Goal: Contribute content: Contribute content

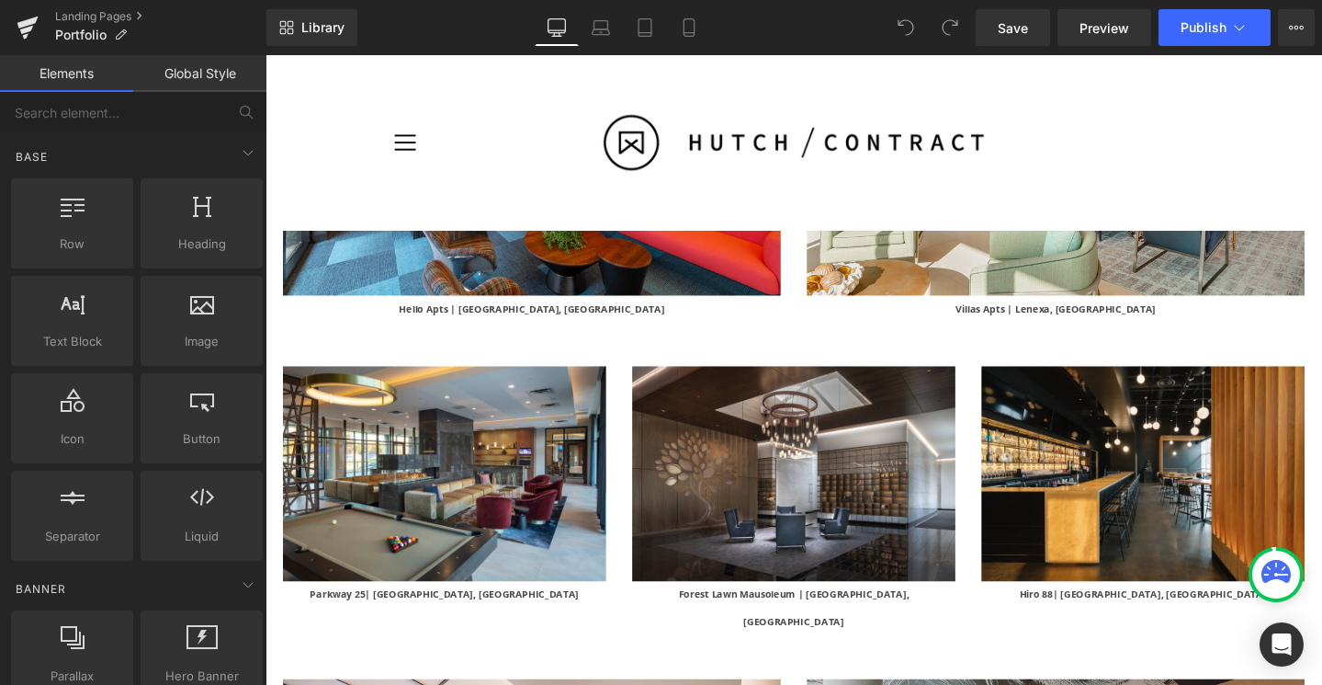
scroll to position [4268, 0]
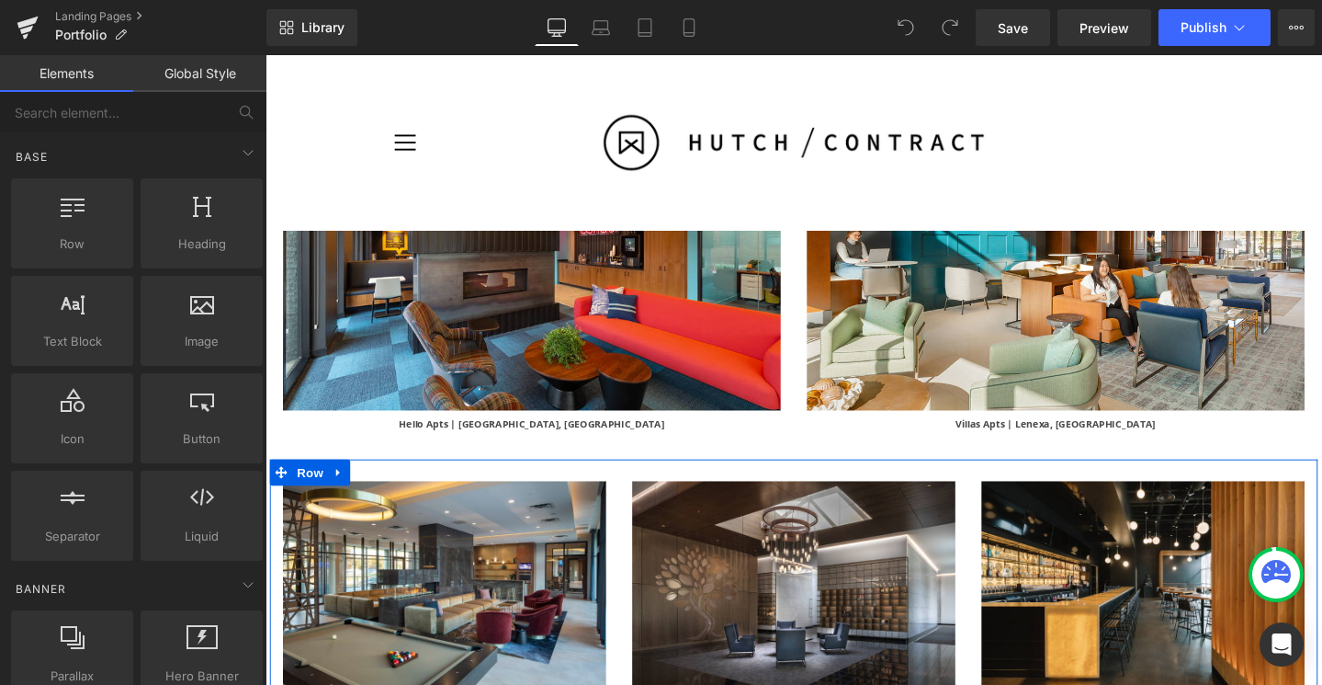
click at [591, 481] on div "Image Parkway 25 | [GEOGRAPHIC_DATA], [GEOGRAPHIC_DATA] Text Block Image Forest…" at bounding box center [821, 645] width 1103 height 329
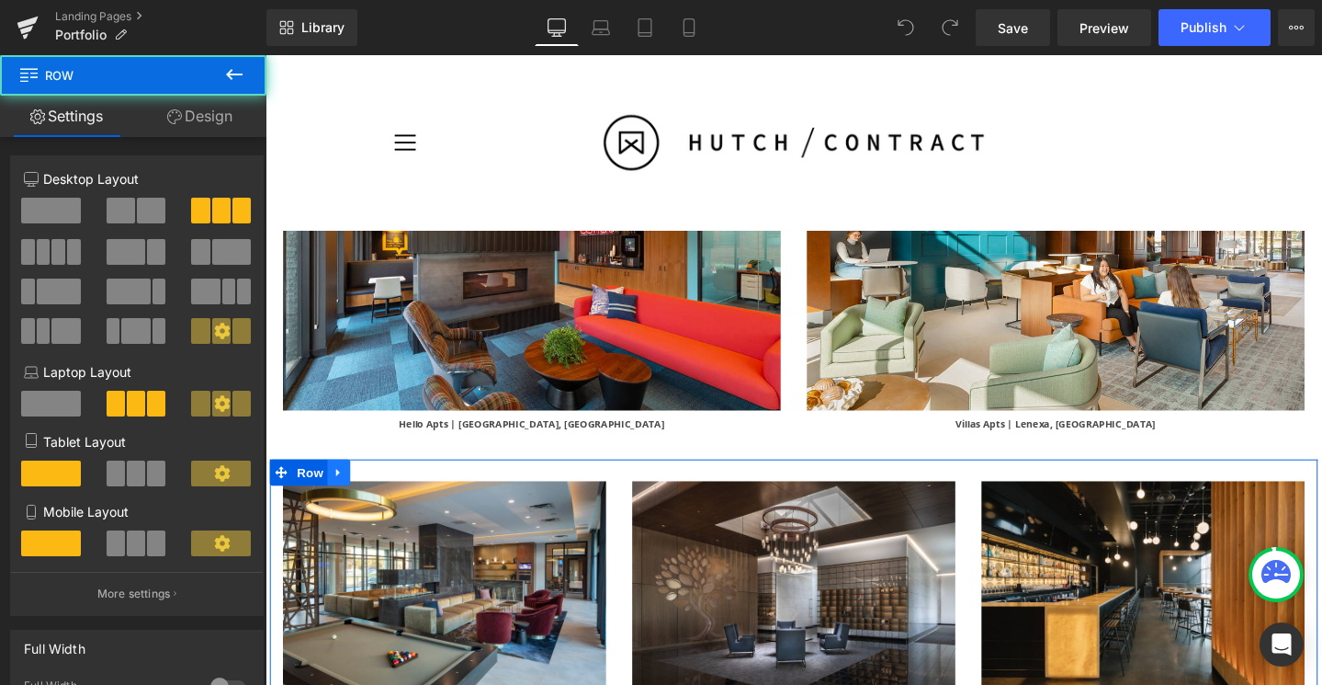
click at [339, 487] on icon at bounding box center [342, 494] width 13 height 14
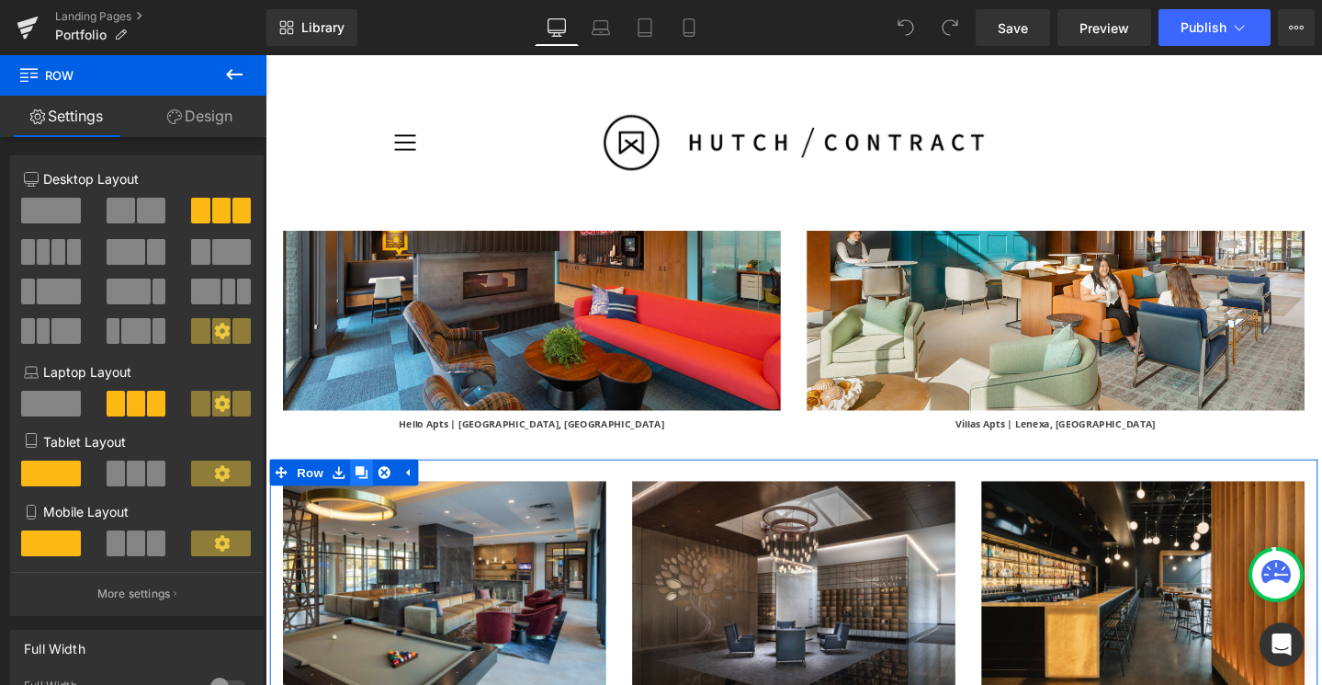
click at [366, 488] on icon at bounding box center [366, 494] width 13 height 13
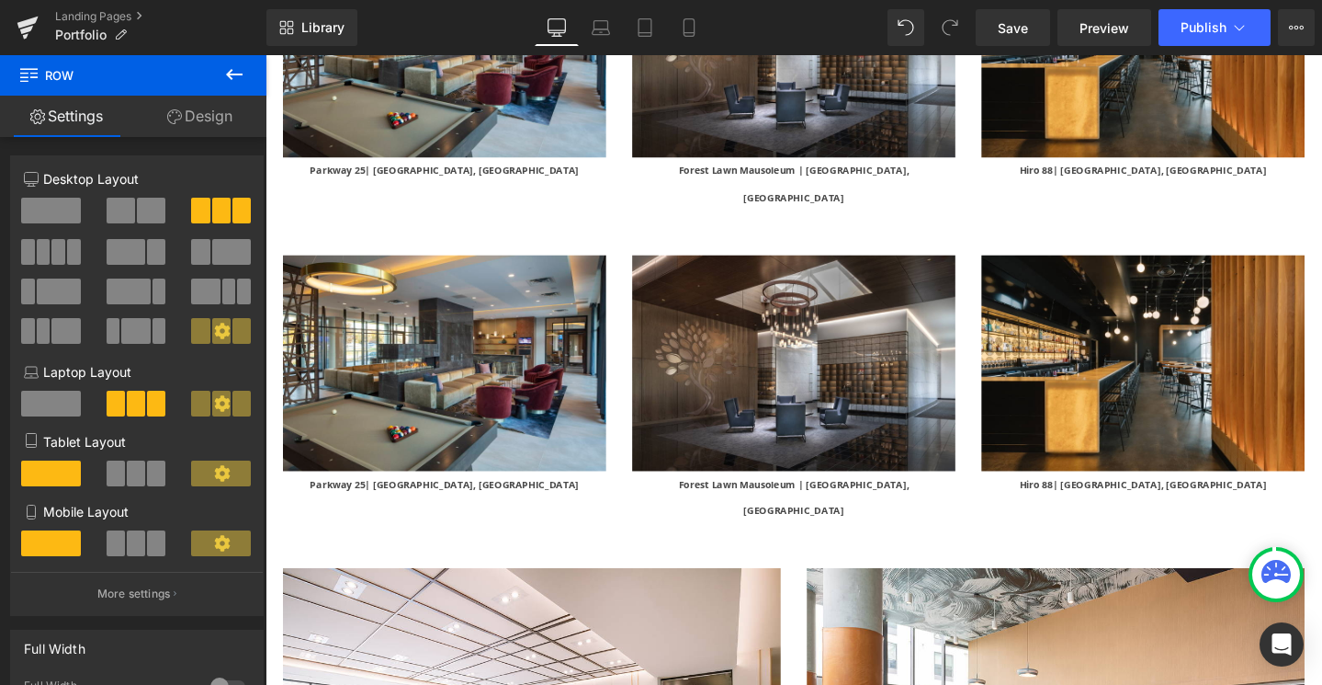
scroll to position [4836, 0]
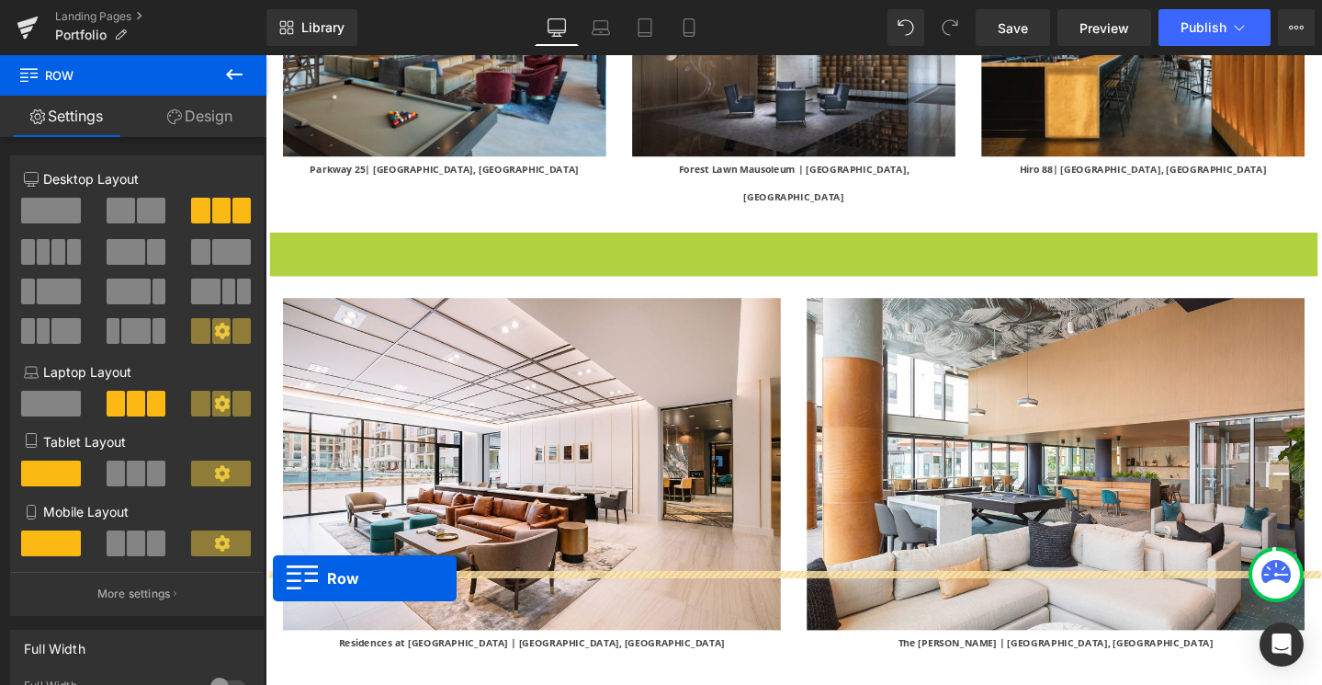
drag, startPoint x: 280, startPoint y: 147, endPoint x: 274, endPoint y: 606, distance: 458.6
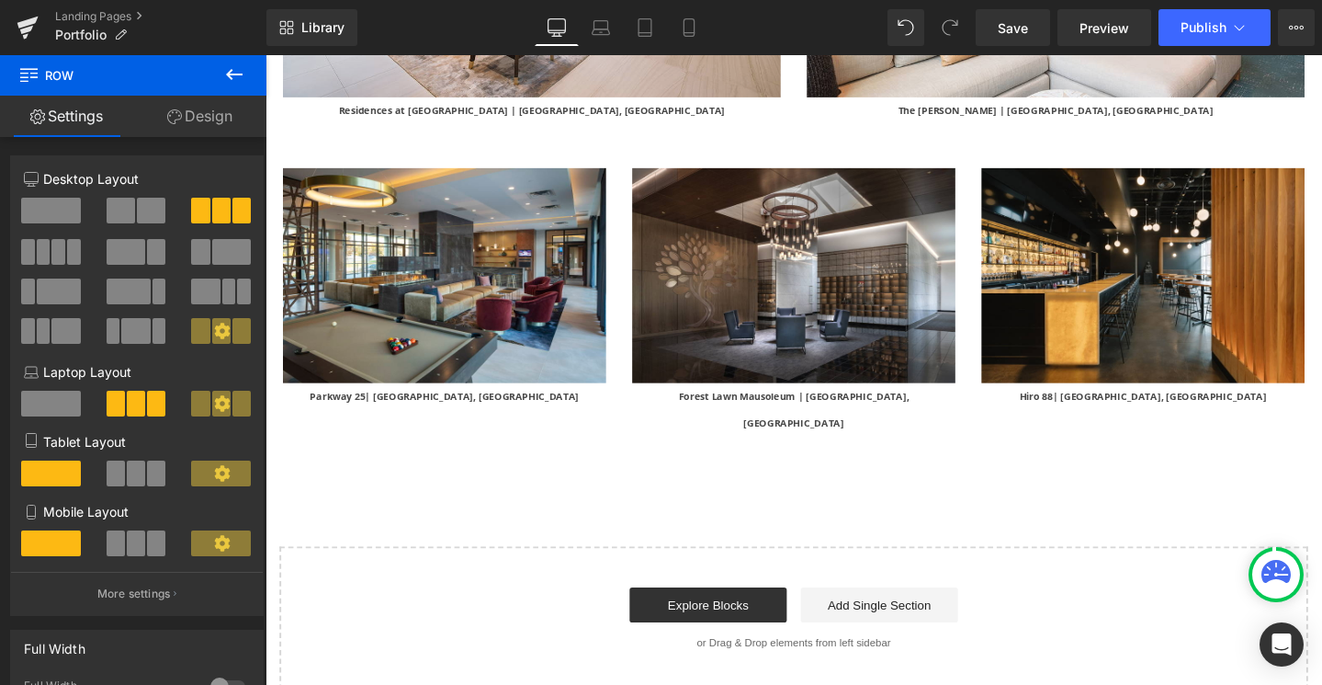
scroll to position [5361, 0]
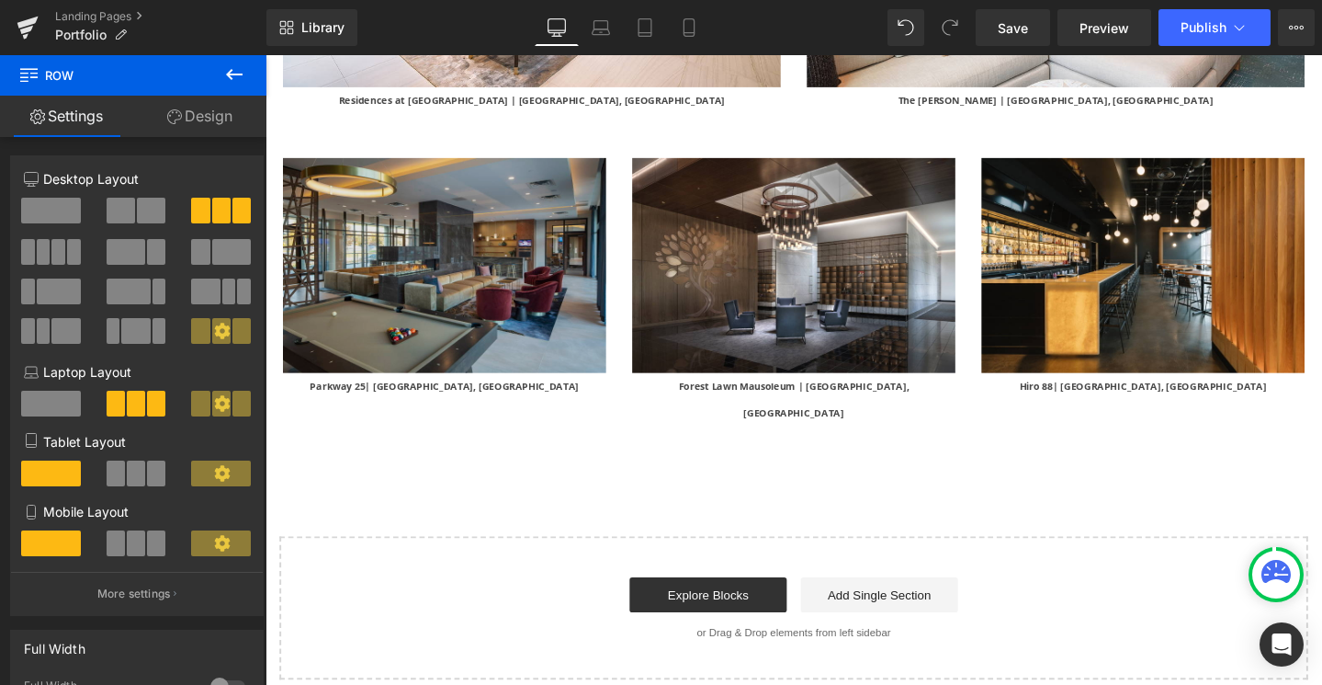
click at [556, 241] on img at bounding box center [454, 277] width 340 height 227
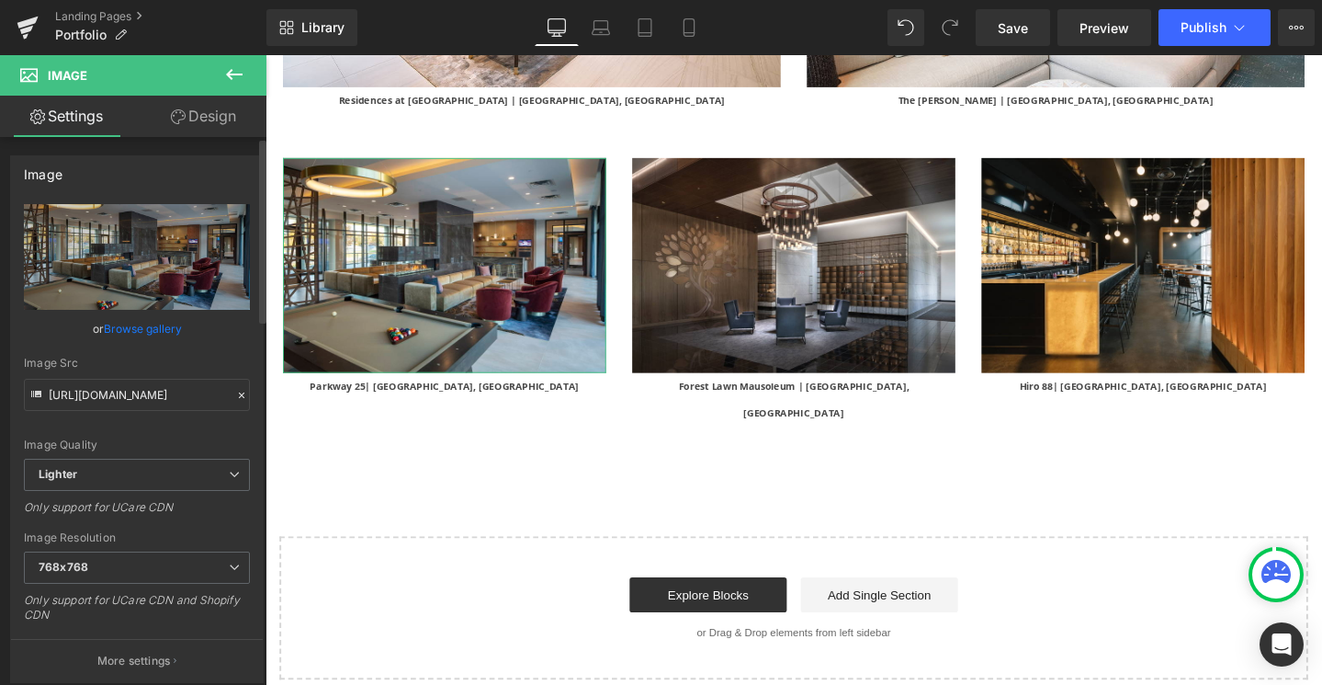
click at [146, 329] on link "Browse gallery" at bounding box center [143, 328] width 78 height 32
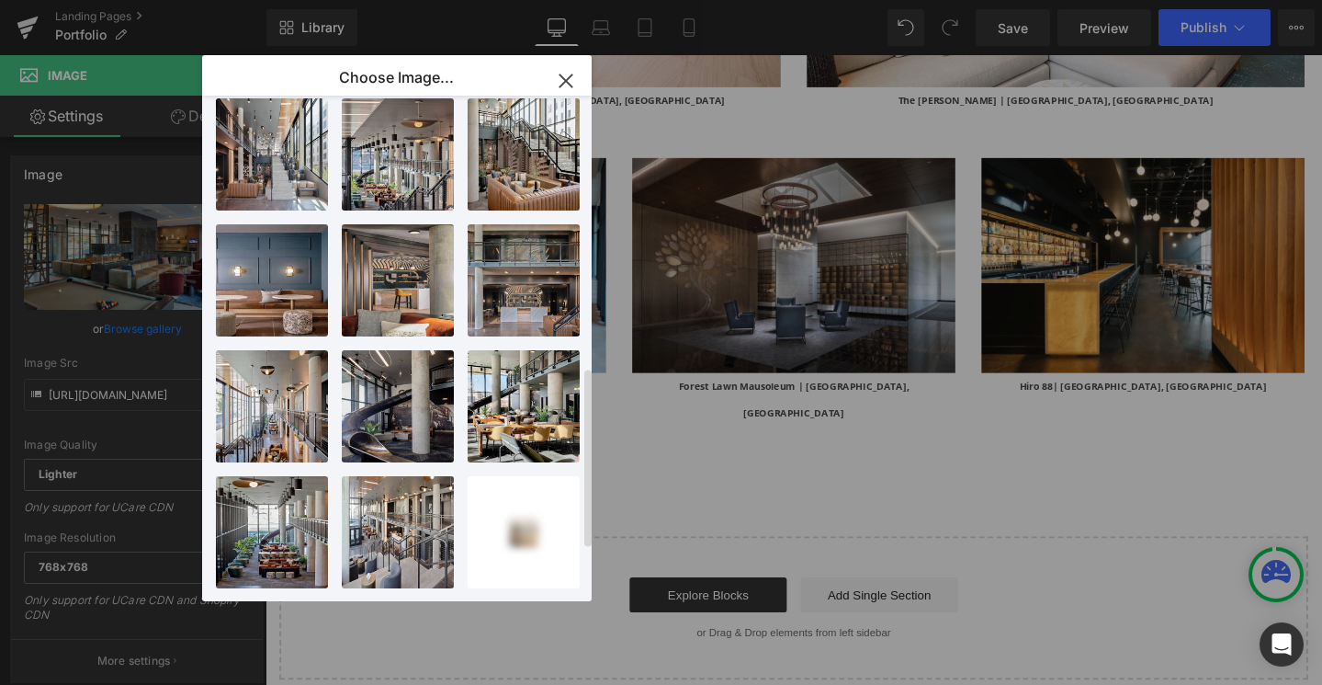
scroll to position [908, 0]
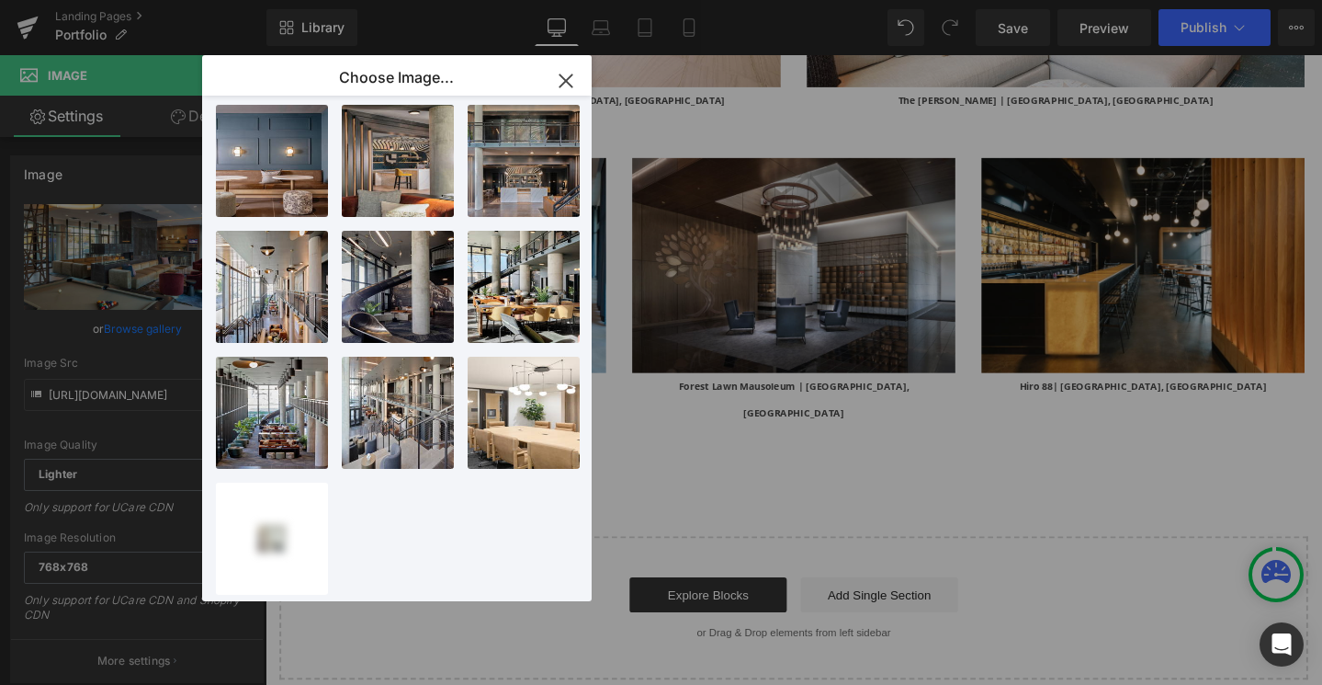
click at [890, 217] on icon "button" at bounding box center [895, 222] width 10 height 10
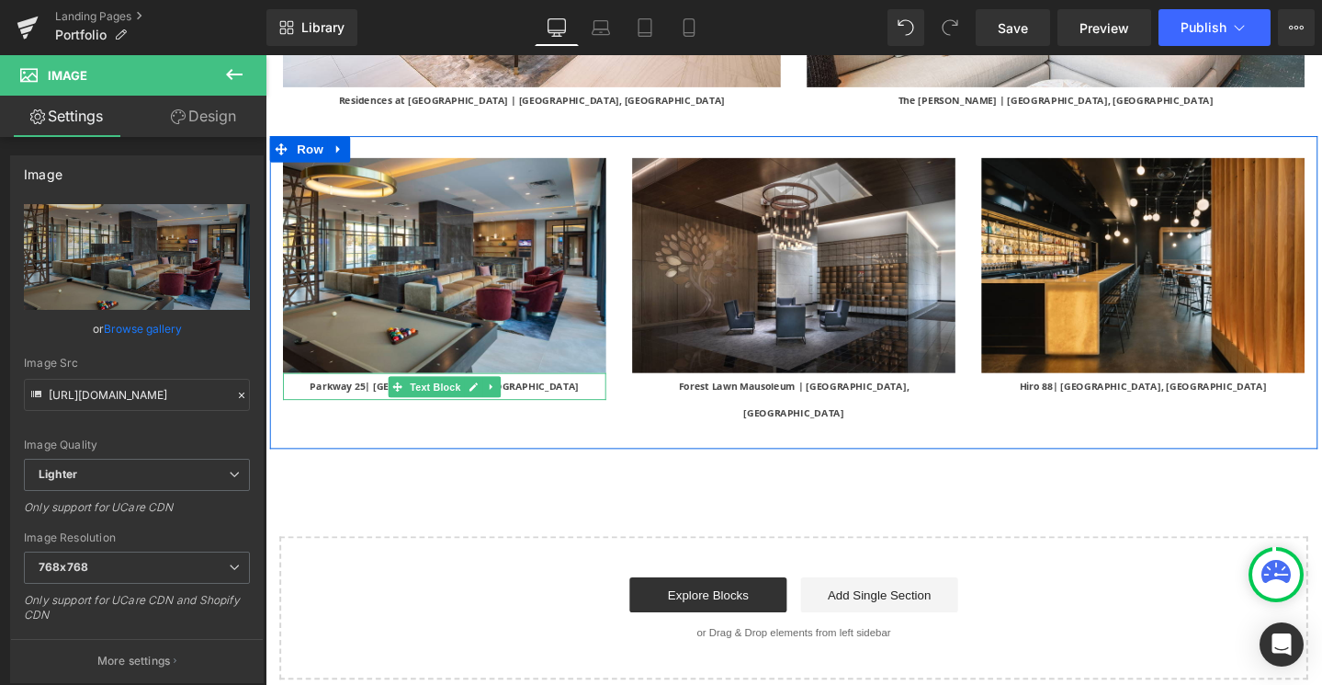
click at [529, 396] on span "| St. Louis Park, MN" at bounding box center [482, 403] width 225 height 14
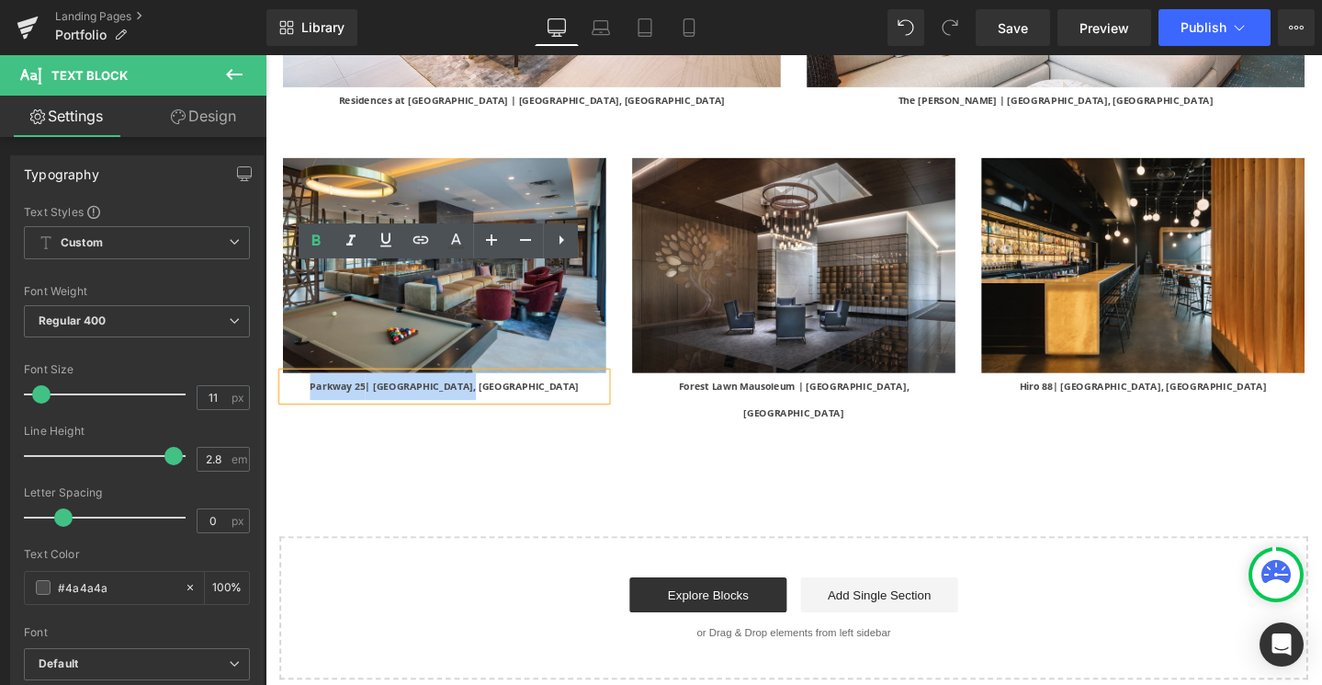
drag, startPoint x: 533, startPoint y: 292, endPoint x: 376, endPoint y: 292, distance: 157.1
click at [376, 390] on p "Parkway 25 | St. Louis Park, MN" at bounding box center [454, 404] width 340 height 28
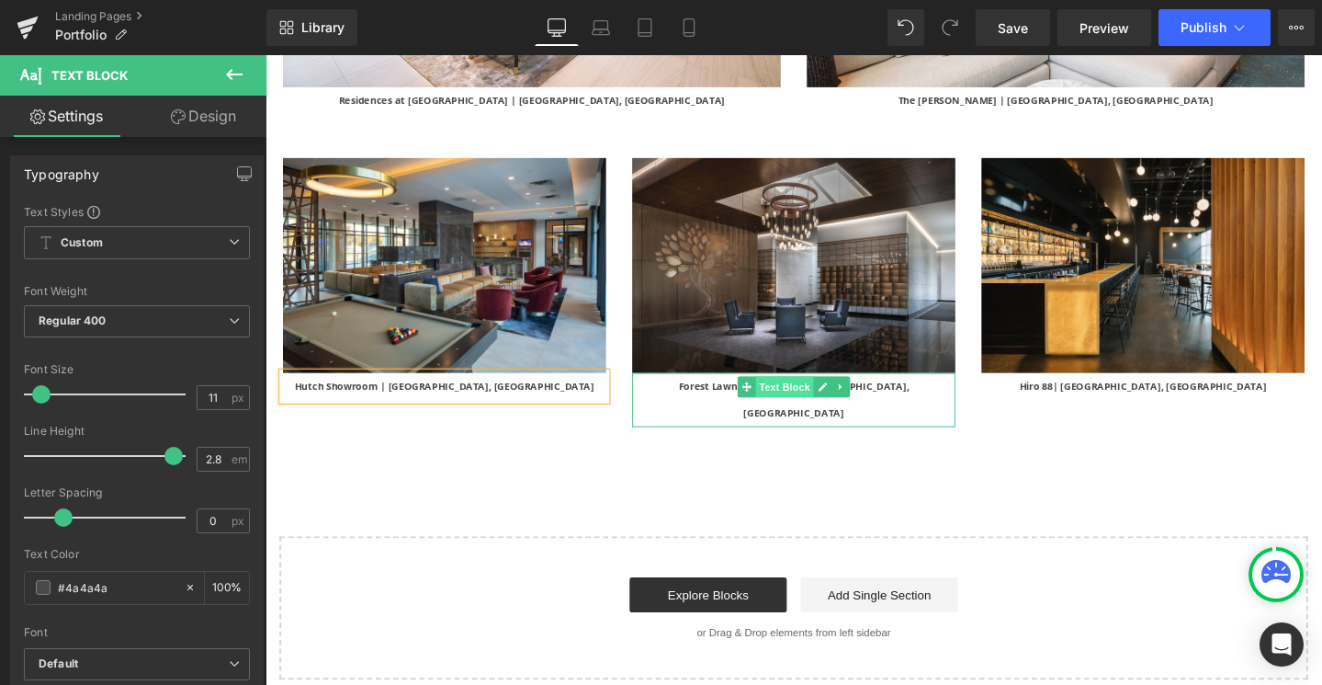
click at [810, 393] on span "Text Block" at bounding box center [811, 404] width 61 height 22
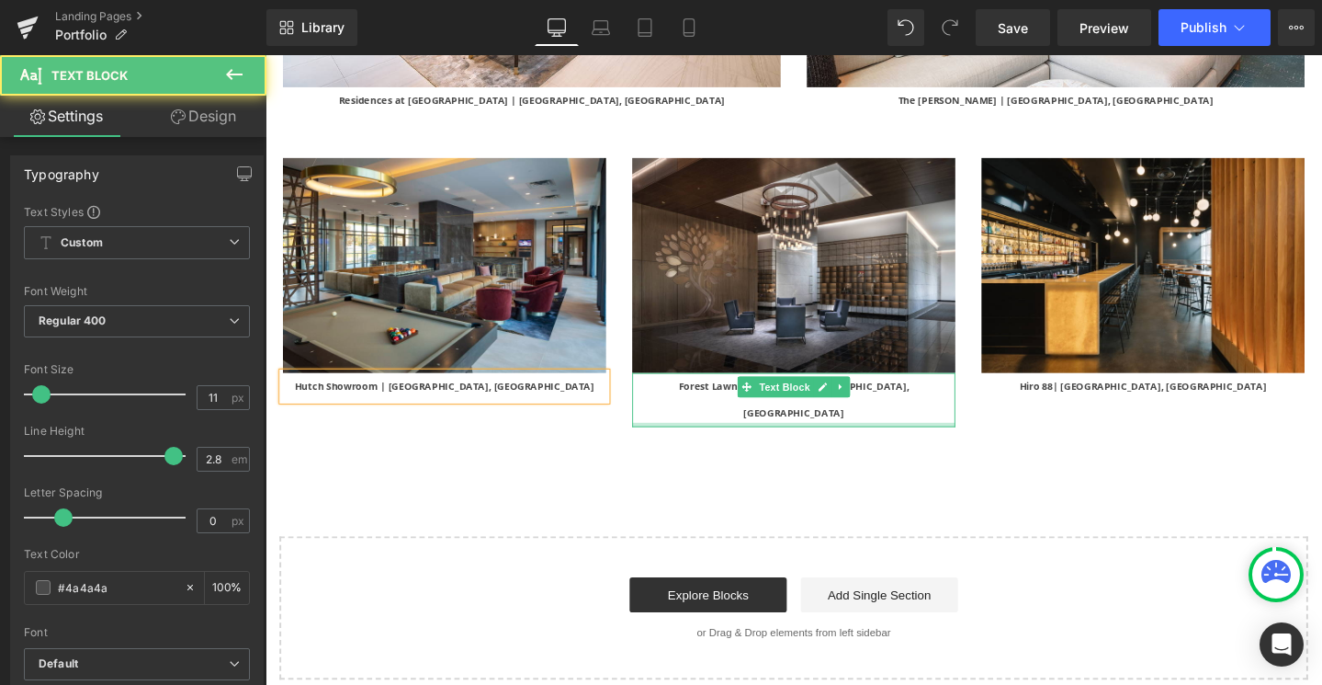
click at [722, 442] on div at bounding box center [822, 444] width 340 height 5
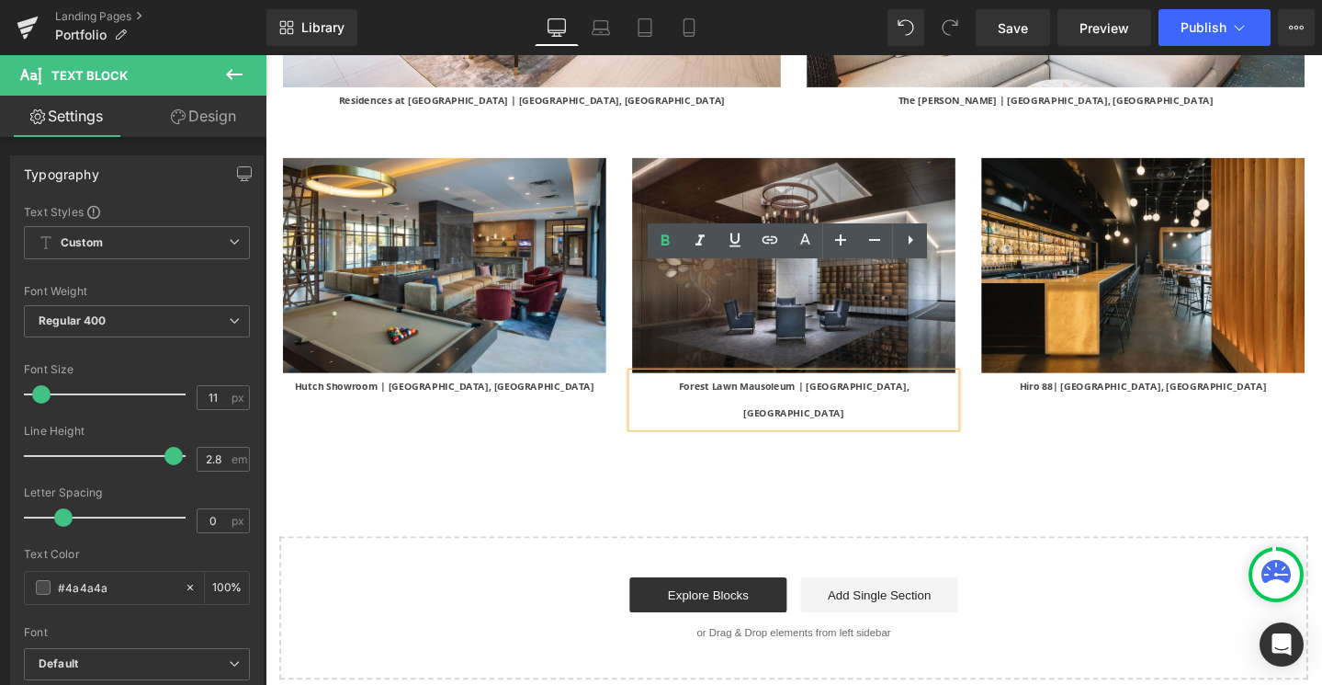
click at [745, 396] on b "Forest Lawn Mausoleum | Omaha, NE" at bounding box center [821, 417] width 243 height 42
drag, startPoint x: 726, startPoint y: 291, endPoint x: 848, endPoint y: 289, distance: 122.2
click at [848, 396] on b "Forest Lawn Mausoleum | Omaha, NE" at bounding box center [821, 417] width 243 height 42
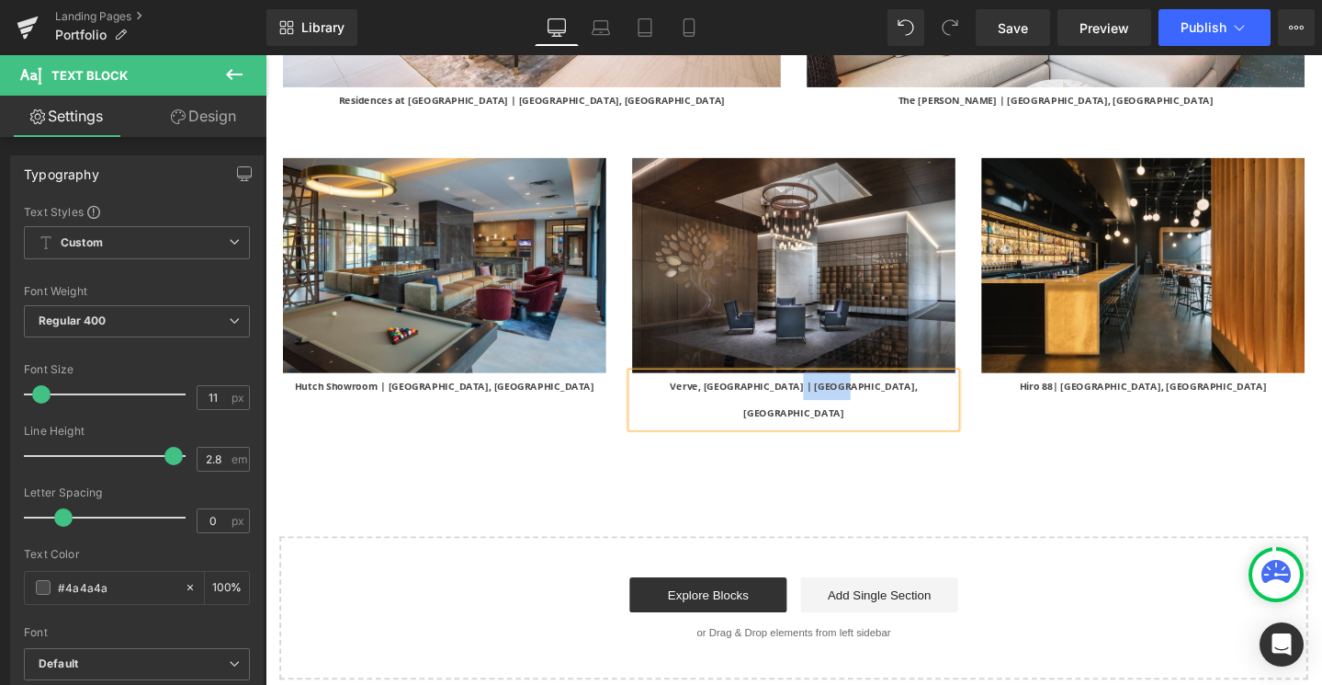
drag, startPoint x: 912, startPoint y: 292, endPoint x: 856, endPoint y: 291, distance: 55.1
click at [856, 390] on p "Verve, West Lafayette | Omaha, NE" at bounding box center [822, 418] width 340 height 57
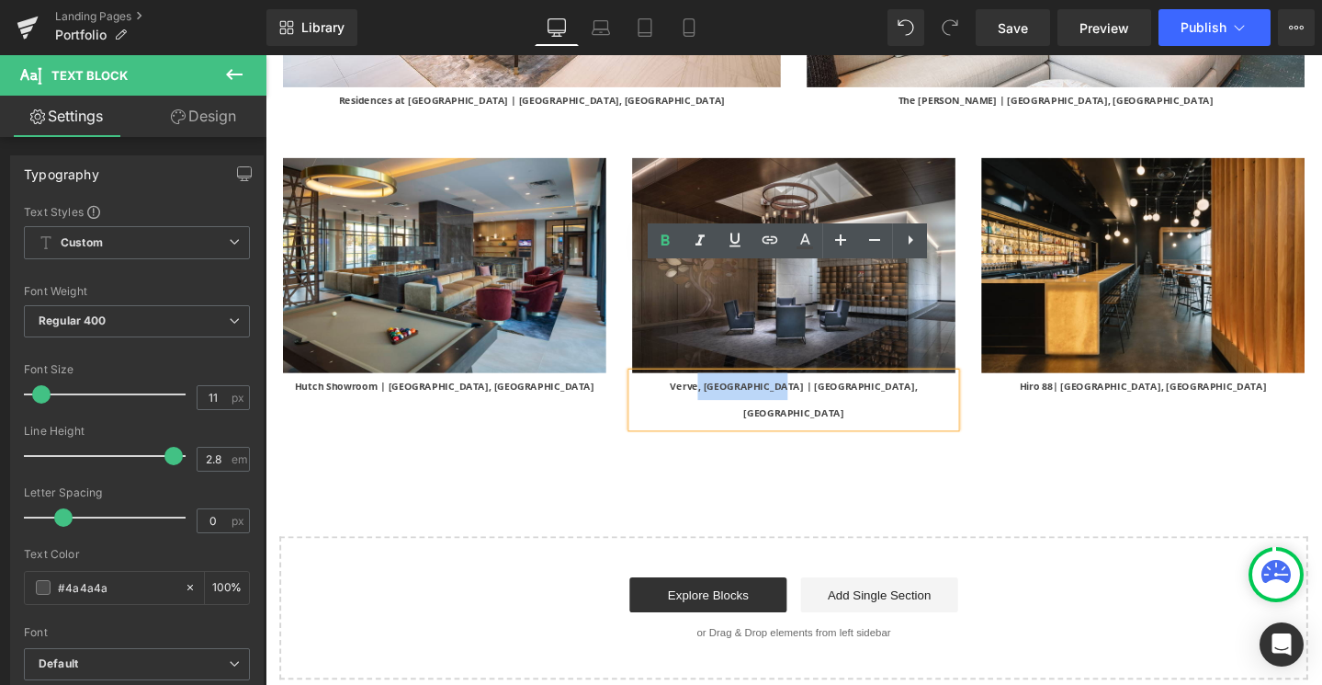
drag, startPoint x: 841, startPoint y: 290, endPoint x: 761, endPoint y: 290, distance: 79.9
click at [761, 396] on b "Verve, West Lafayette | Omaha, NE" at bounding box center [821, 417] width 260 height 42
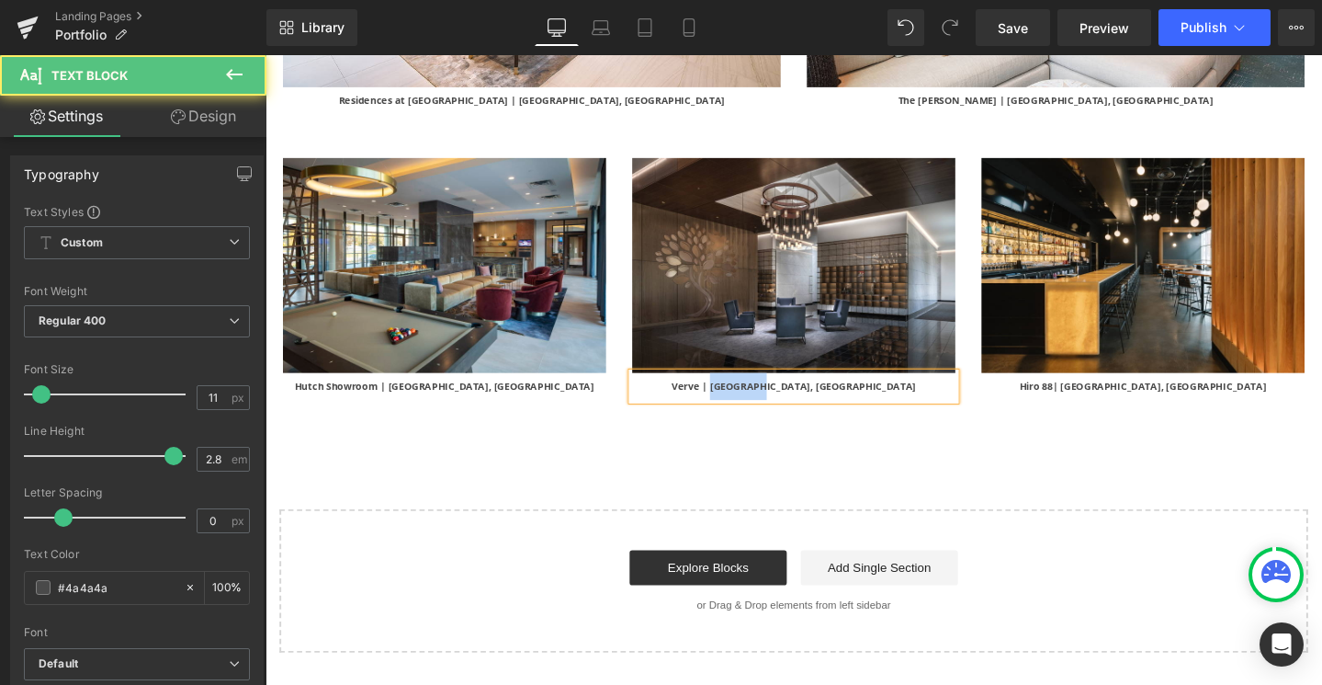
drag, startPoint x: 872, startPoint y: 290, endPoint x: 815, endPoint y: 290, distance: 57.0
click at [815, 390] on p "Verve | Omaha, NE" at bounding box center [822, 404] width 340 height 28
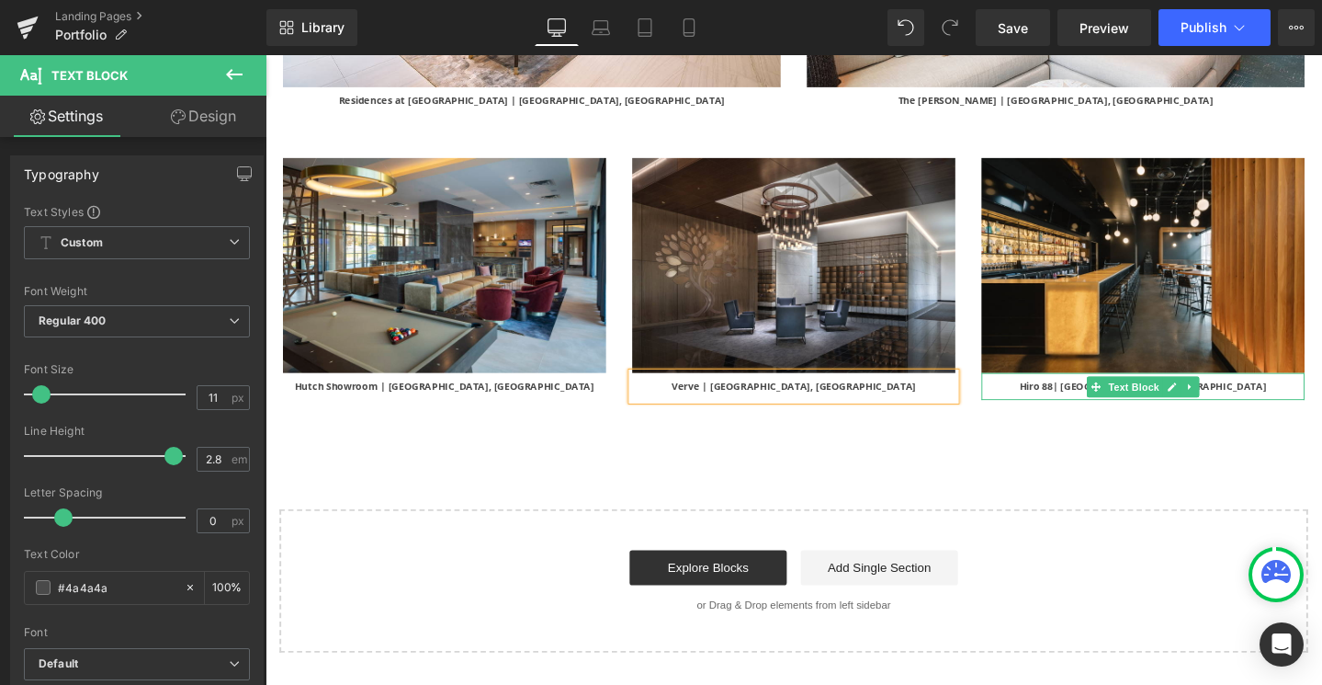
click at [1266, 390] on p "Hiro 88 | Omaha, NE" at bounding box center [1189, 404] width 340 height 28
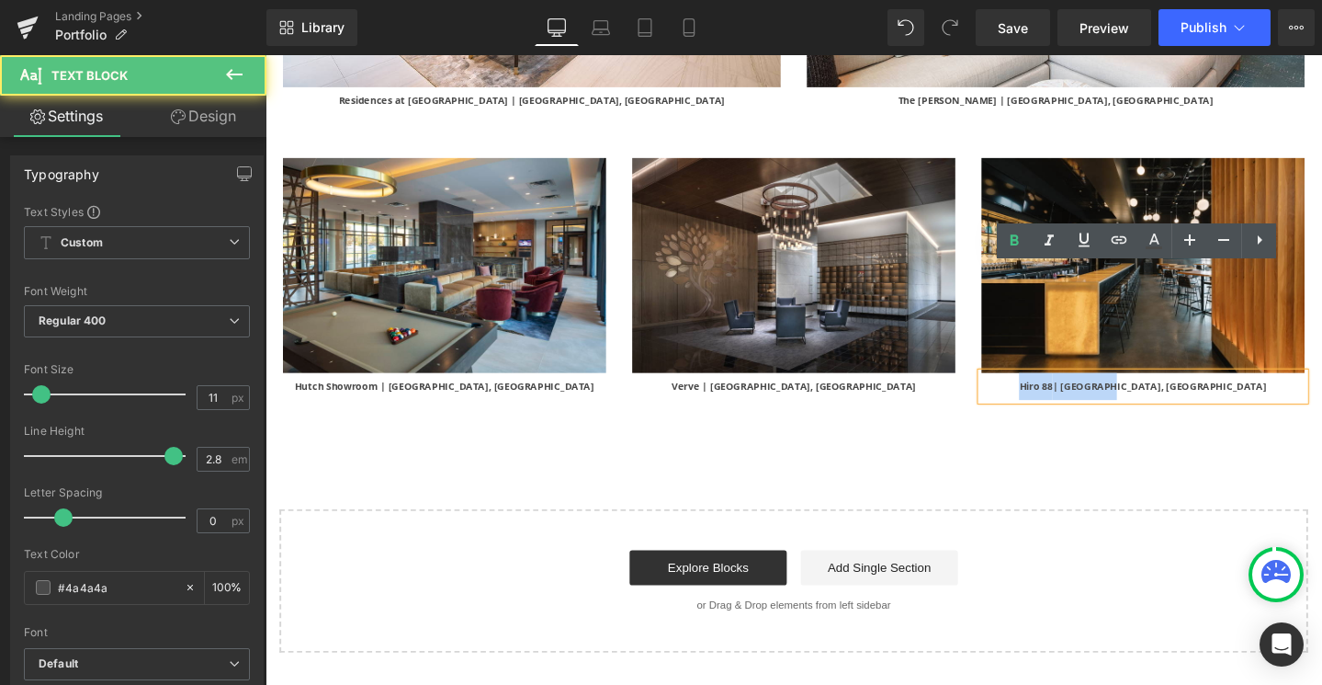
drag, startPoint x: 1240, startPoint y: 290, endPoint x: 1129, endPoint y: 290, distance: 110.3
click at [1129, 390] on p "Hiro 88 | Omaha, NE" at bounding box center [1189, 404] width 340 height 28
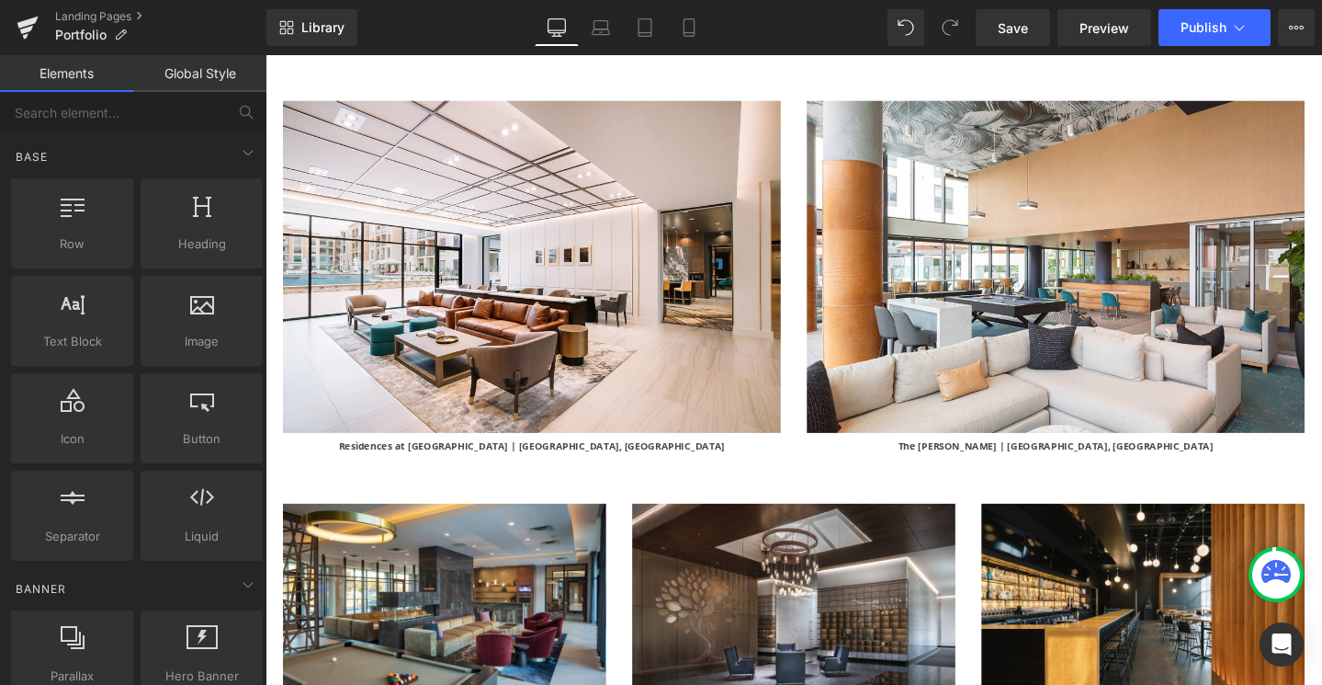
scroll to position [5058, 0]
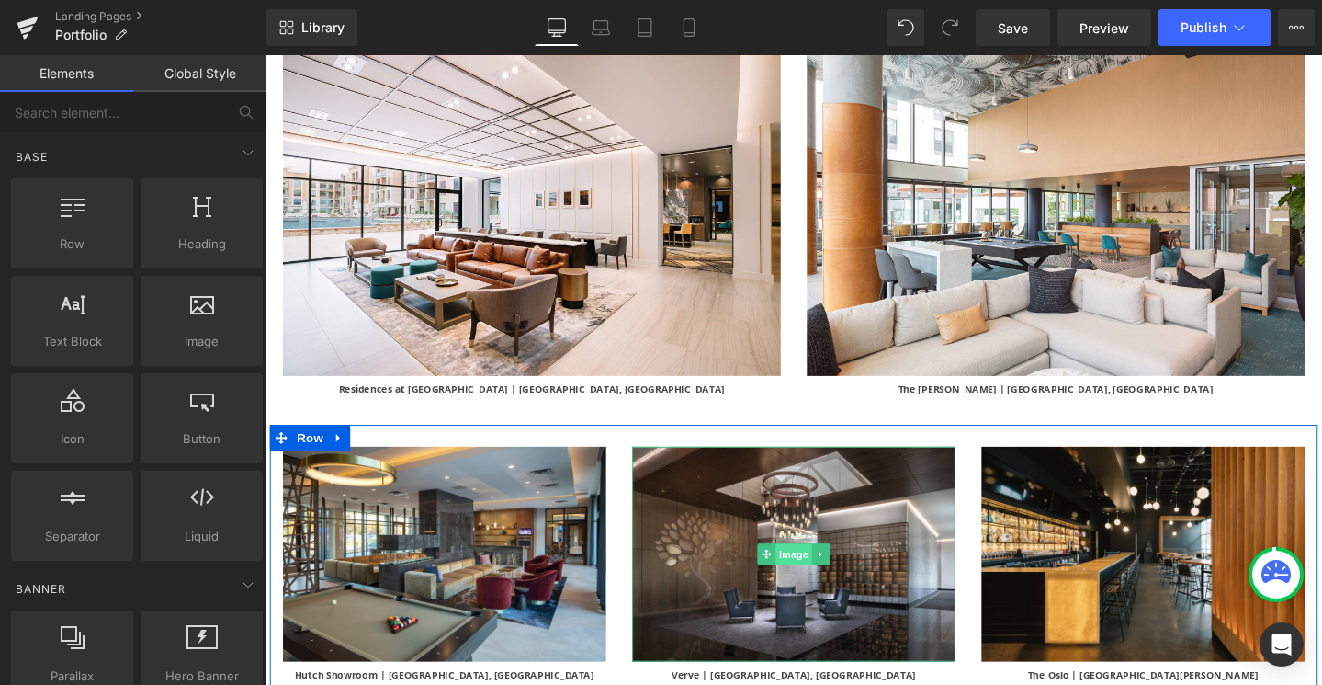
click at [802, 569] on span "Image" at bounding box center [821, 580] width 39 height 22
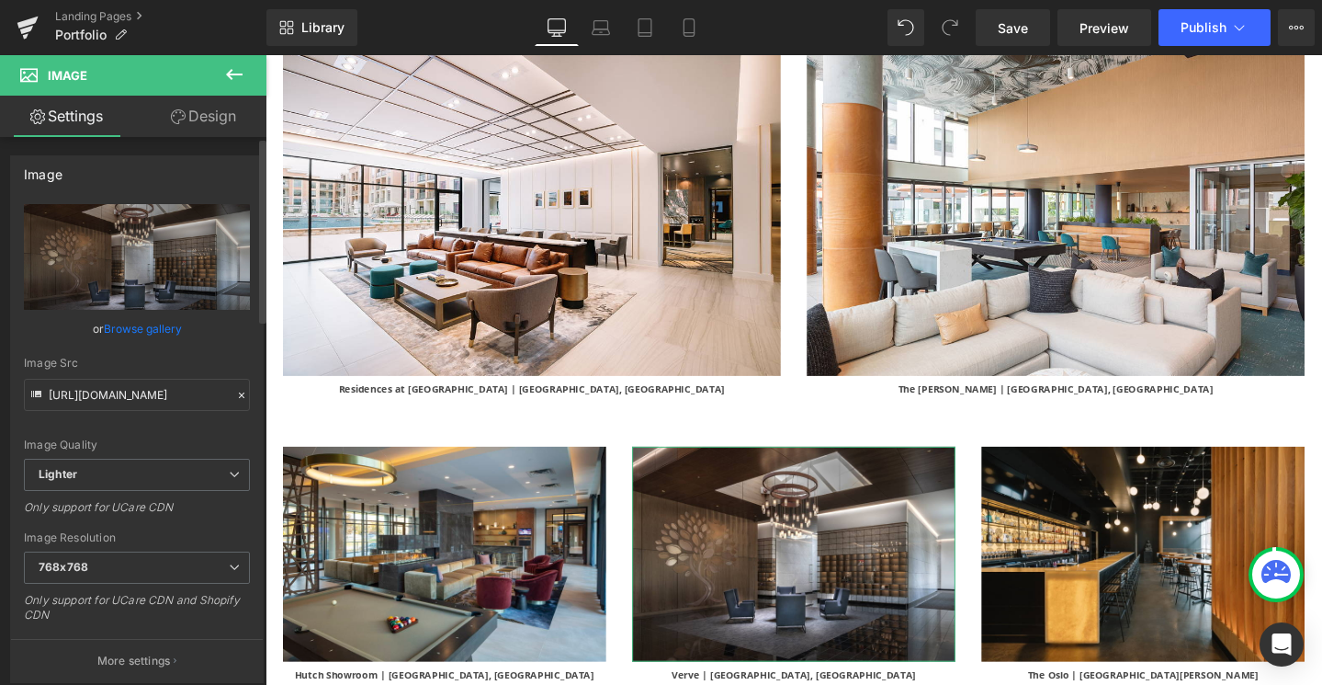
click at [164, 324] on link "Browse gallery" at bounding box center [143, 328] width 78 height 32
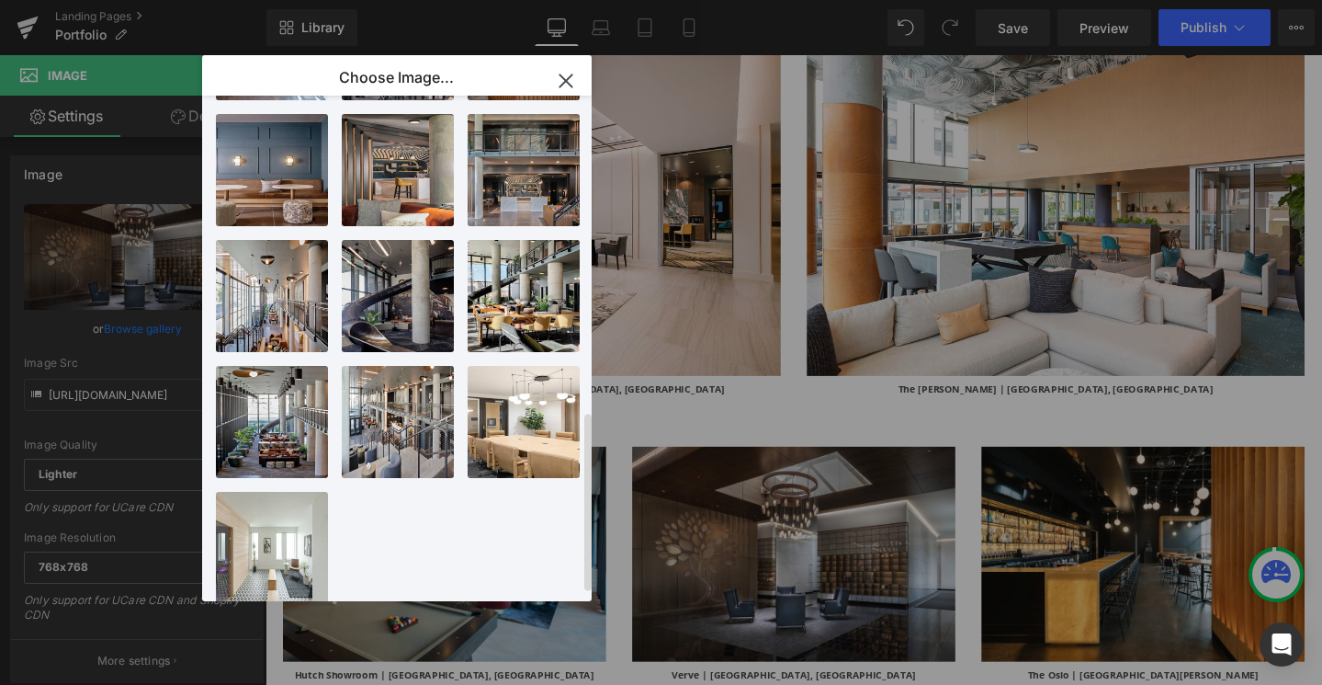
scroll to position [890, 0]
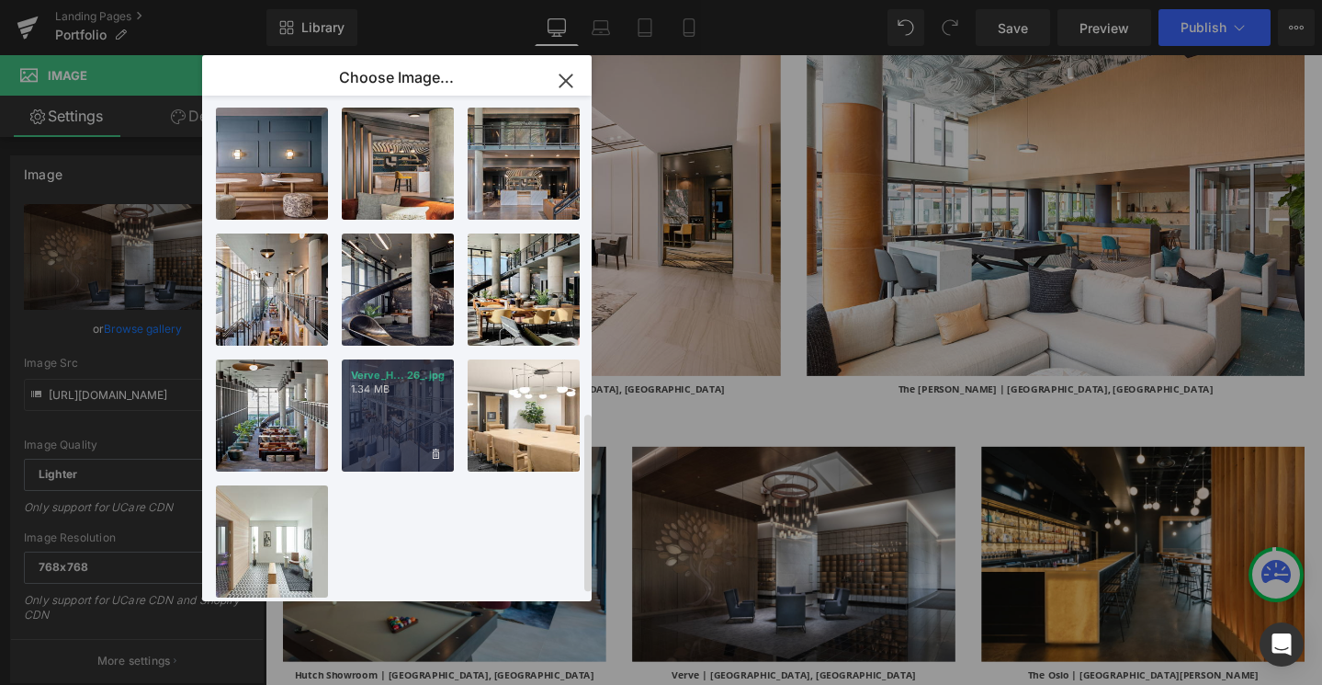
click at [388, 423] on div "Verve_H... 26_.jpg 1.34 MB" at bounding box center [398, 415] width 112 height 112
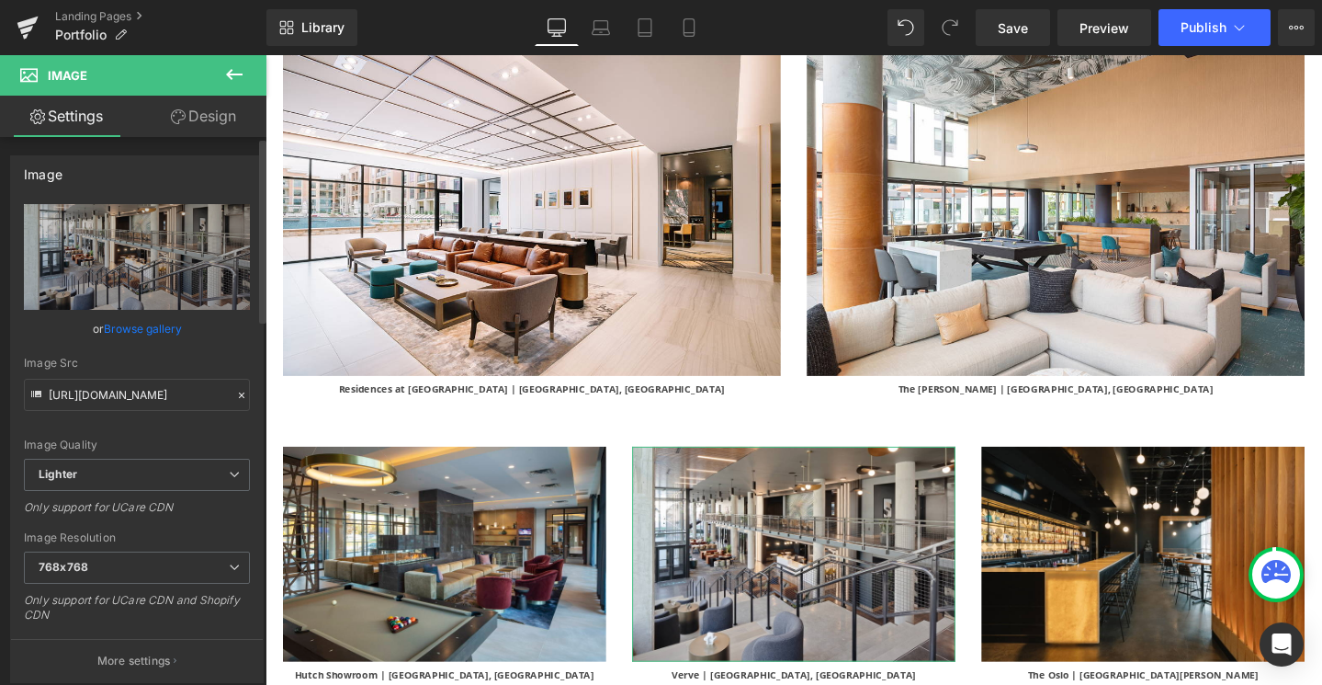
click at [141, 327] on link "Browse gallery" at bounding box center [143, 328] width 78 height 32
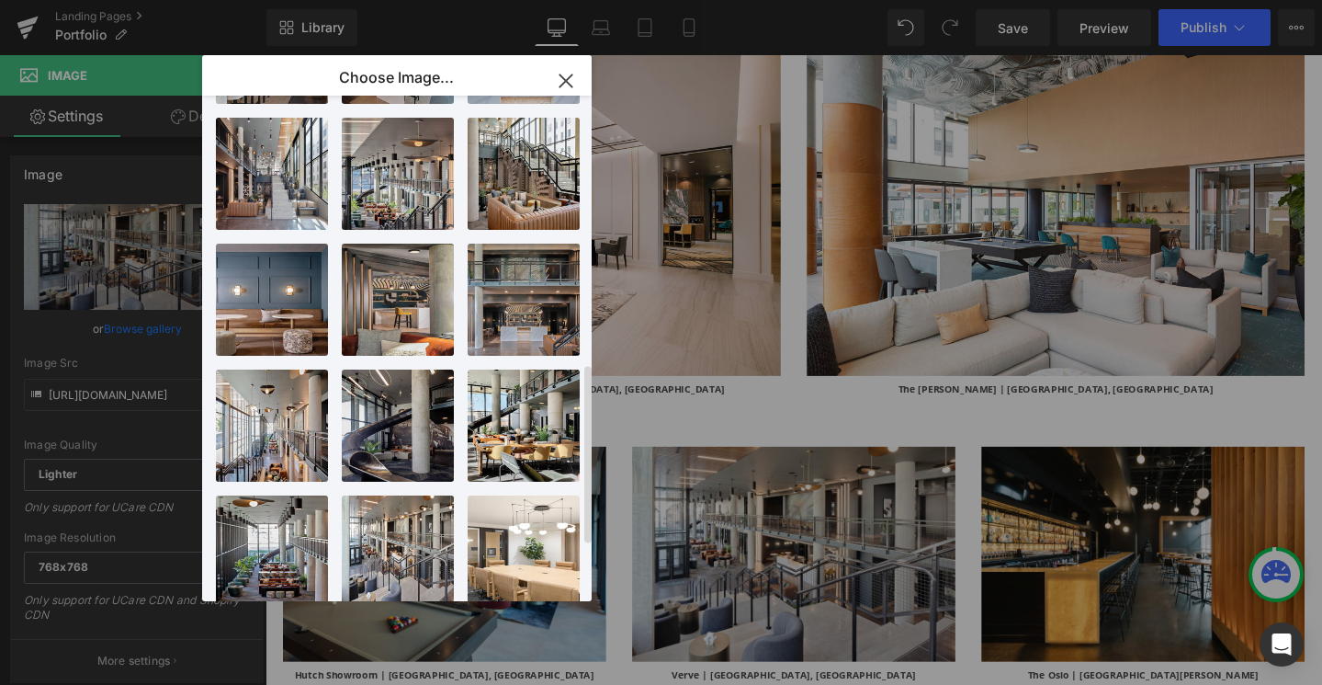
scroll to position [754, 0]
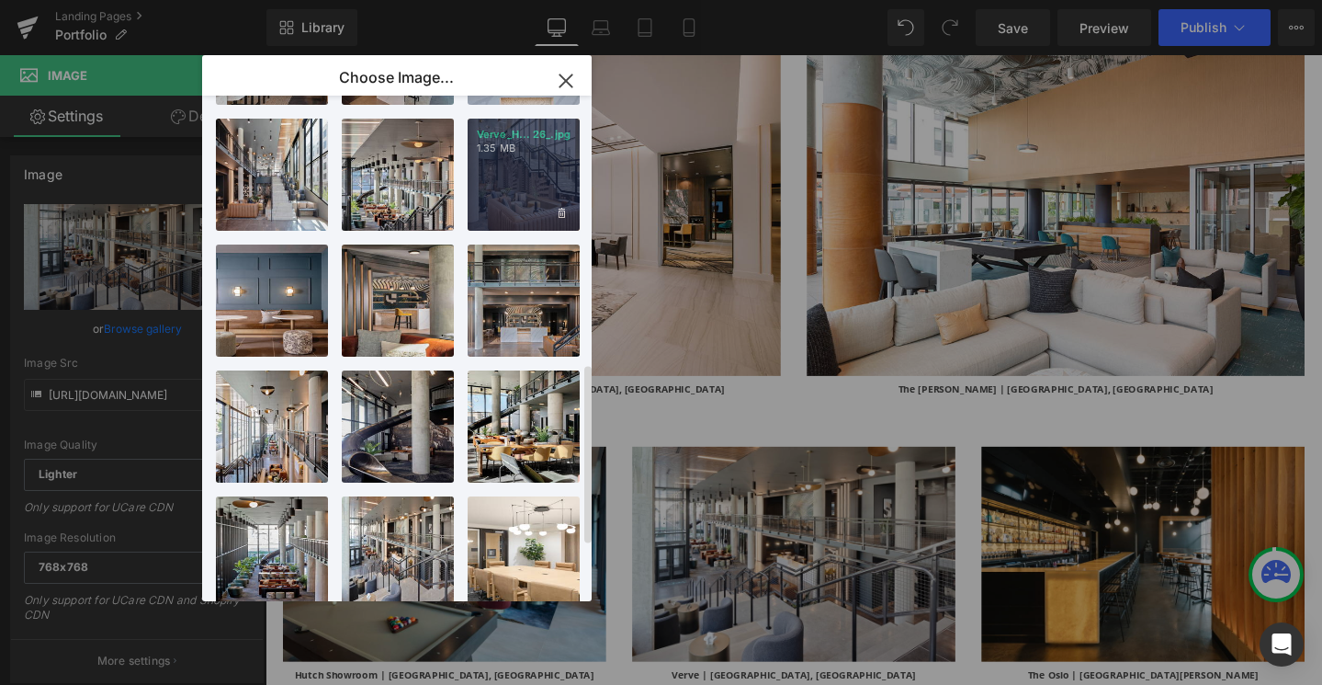
click at [537, 176] on div "Verve_H... 26_.jpg 1.35 MB" at bounding box center [524, 175] width 112 height 112
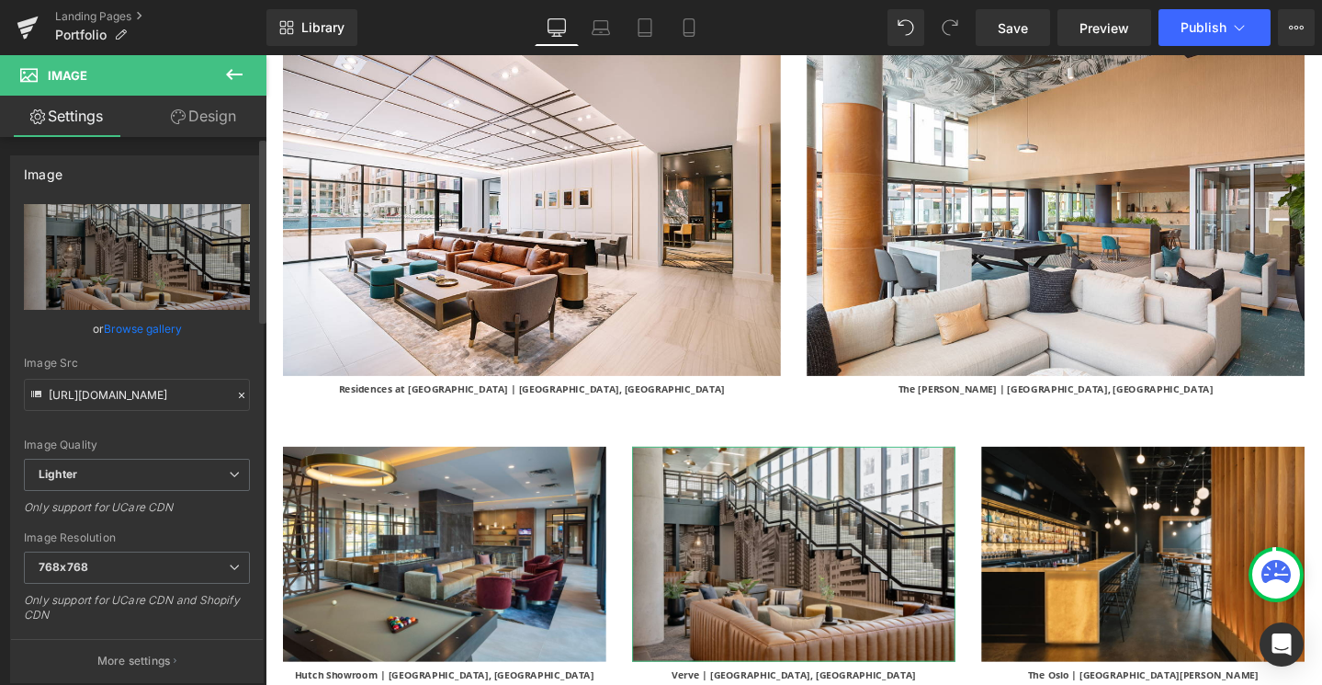
click at [143, 331] on link "Browse gallery" at bounding box center [143, 328] width 78 height 32
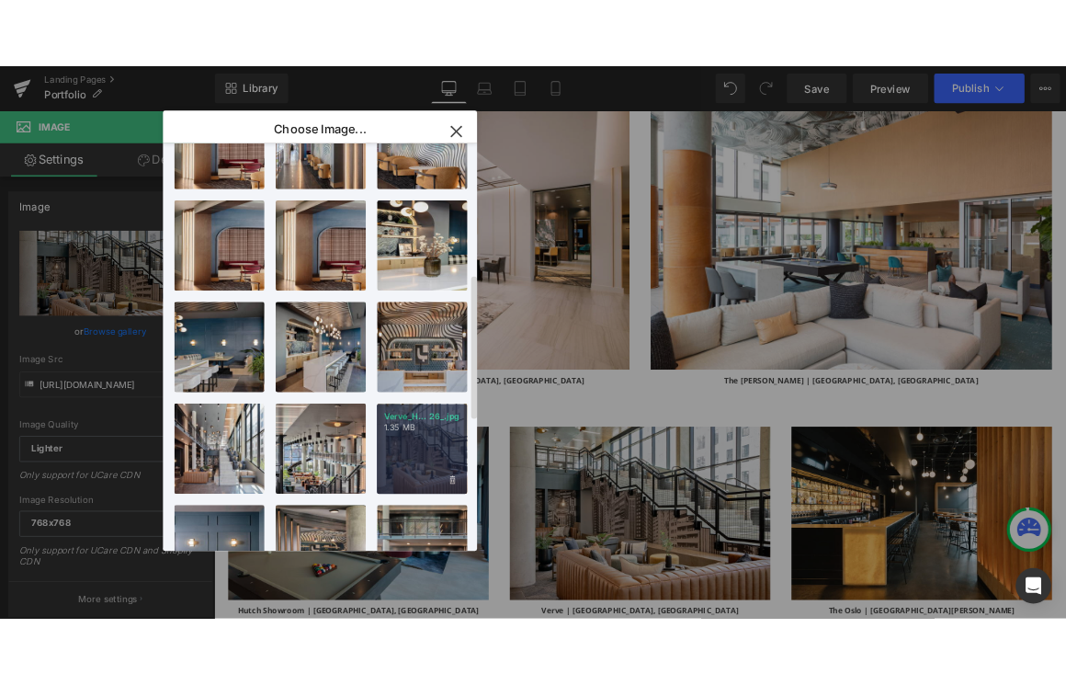
scroll to position [447, 0]
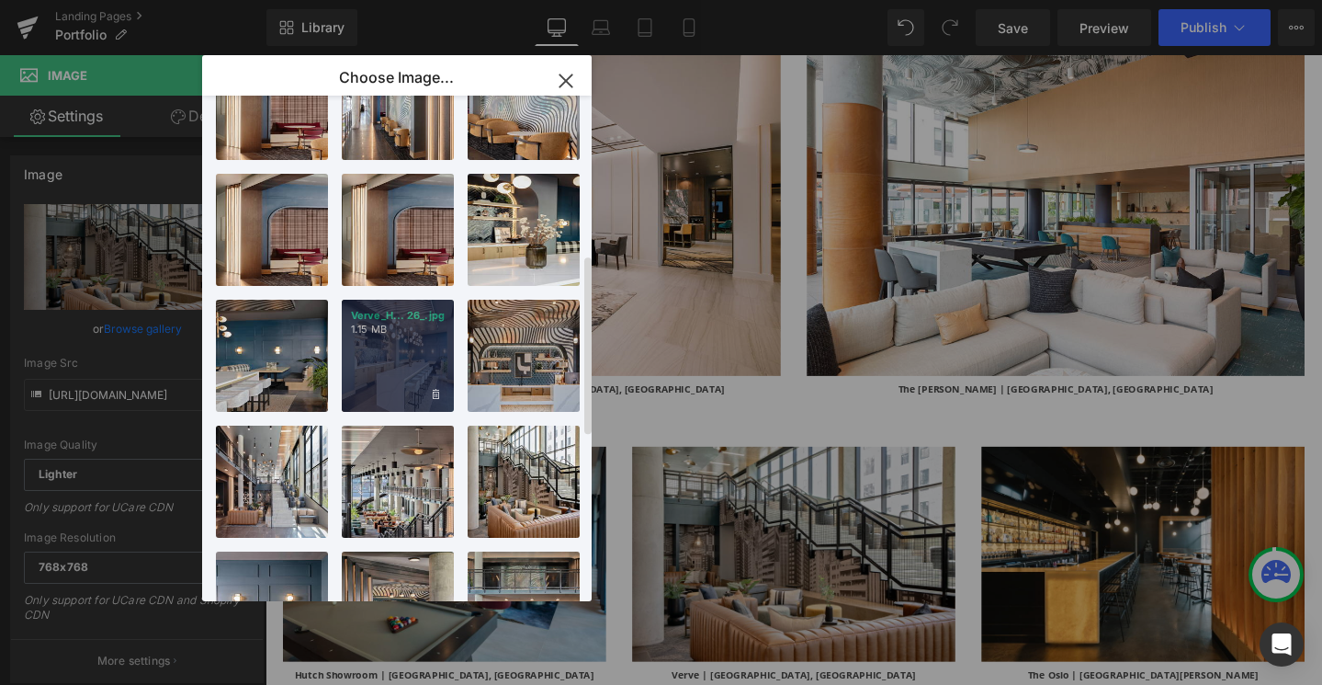
click at [381, 355] on div "Verve_H... 26_.jpg 1.15 MB" at bounding box center [398, 356] width 112 height 112
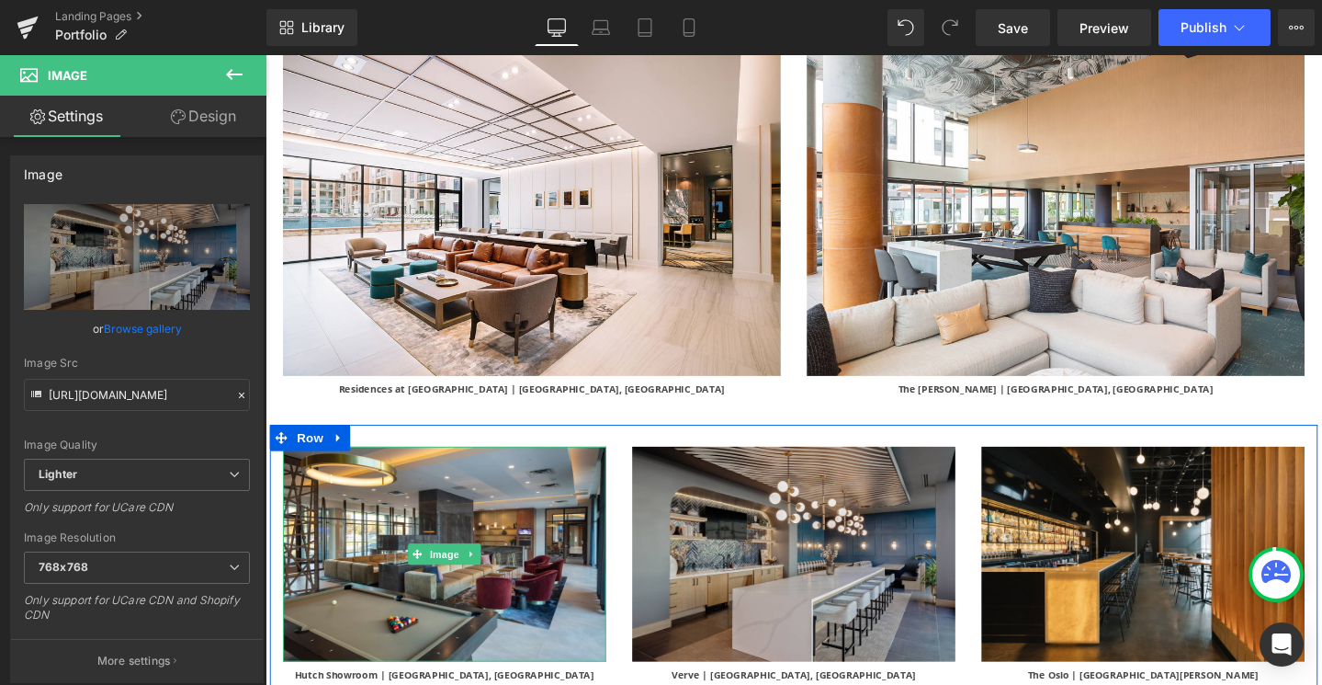
type input "https://ucarecdn.com/88d03327-d730-49a5-a371-67686ca28bc4/-/format/auto/-/previ…"
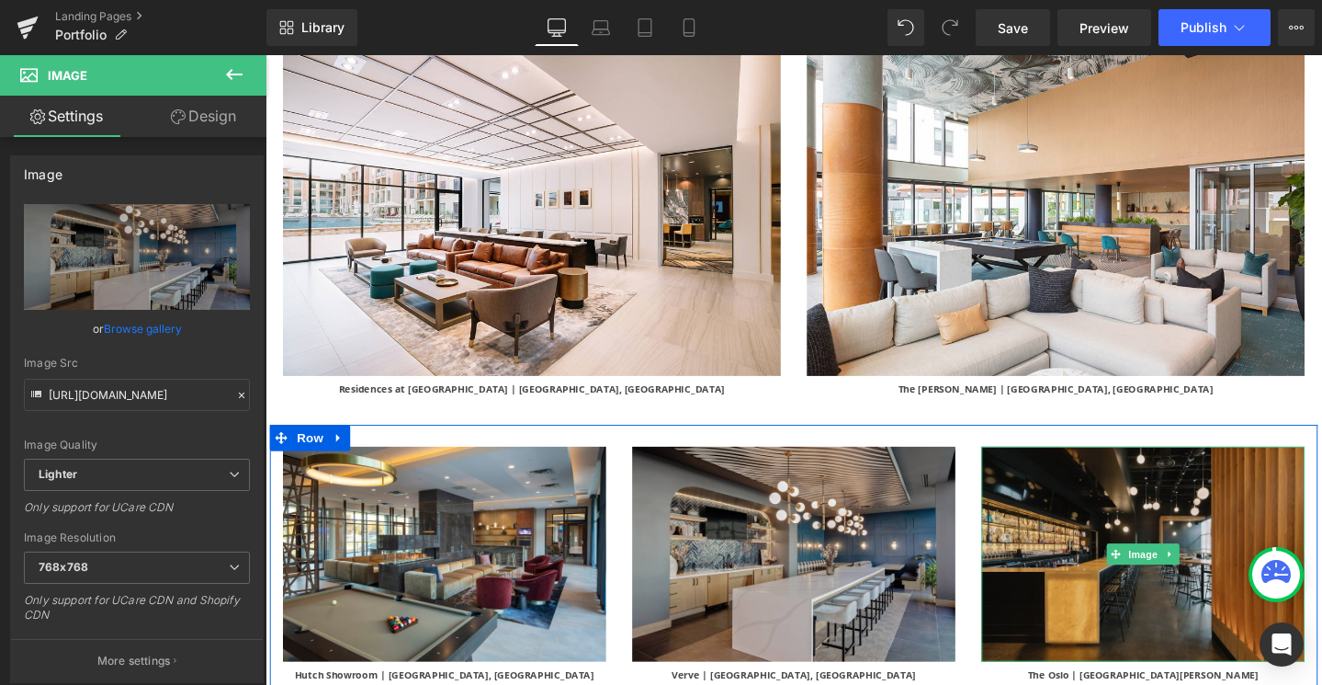
click at [1219, 467] on img at bounding box center [1189, 580] width 340 height 227
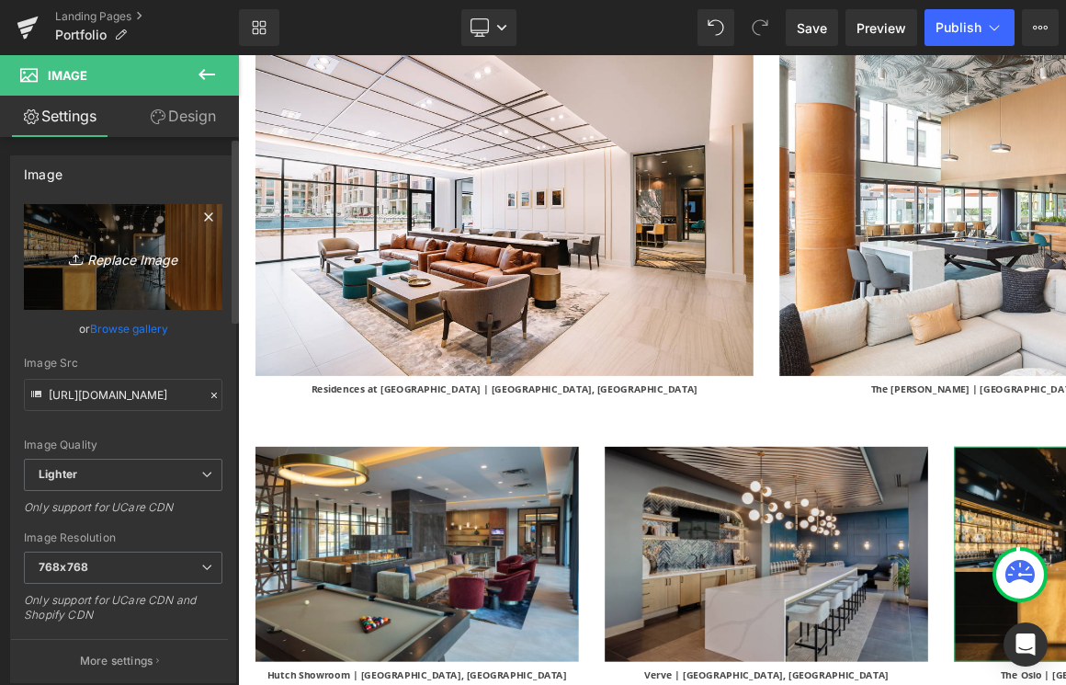
click at [130, 257] on icon "Replace Image" at bounding box center [123, 256] width 147 height 23
type input "C:\fakepath\9D9A4124-HDR-Edit.jpg"
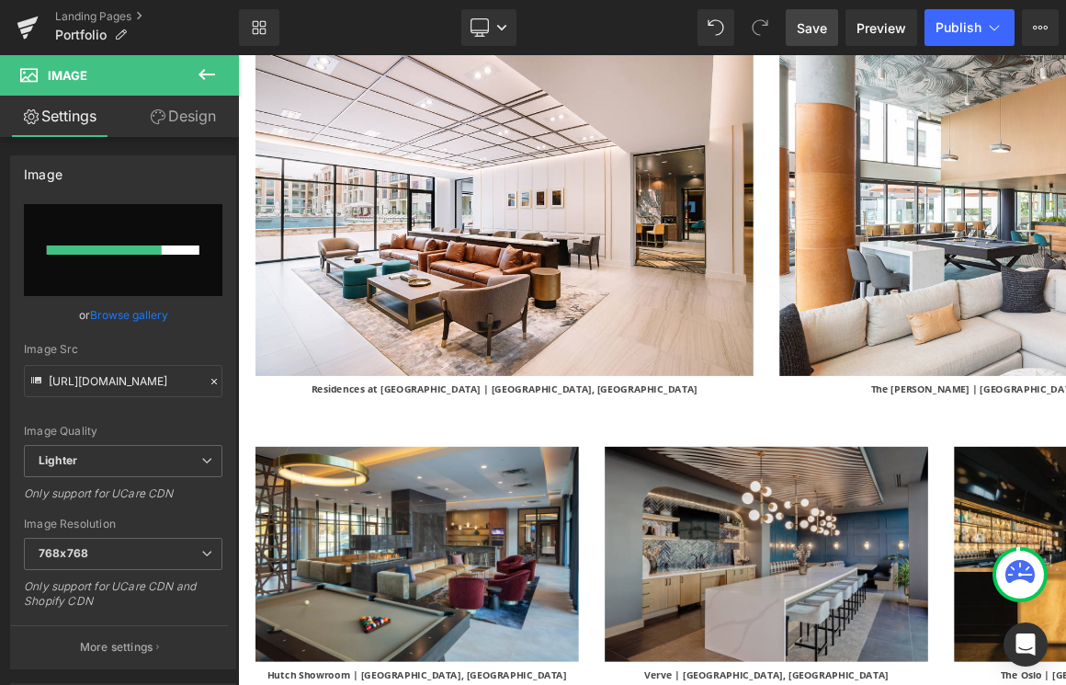
click at [820, 27] on span "Save" at bounding box center [812, 27] width 30 height 19
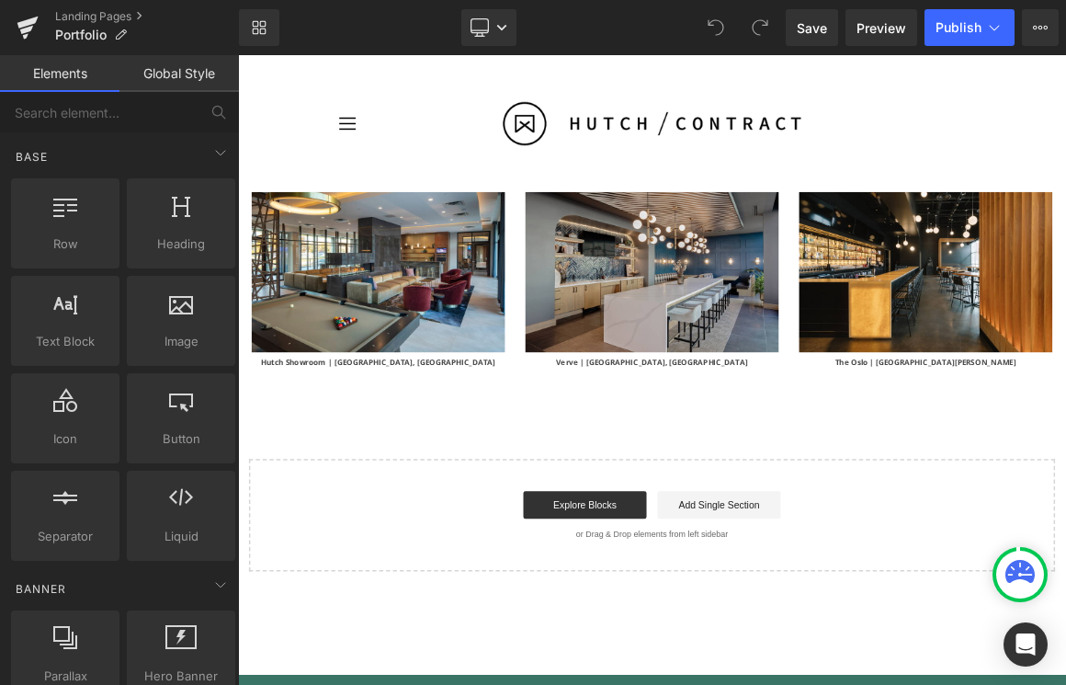
scroll to position [5220, 0]
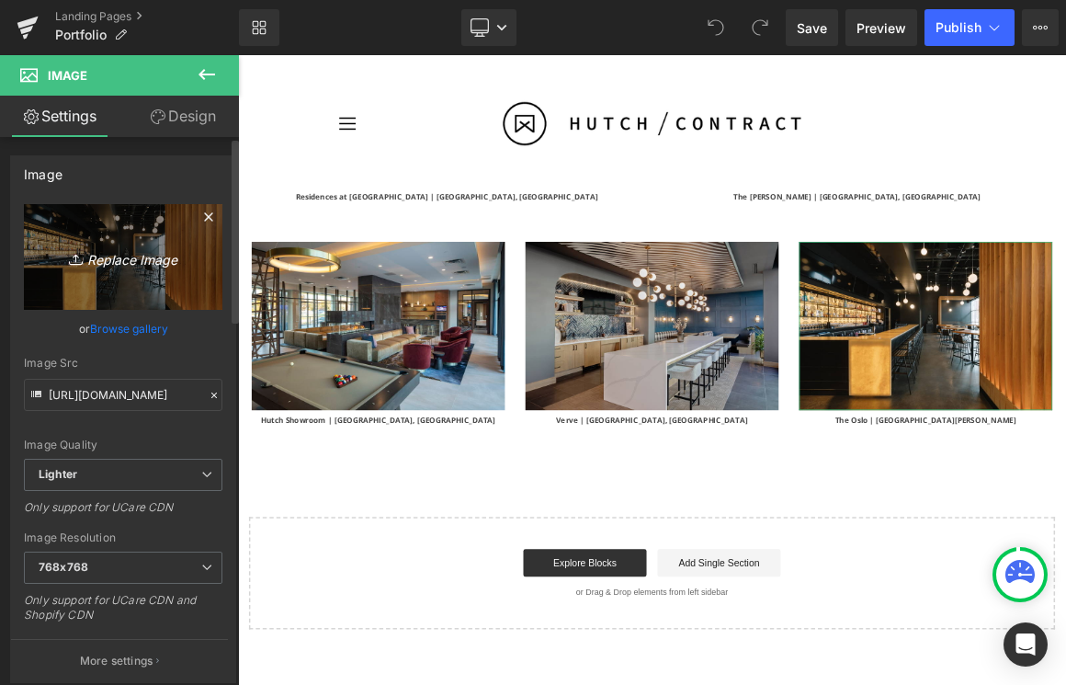
click at [130, 259] on icon "Replace Image" at bounding box center [123, 256] width 147 height 23
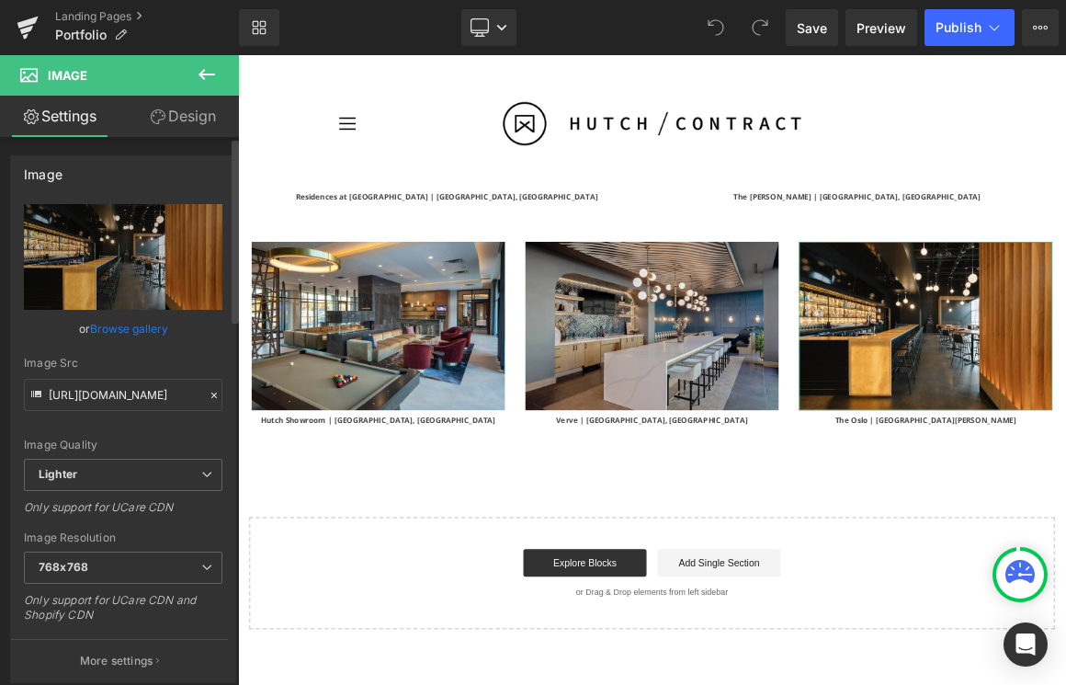
click at [145, 332] on link "Browse gallery" at bounding box center [129, 328] width 78 height 32
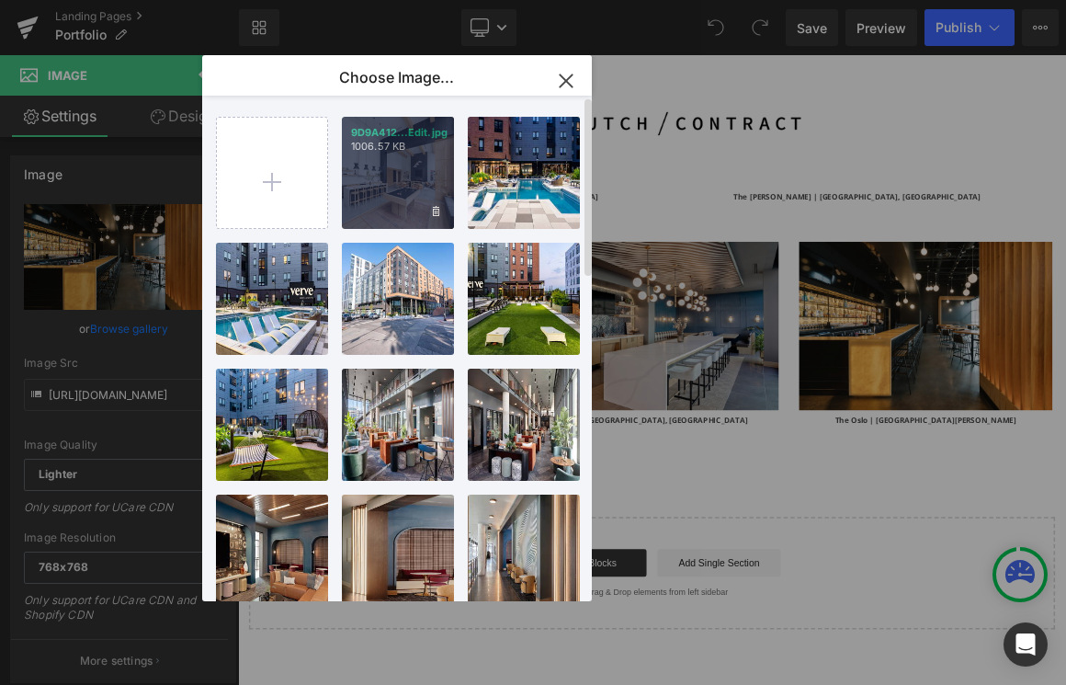
click at [0, 0] on div "9D9A412...Edit.jpg 1006.57 KB" at bounding box center [0, 0] width 0 height 0
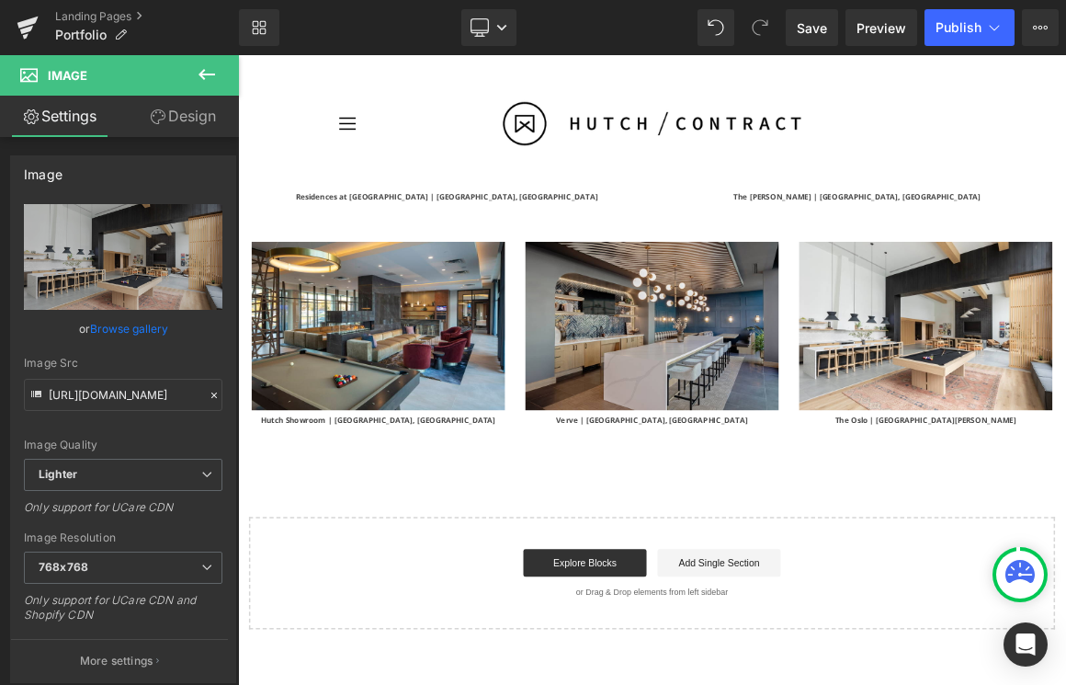
type input "https://ucarecdn.com/f9c237c8-7e34-471d-a8a2-50b9d146f366/-/format/auto/-/previ…"
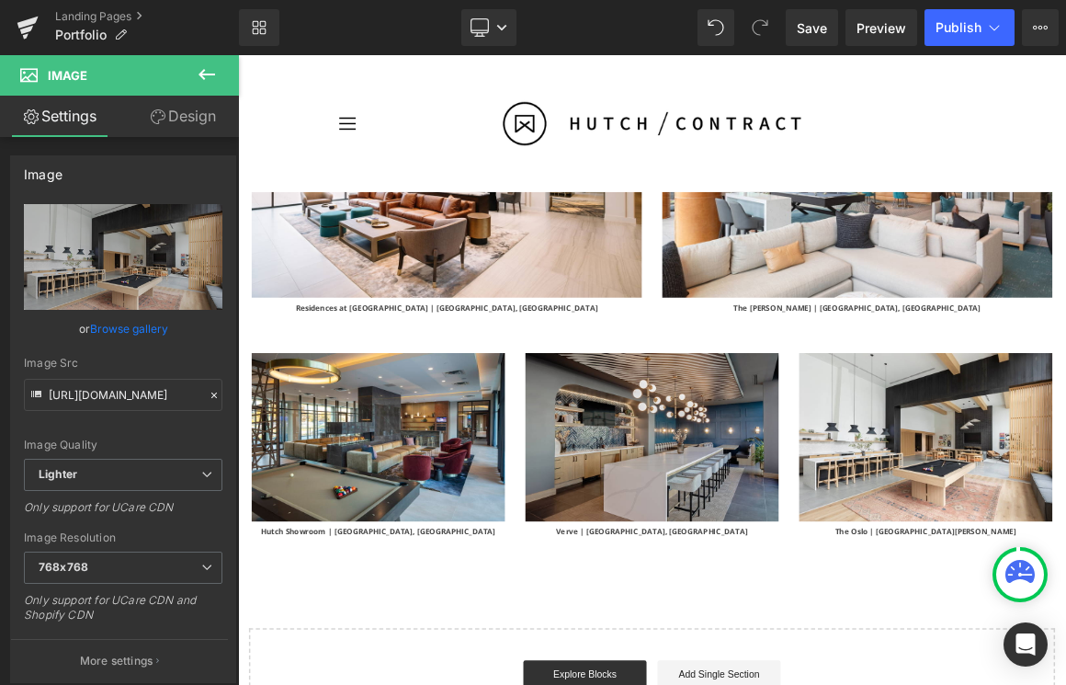
scroll to position [5061, 0]
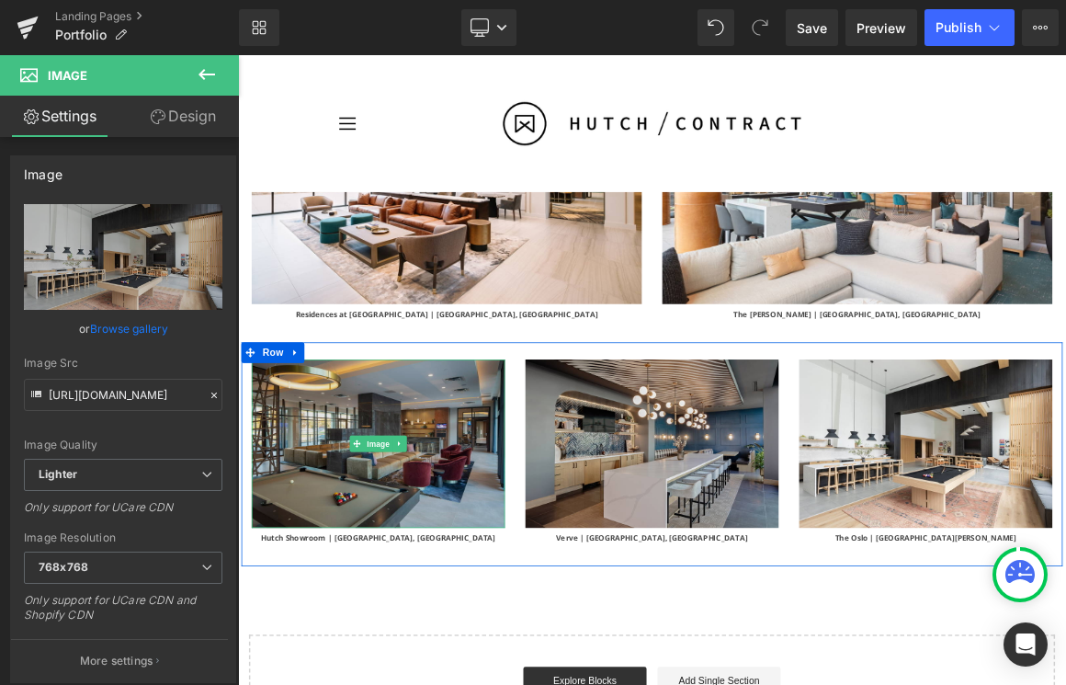
click at [464, 499] on img at bounding box center [426, 577] width 340 height 227
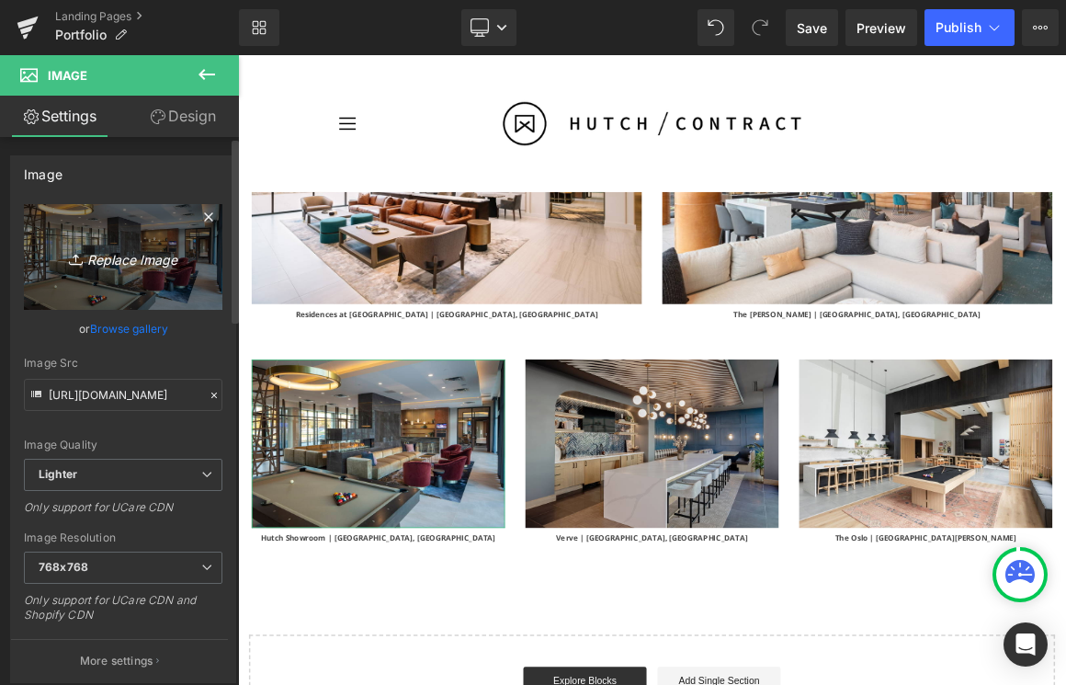
click at [129, 246] on icon "Replace Image" at bounding box center [123, 256] width 147 height 23
type input "C:\fakepath\134B6547.jpg"
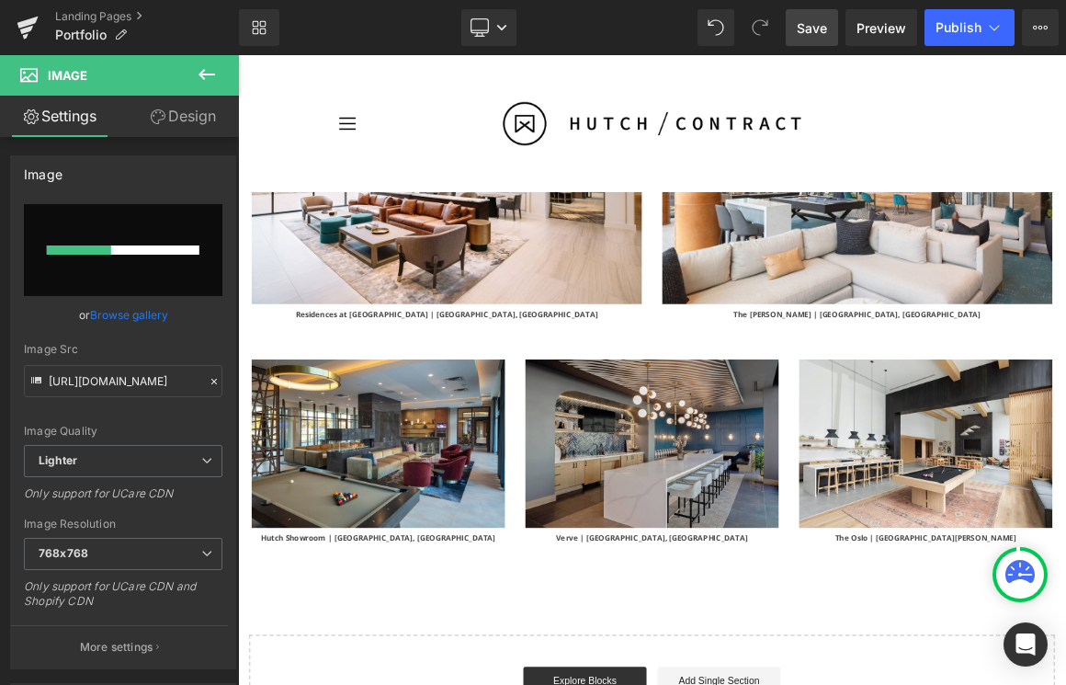
click at [807, 33] on span "Save" at bounding box center [812, 27] width 30 height 19
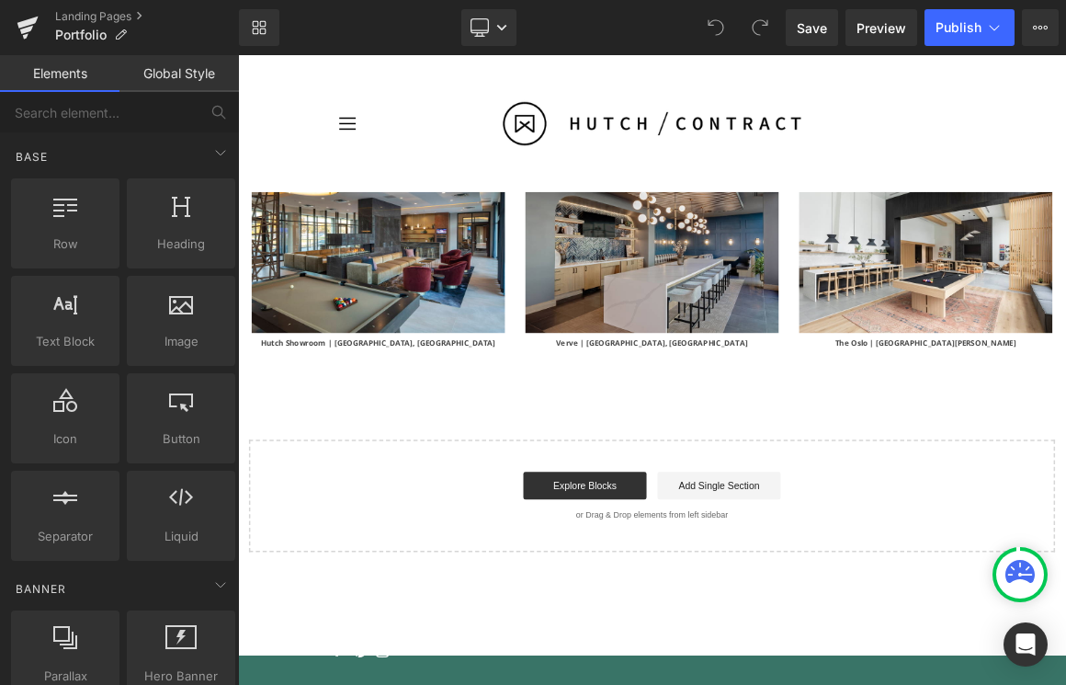
scroll to position [5260, 0]
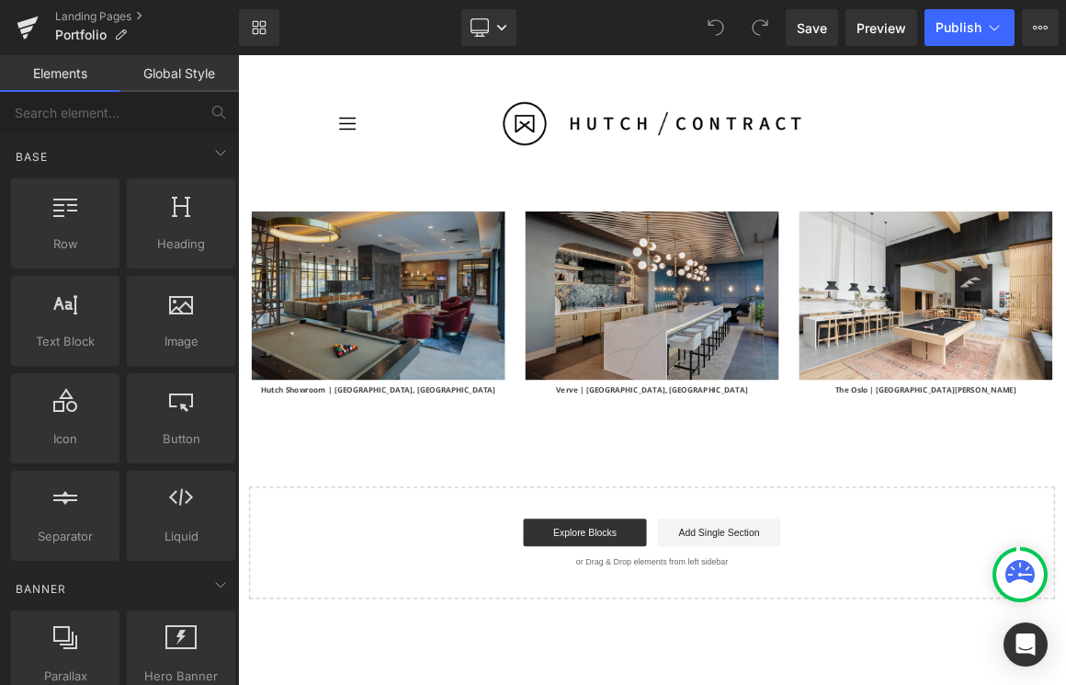
click at [401, 312] on img at bounding box center [426, 378] width 340 height 227
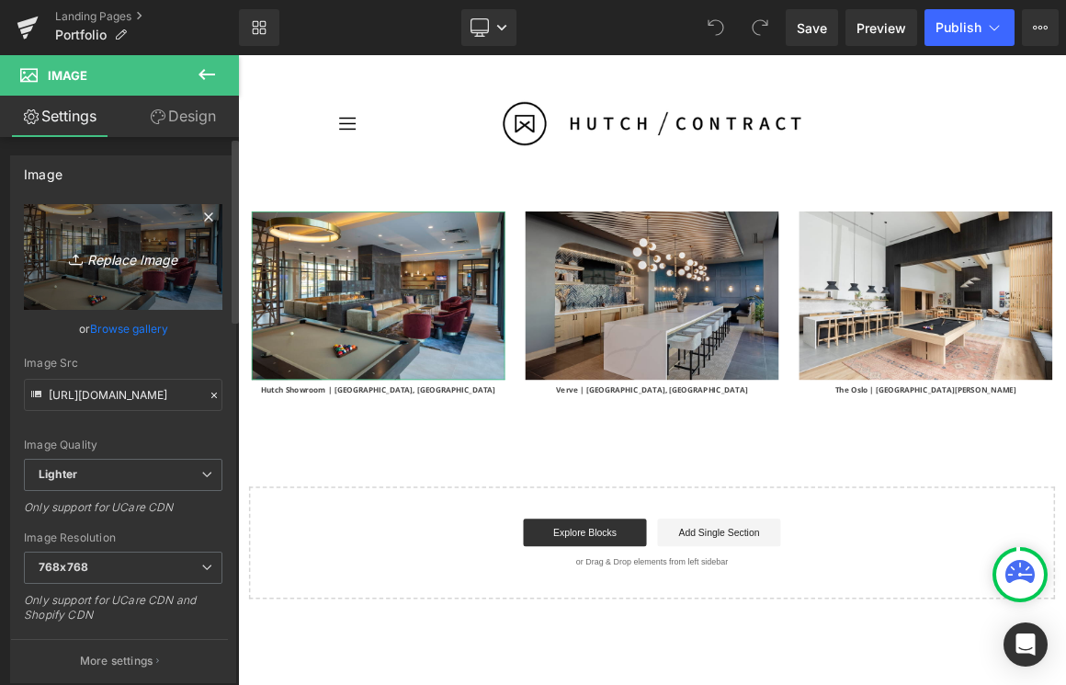
click at [127, 258] on icon "Replace Image" at bounding box center [123, 256] width 147 height 23
type input "C:\fakepath\134B6547.jpg"
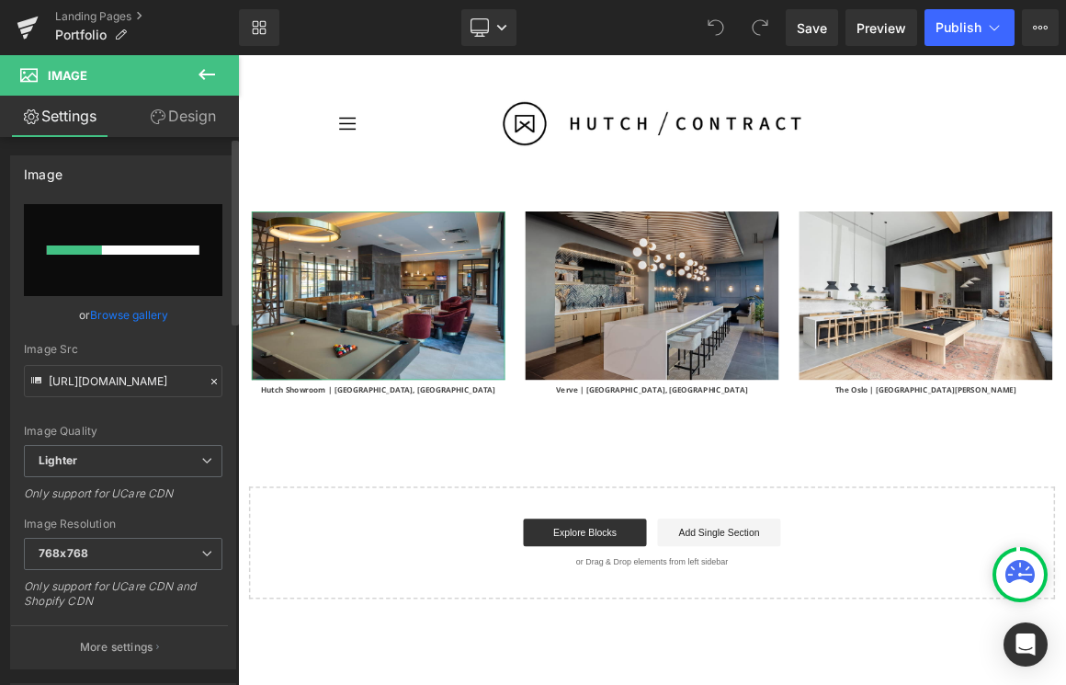
click at [128, 312] on link "Browse gallery" at bounding box center [129, 315] width 78 height 32
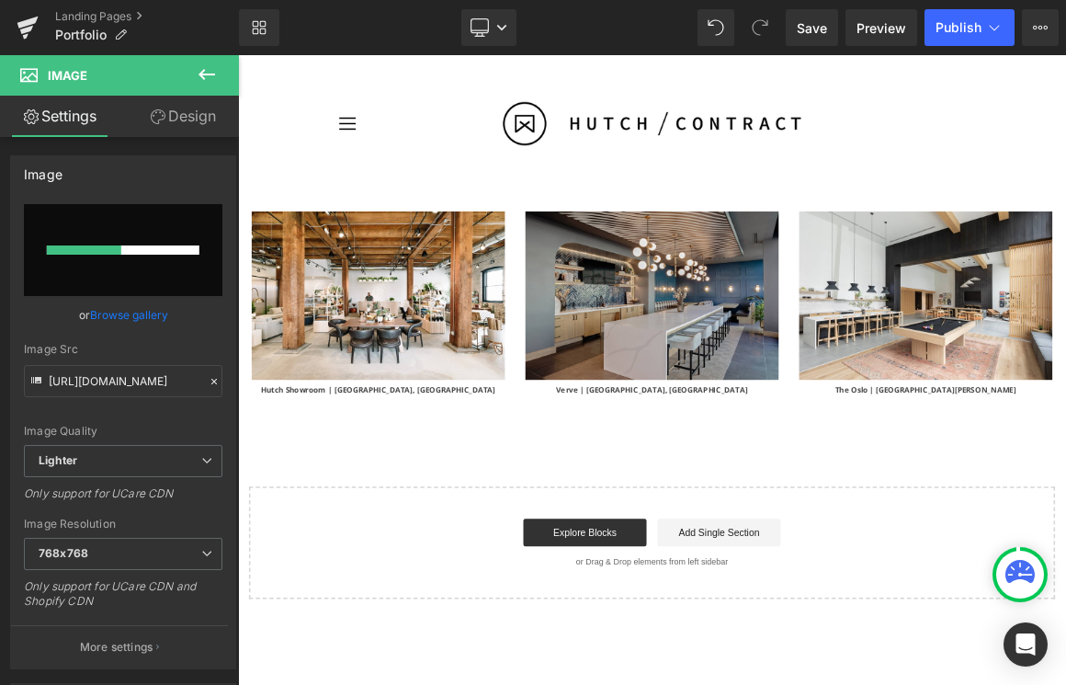
type input "https://ucarecdn.com/0a34c969-cf19-4d50-b311-08248252a02d/-/format/auto/-/previ…"
click at [800, 31] on span "Save" at bounding box center [812, 27] width 30 height 19
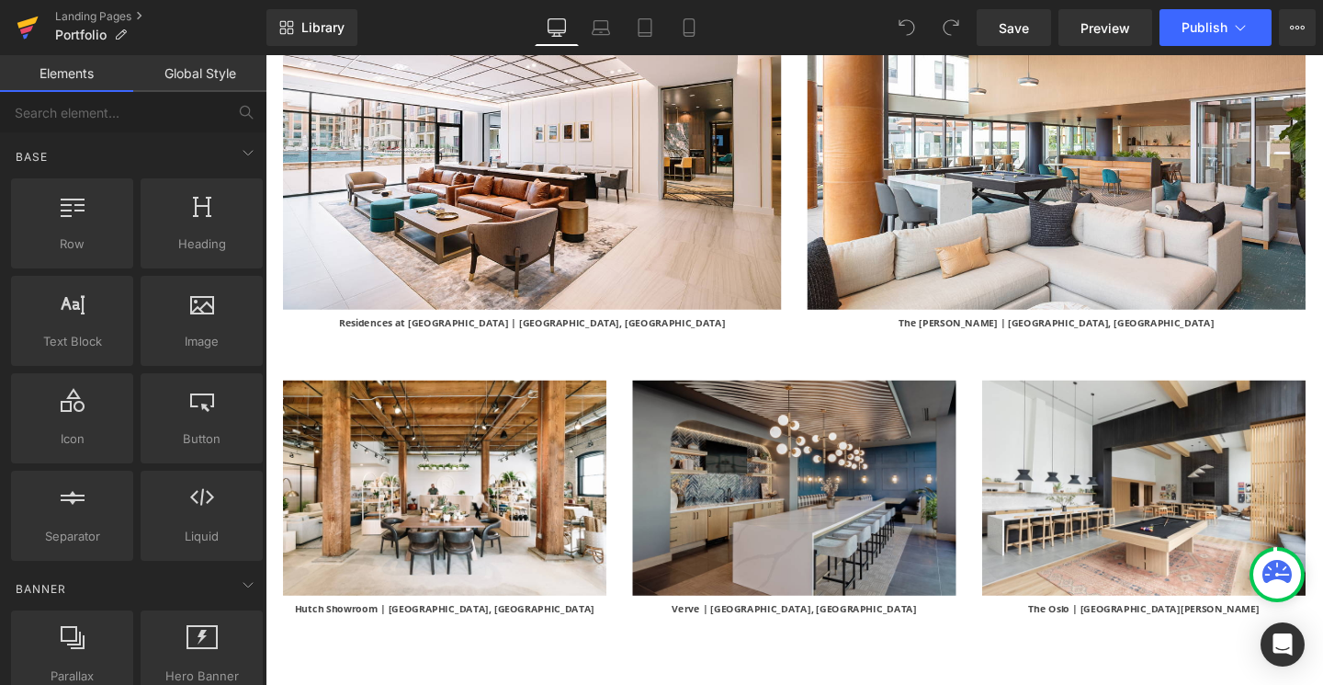
scroll to position [5158, 0]
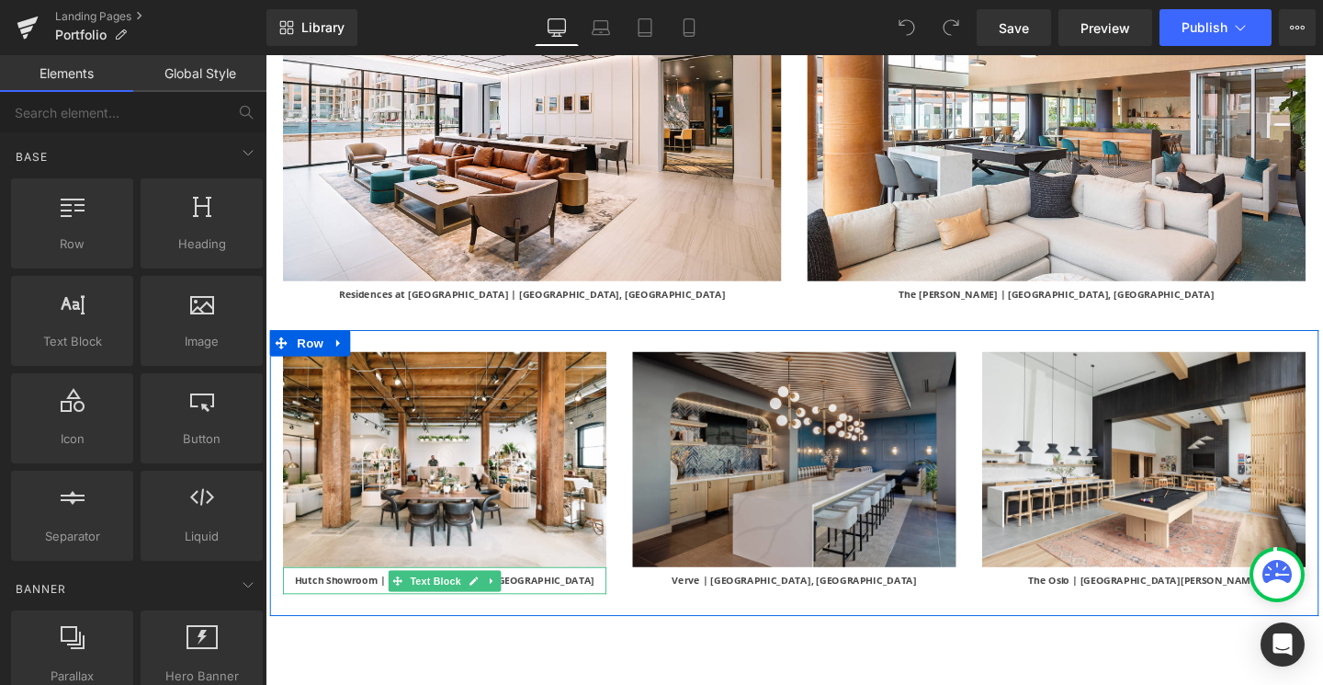
click at [531, 593] on p "Hutch Showroom | [GEOGRAPHIC_DATA], [GEOGRAPHIC_DATA]" at bounding box center [454, 607] width 340 height 28
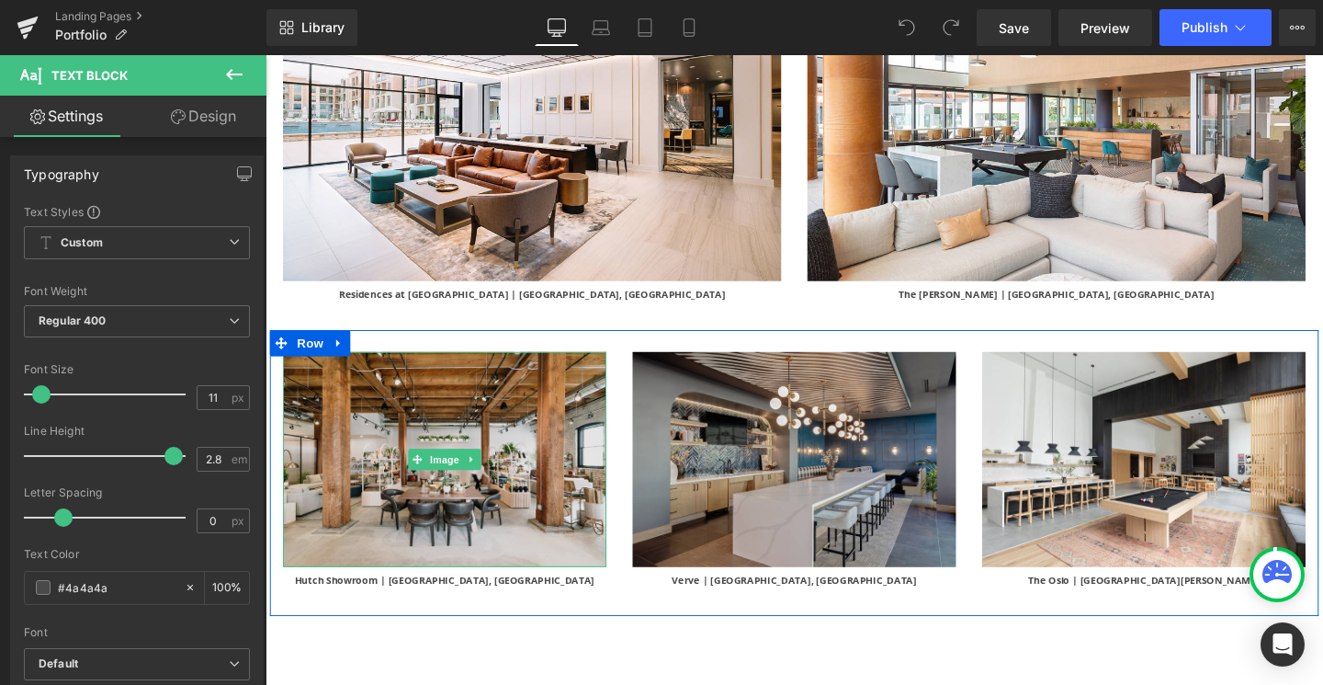
click at [490, 469] on link at bounding box center [482, 480] width 19 height 22
click at [437, 367] on img at bounding box center [454, 480] width 340 height 227
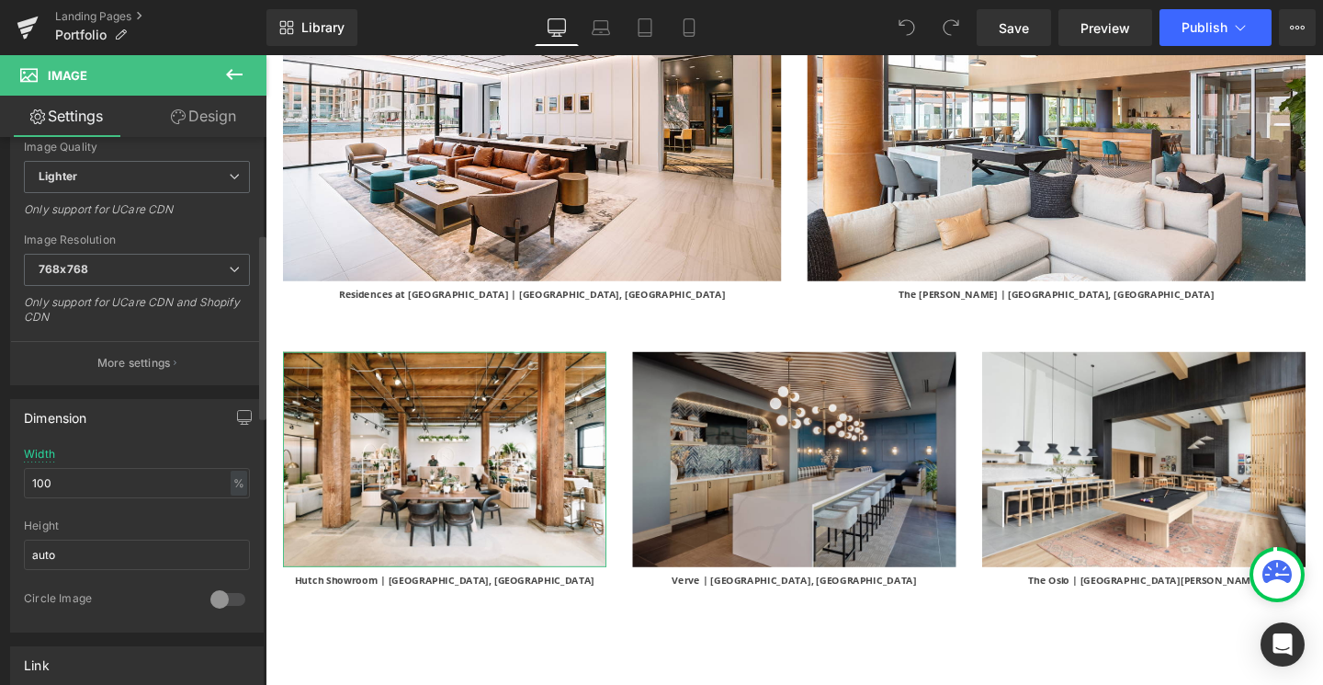
scroll to position [302, 0]
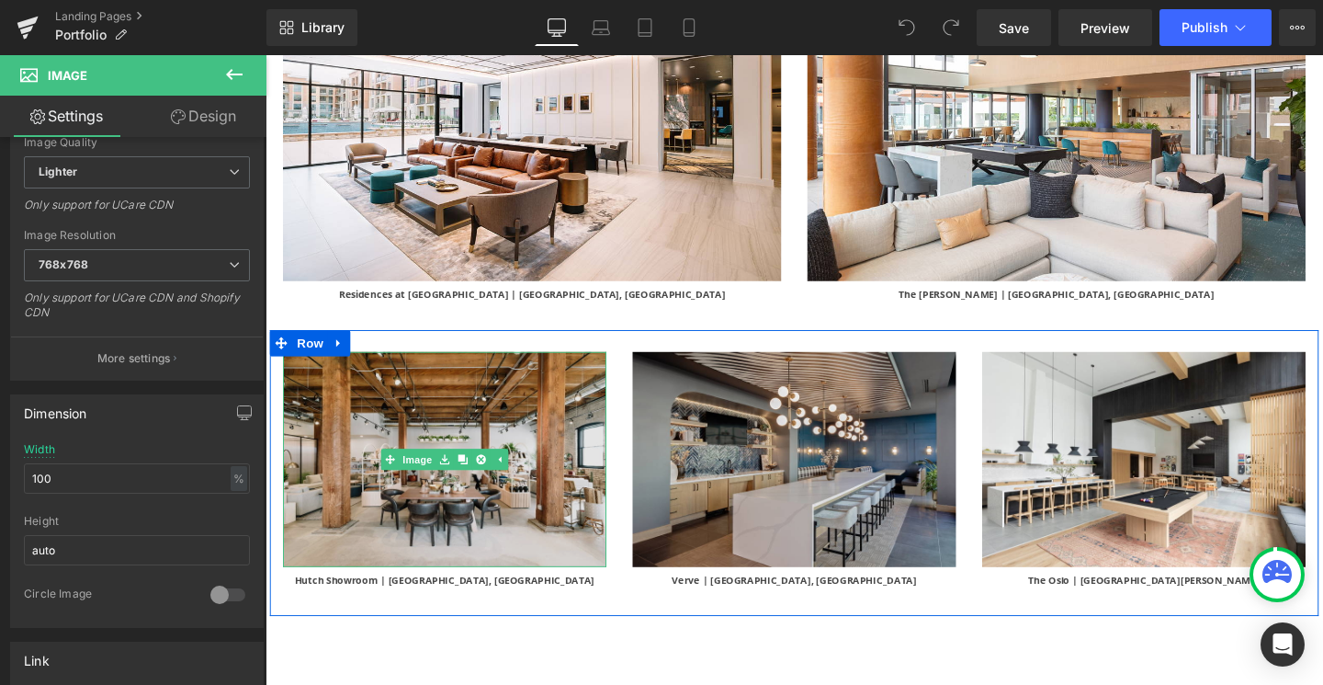
click at [348, 417] on img at bounding box center [454, 480] width 340 height 227
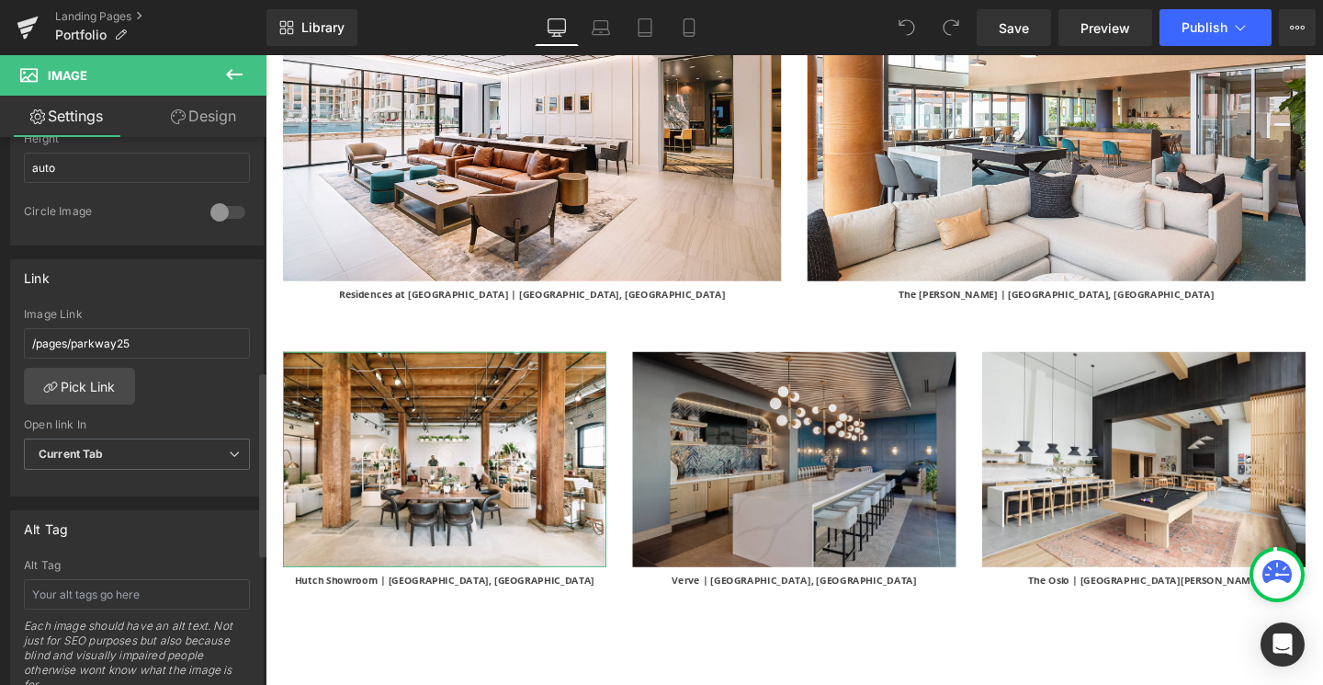
scroll to position [696, 0]
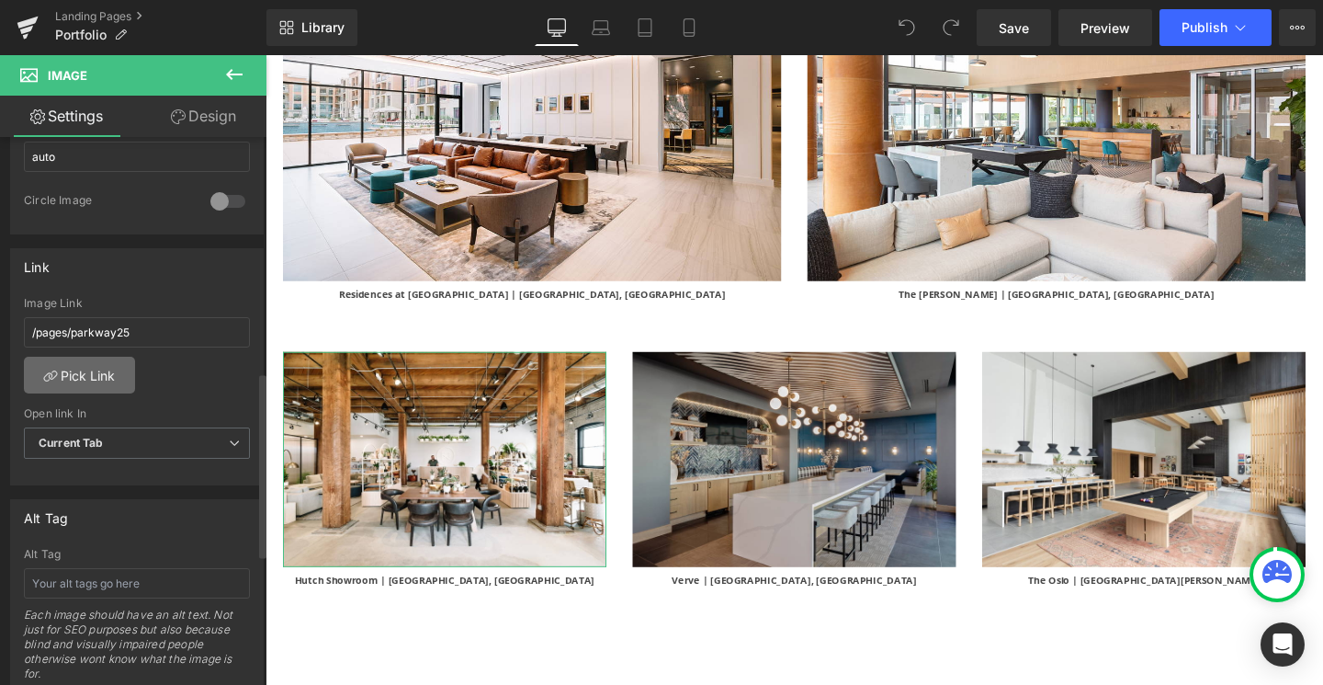
click at [99, 373] on link "Pick Link" at bounding box center [79, 375] width 111 height 37
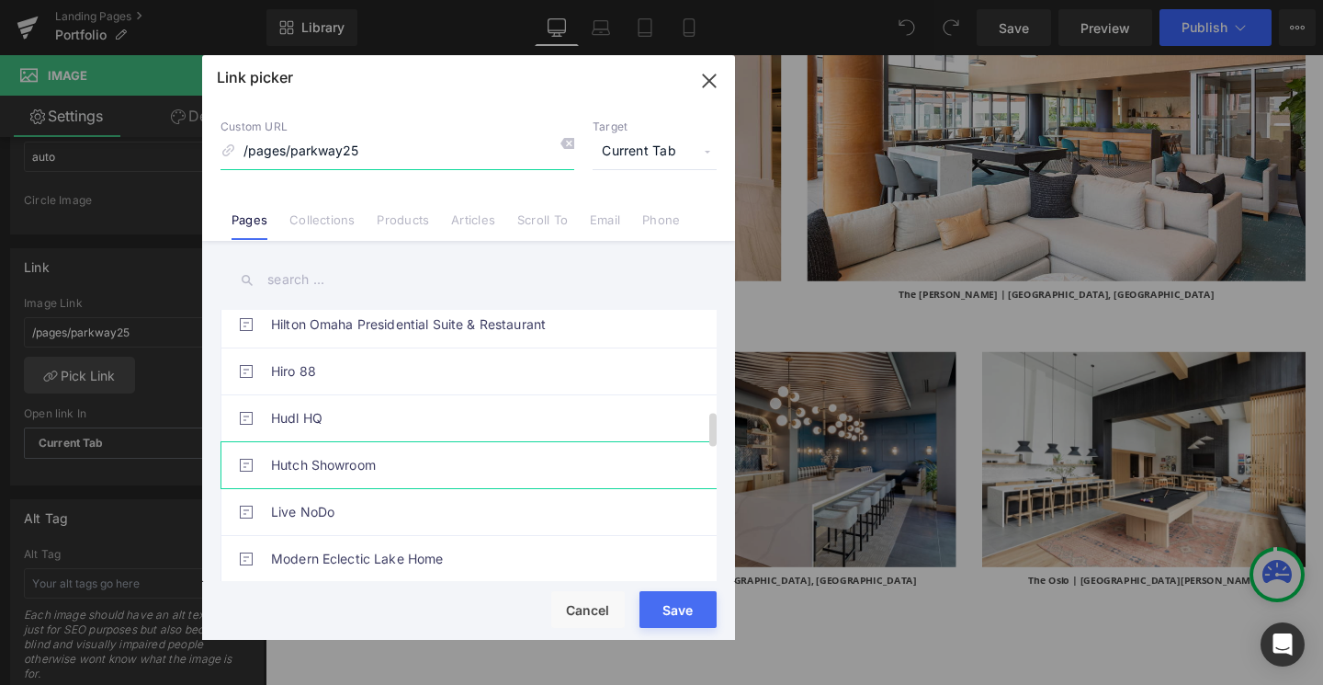
scroll to position [807, 0]
click at [0, 0] on link "Hutch Showroom" at bounding box center [0, 0] width 0 height 0
type input "/pages/hutch-showroom"
click at [0, 0] on div "Rendering Content" at bounding box center [0, 0] width 0 height 0
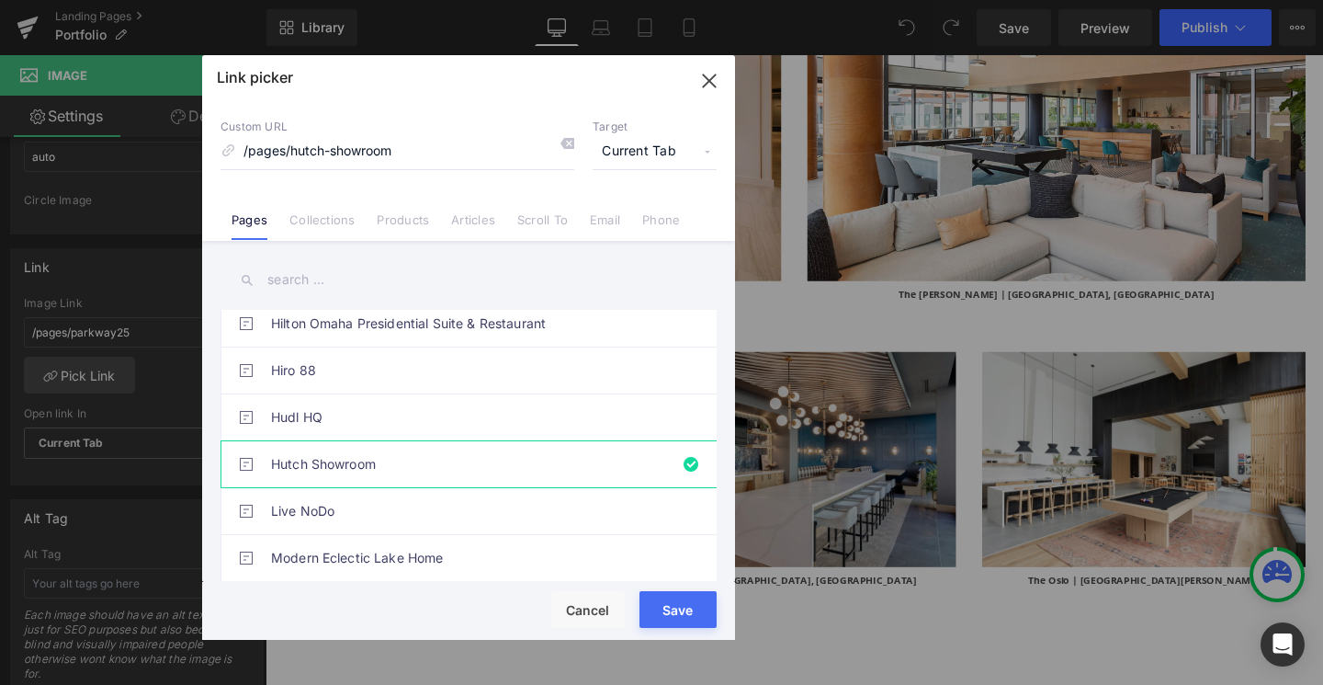
type input "/pages/hutch-showroom"
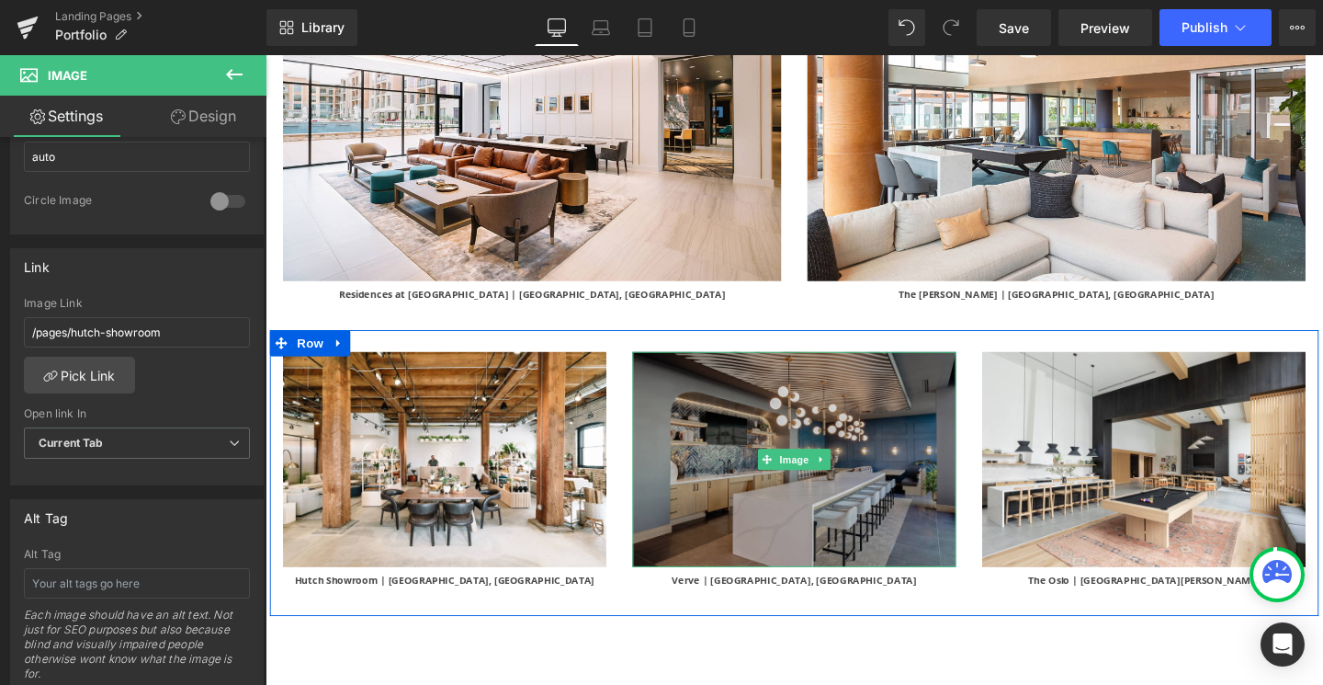
click at [720, 409] on img at bounding box center [822, 480] width 340 height 227
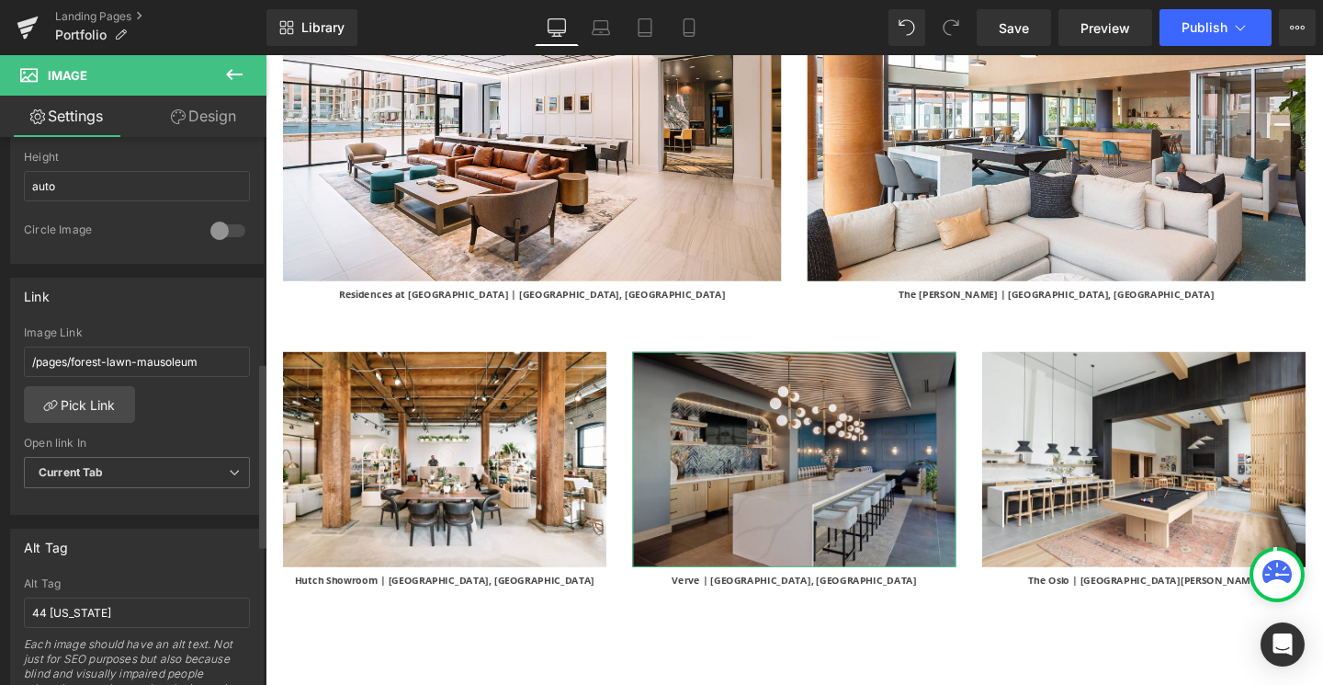
scroll to position [669, 0]
click at [110, 399] on link "Pick Link" at bounding box center [79, 401] width 111 height 37
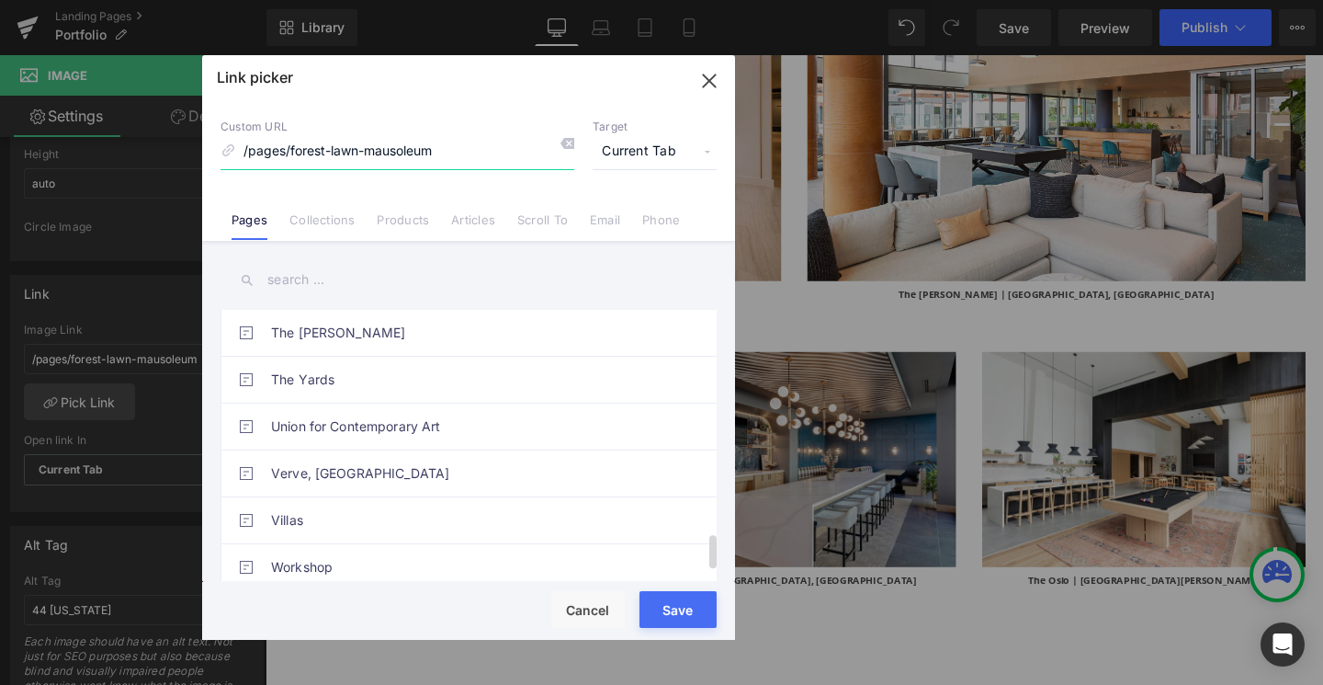
scroll to position [1784, 0]
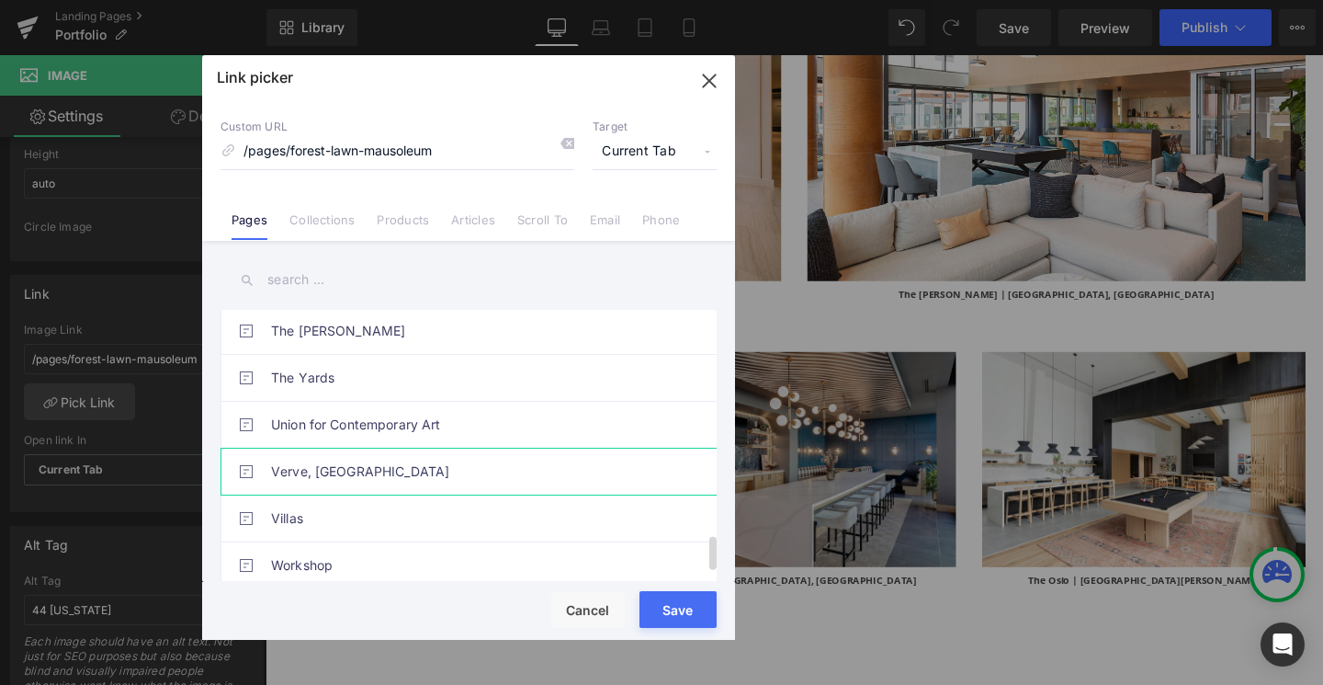
click at [447, 463] on link "Verve, [GEOGRAPHIC_DATA]" at bounding box center [473, 471] width 404 height 46
type input "/pages/verve-west-lafayette"
click at [0, 0] on div "Rendering Content" at bounding box center [0, 0] width 0 height 0
type input "/pages/verve-west-lafayette"
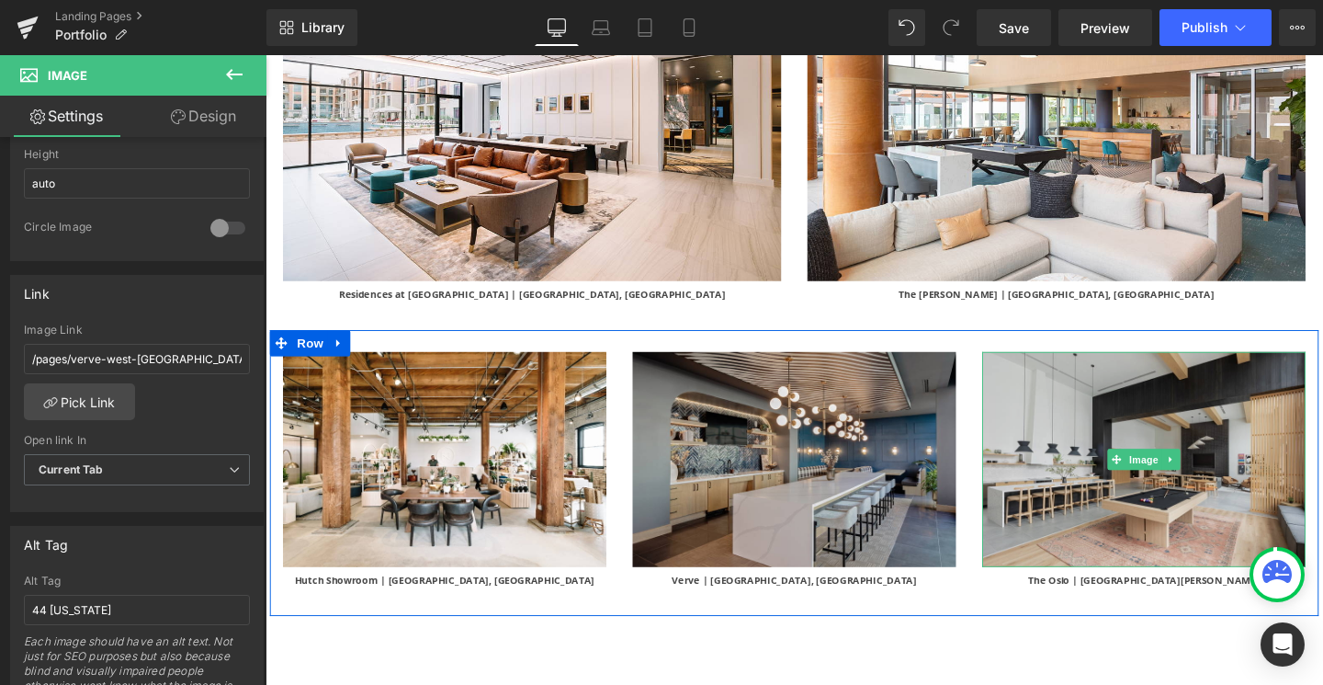
click at [1065, 429] on img at bounding box center [1189, 480] width 340 height 227
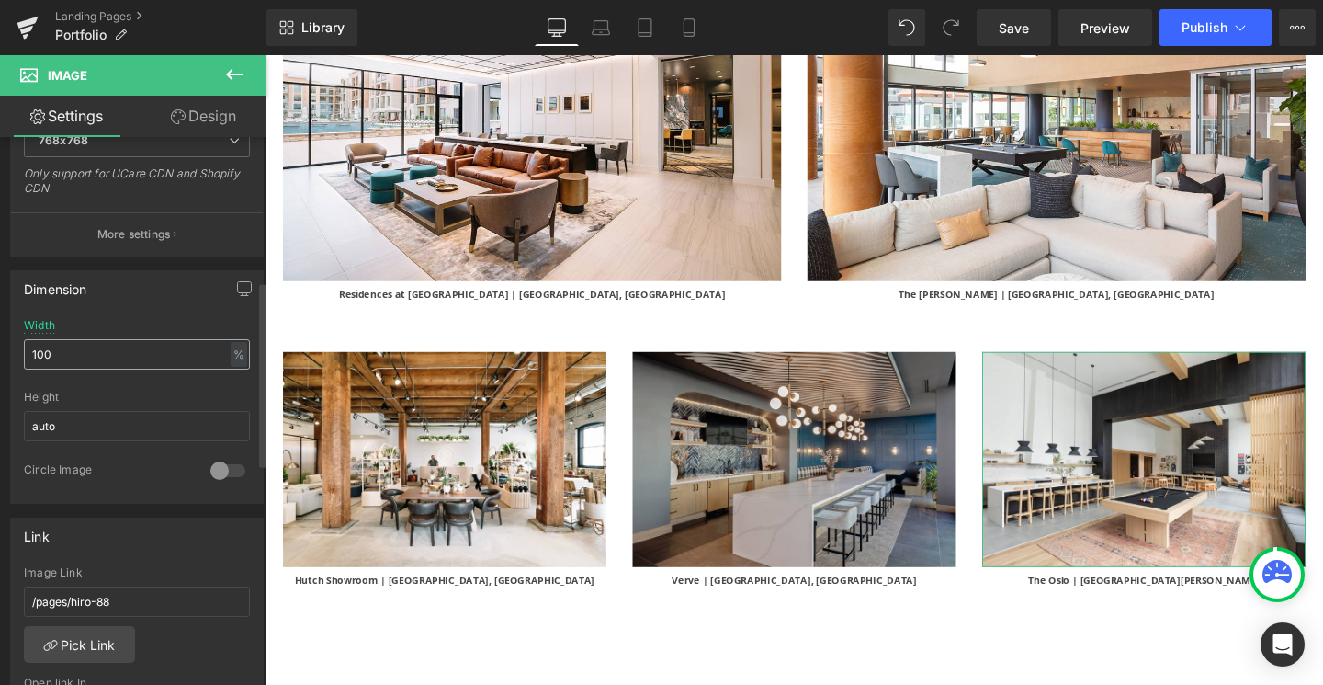
scroll to position [630, 0]
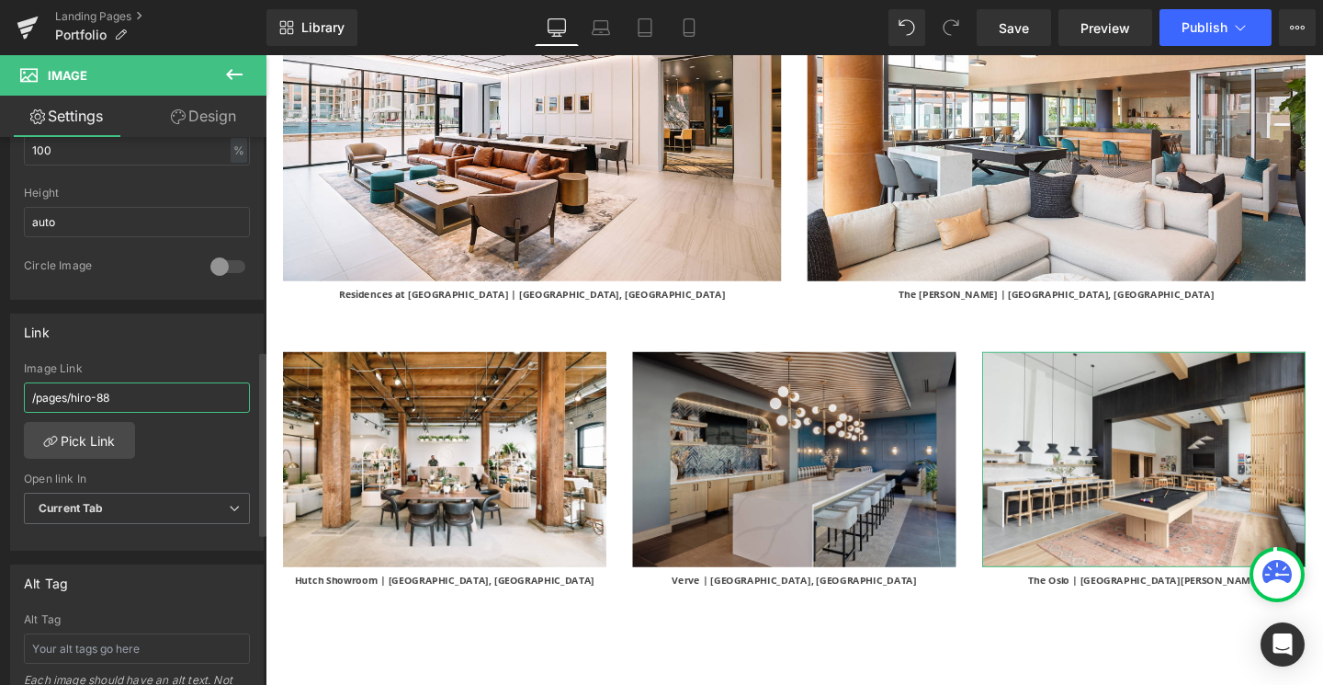
click at [158, 402] on input "/pages/hiro-88" at bounding box center [137, 397] width 226 height 30
click at [97, 447] on link "Pick Link" at bounding box center [79, 440] width 111 height 37
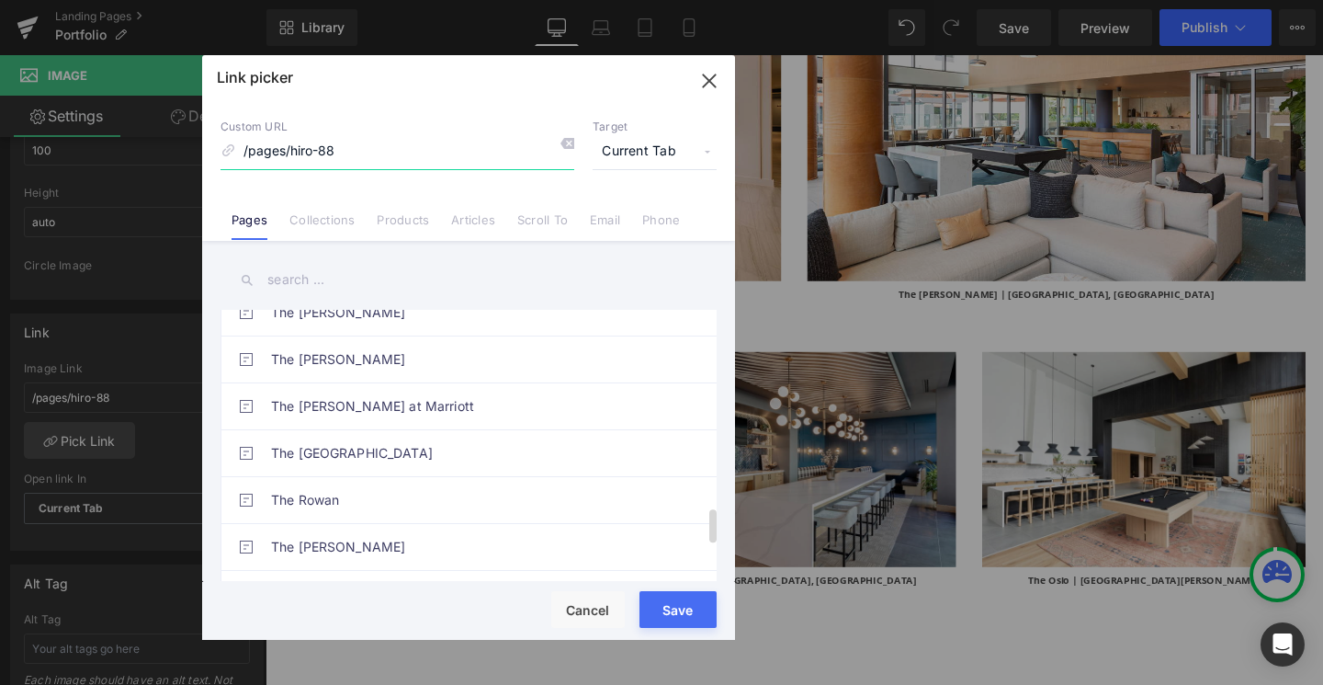
scroll to position [1584, 0]
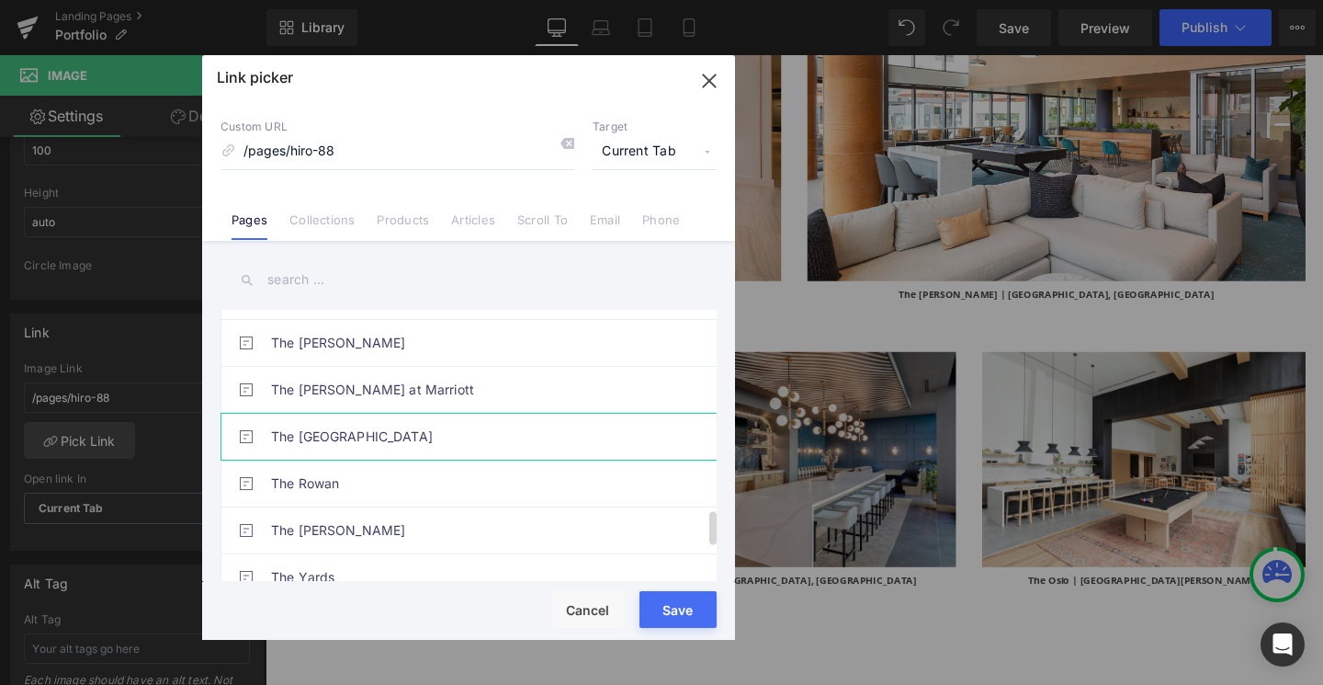
click at [459, 442] on link "The Oslo" at bounding box center [473, 437] width 404 height 46
type input "/pages/the-oslo"
click at [0, 0] on div "Rendering Content" at bounding box center [0, 0] width 0 height 0
type input "/pages/the-oslo"
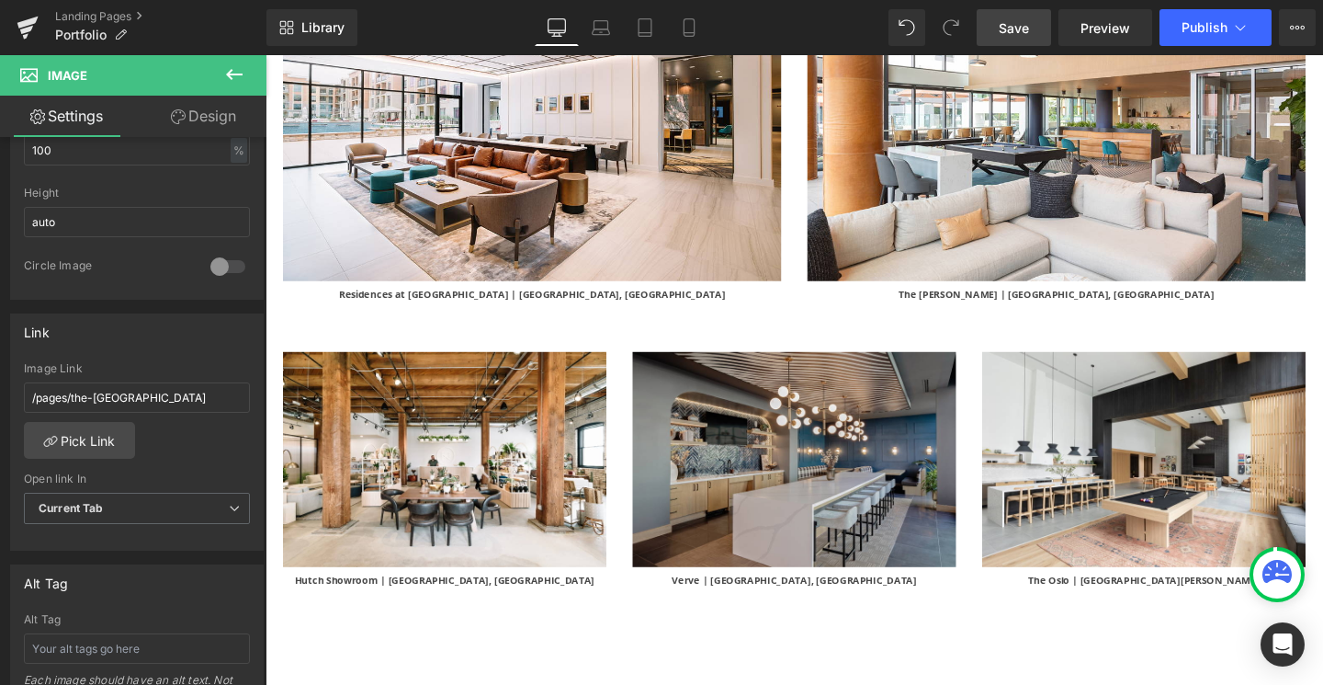
click at [1009, 18] on span "Save" at bounding box center [1014, 27] width 30 height 19
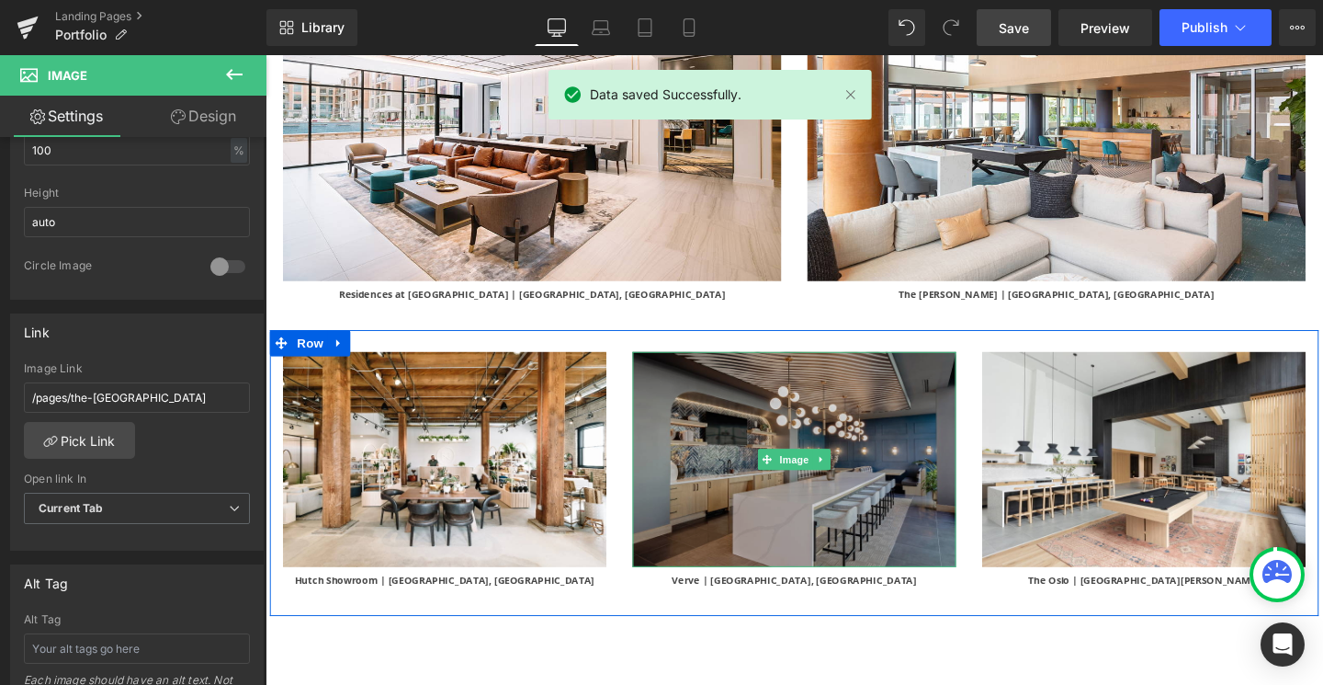
click at [906, 454] on img at bounding box center [822, 480] width 340 height 227
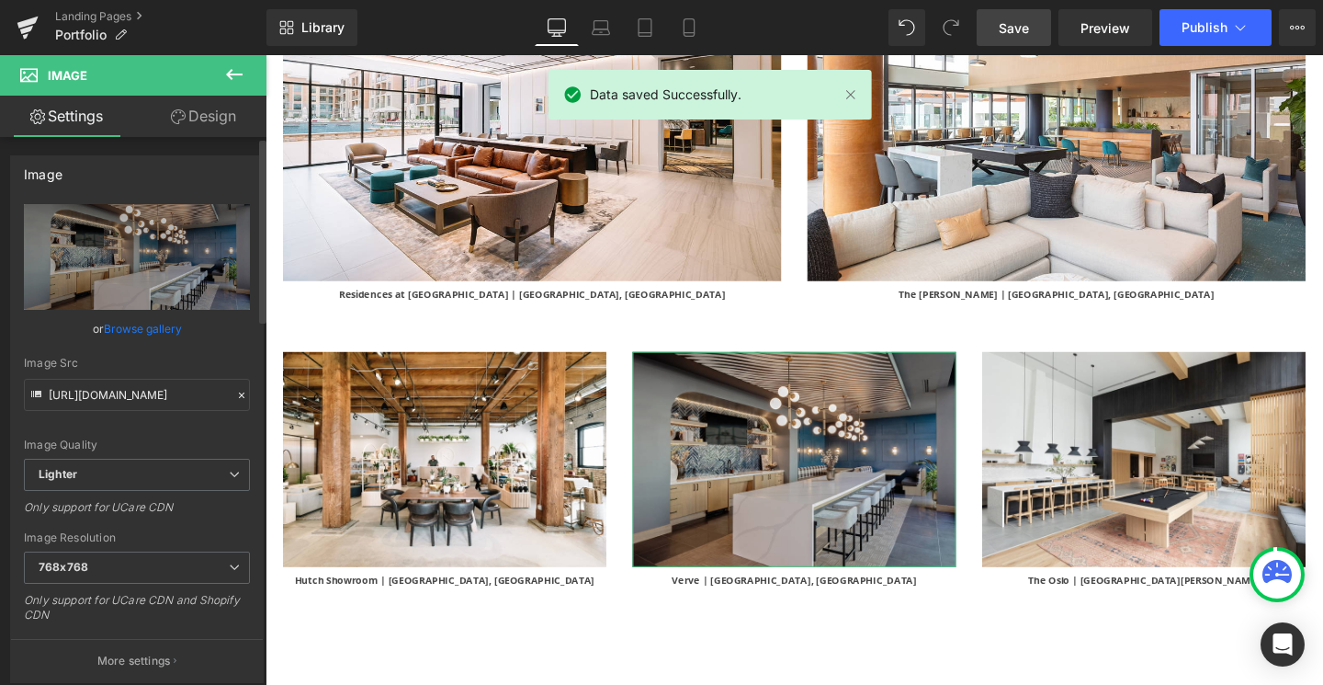
click at [163, 324] on link "Browse gallery" at bounding box center [143, 328] width 78 height 32
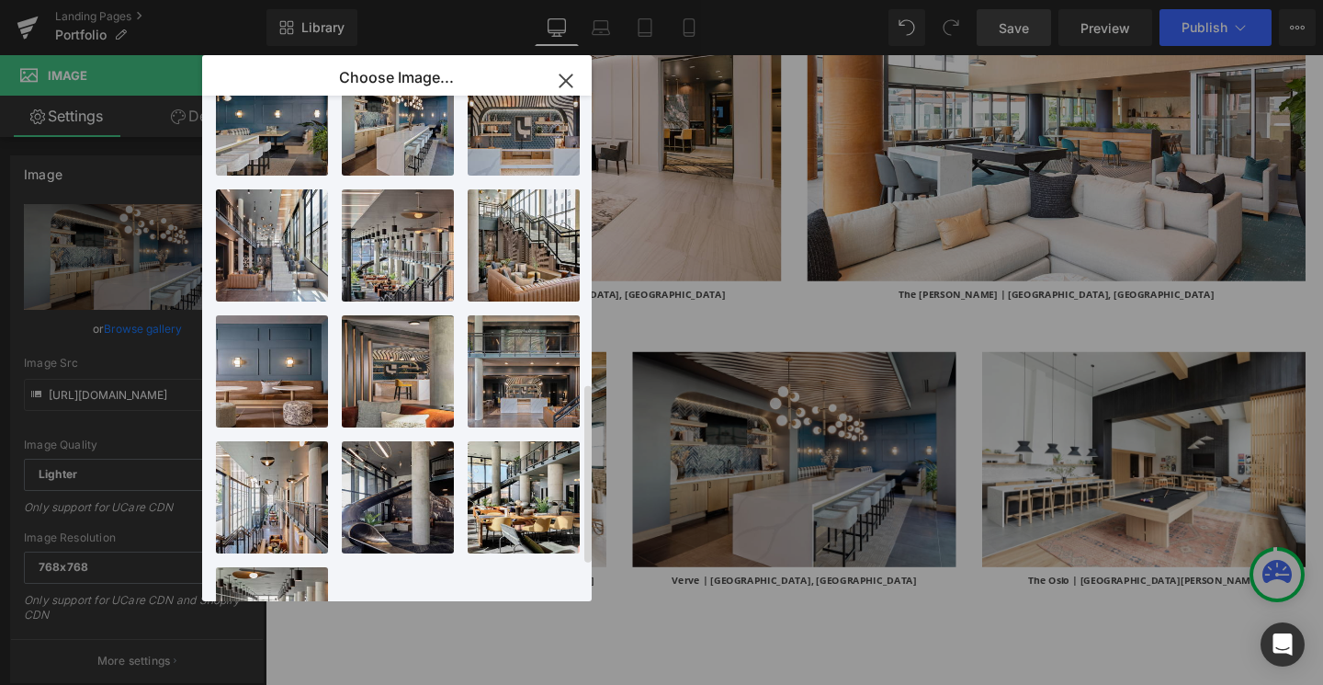
scroll to position [843, 0]
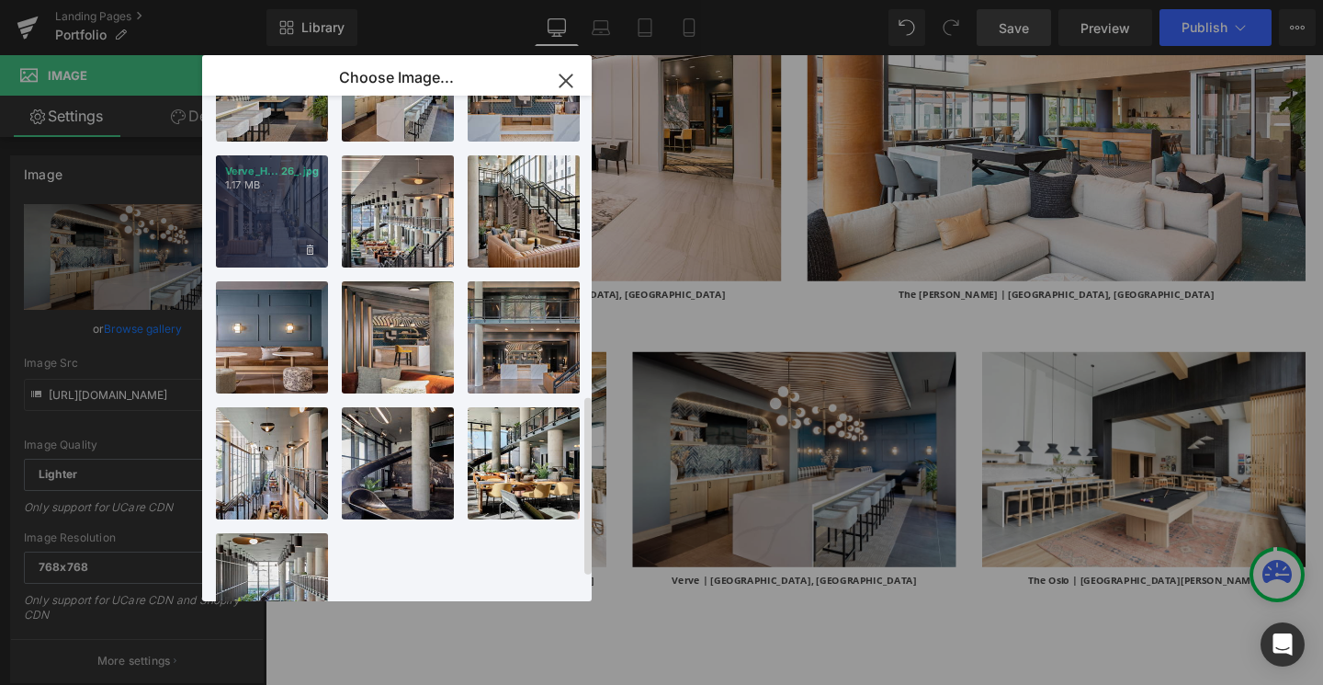
click at [269, 191] on p "1.17 MB" at bounding box center [272, 185] width 94 height 14
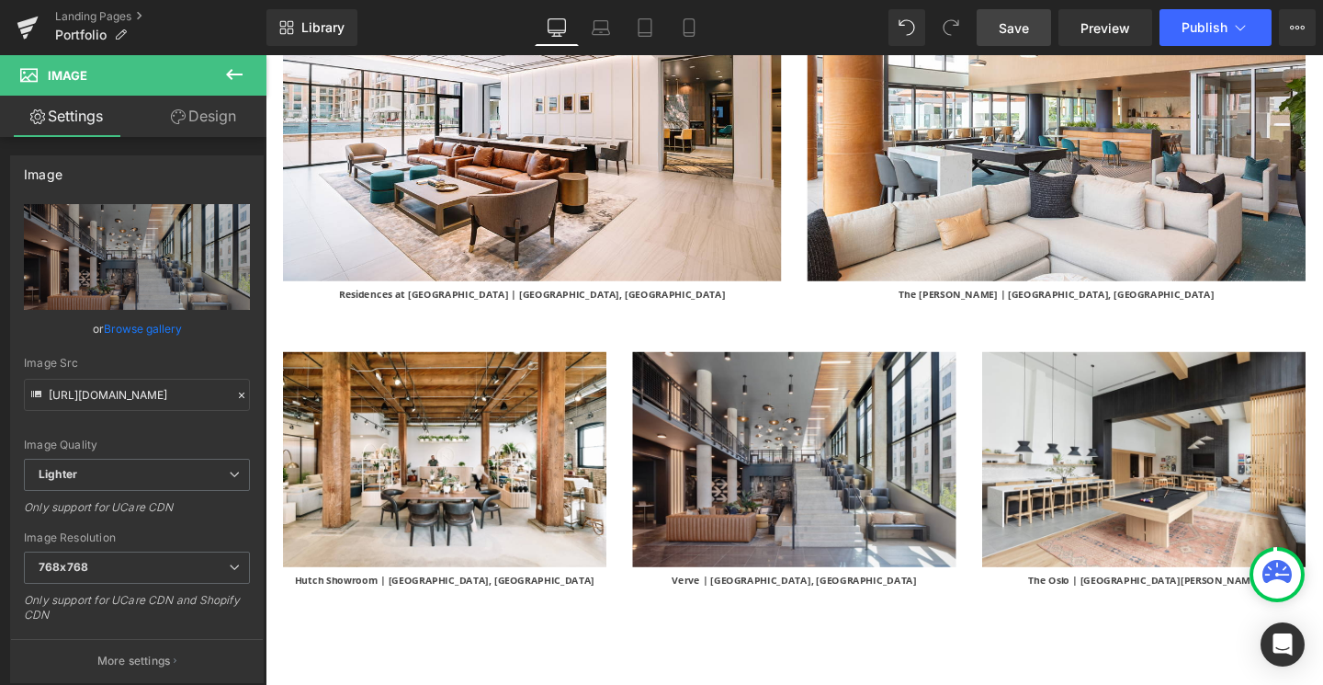
type input "https://ucarecdn.com/e2dab884-e9b0-4eb8-b13b-313ab8fb9442/-/format/auto/-/previ…"
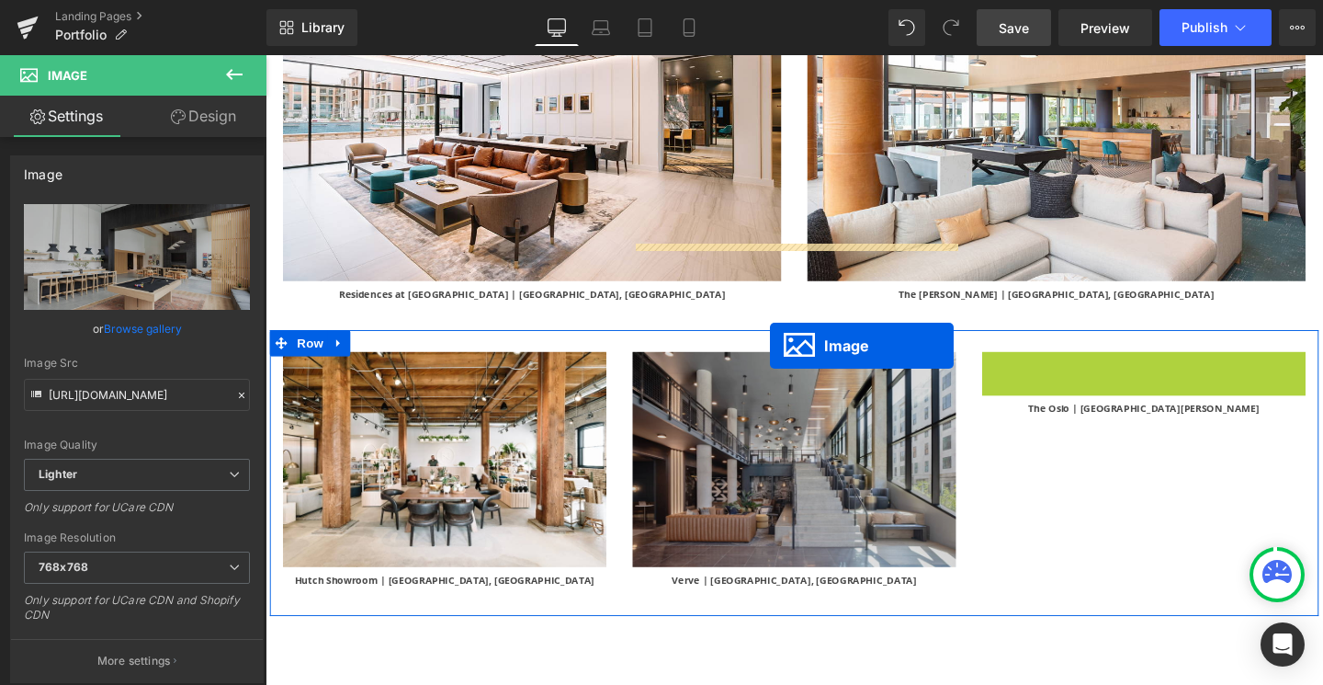
drag, startPoint x: 1158, startPoint y: 363, endPoint x: 796, endPoint y: 359, distance: 362.1
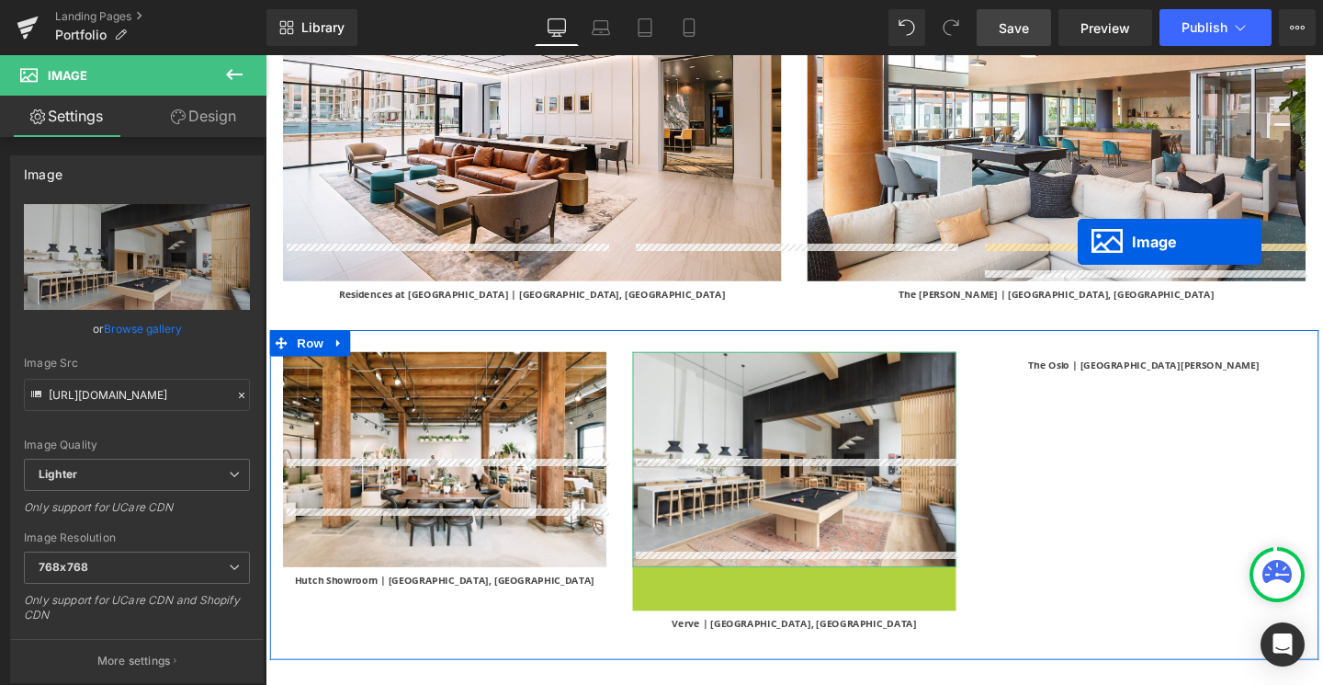
drag, startPoint x: 789, startPoint y: 587, endPoint x: 1119, endPoint y: 251, distance: 471.1
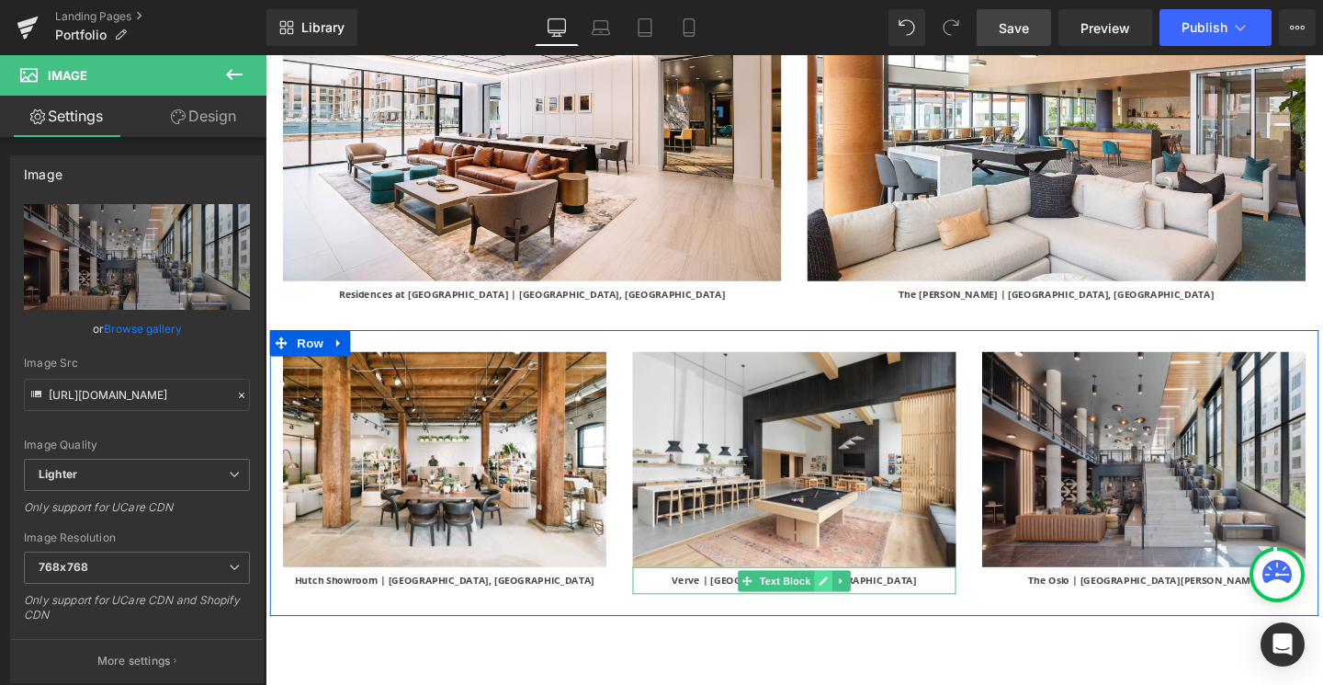
click at [850, 603] on icon at bounding box center [851, 607] width 9 height 9
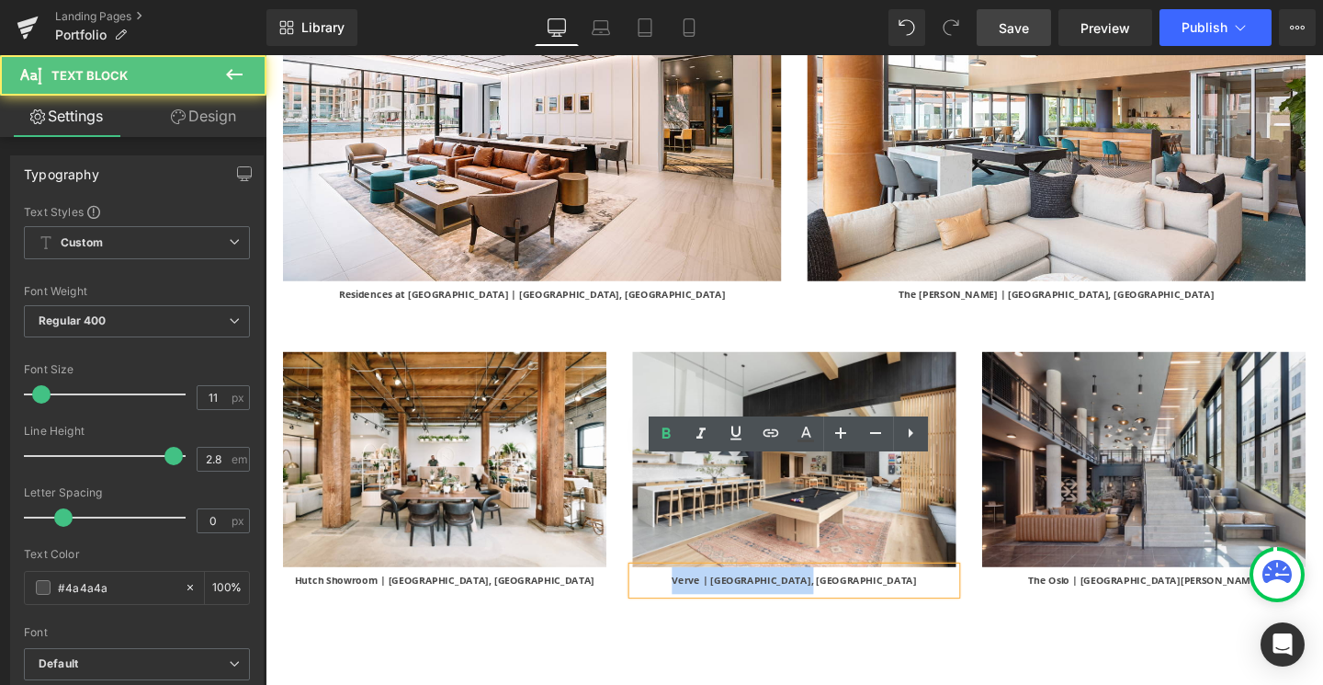
drag, startPoint x: 890, startPoint y: 491, endPoint x: 749, endPoint y: 493, distance: 141.5
click at [749, 593] on p "Verve | West Lafayette, IN" at bounding box center [822, 607] width 340 height 28
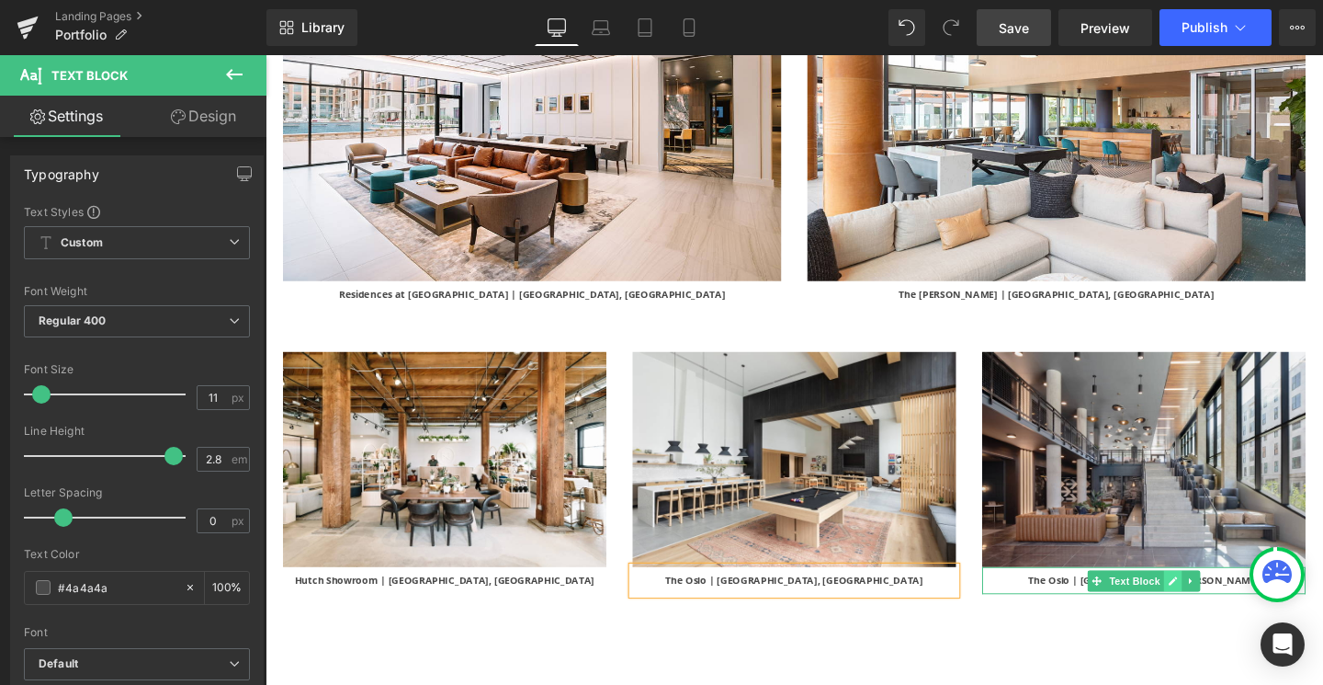
click at [1065, 596] on link at bounding box center [1219, 607] width 19 height 22
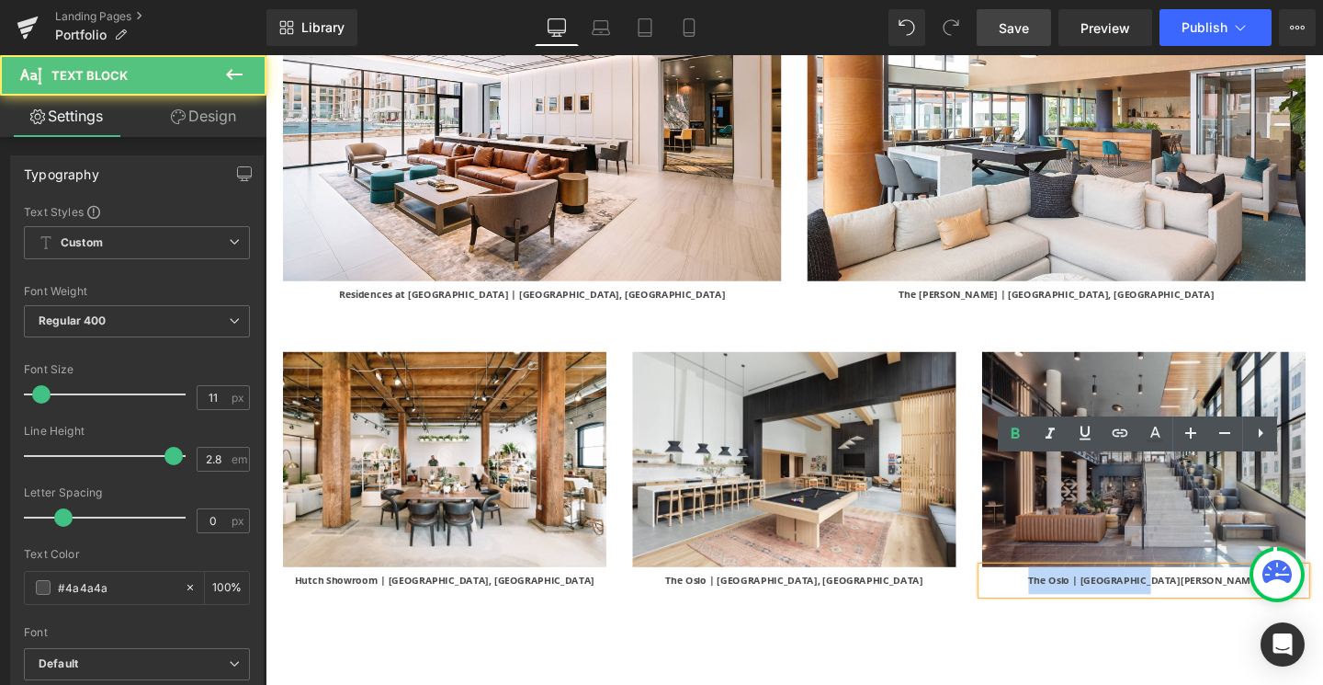
drag, startPoint x: 1256, startPoint y: 494, endPoint x: 1121, endPoint y: 495, distance: 135.1
click at [1065, 593] on p "The Oslo | Woodside, KC" at bounding box center [1189, 607] width 340 height 28
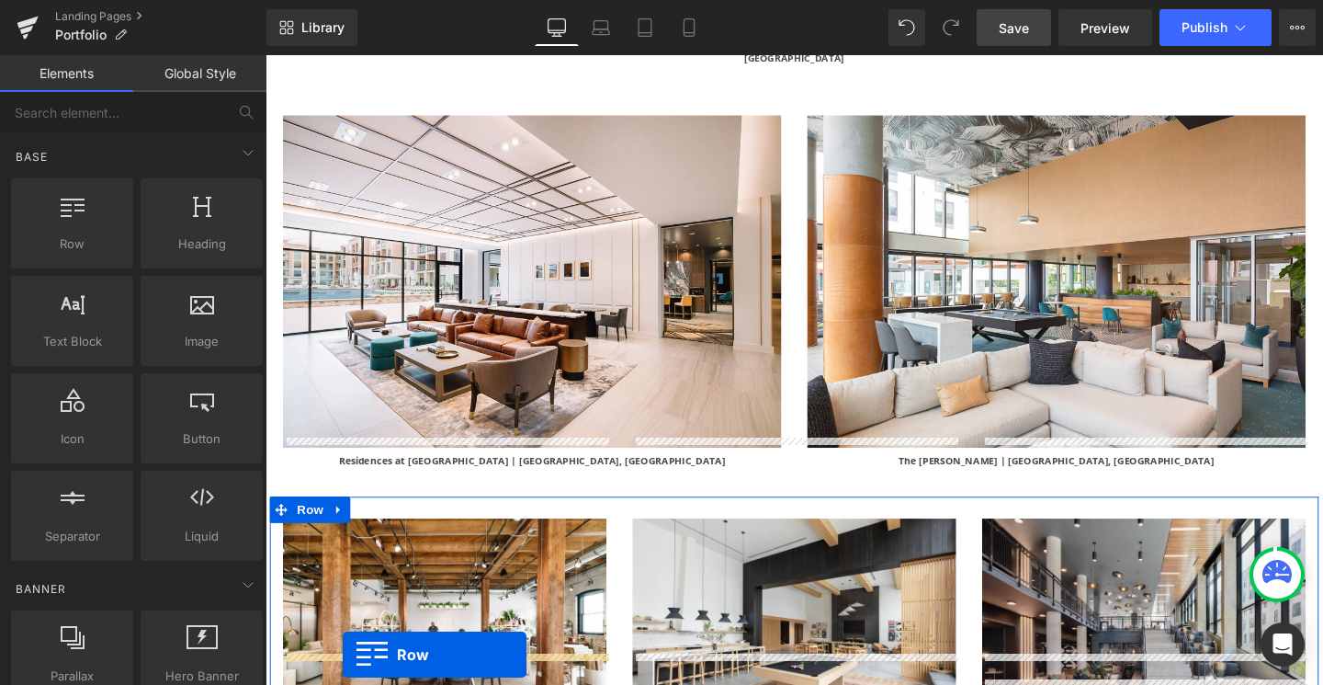
scroll to position [4823, 0]
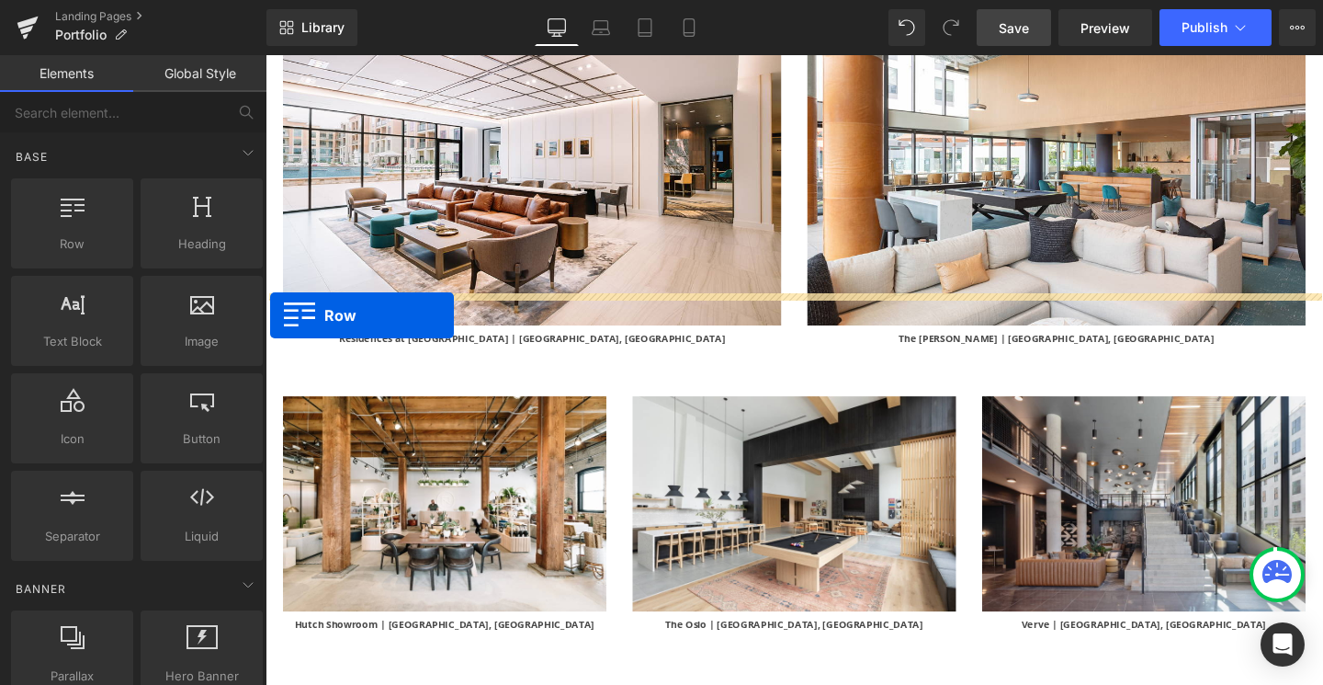
drag, startPoint x: 278, startPoint y: 355, endPoint x: 270, endPoint y: 330, distance: 26.2
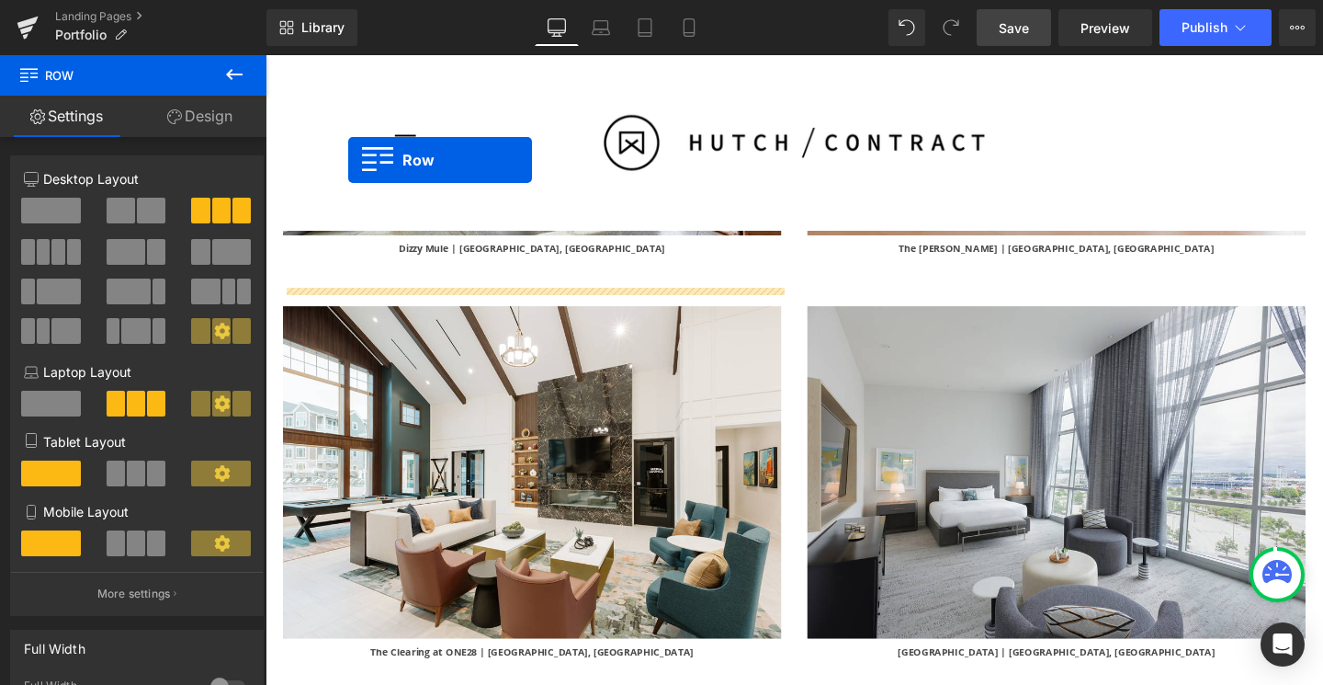
scroll to position [1413, 0]
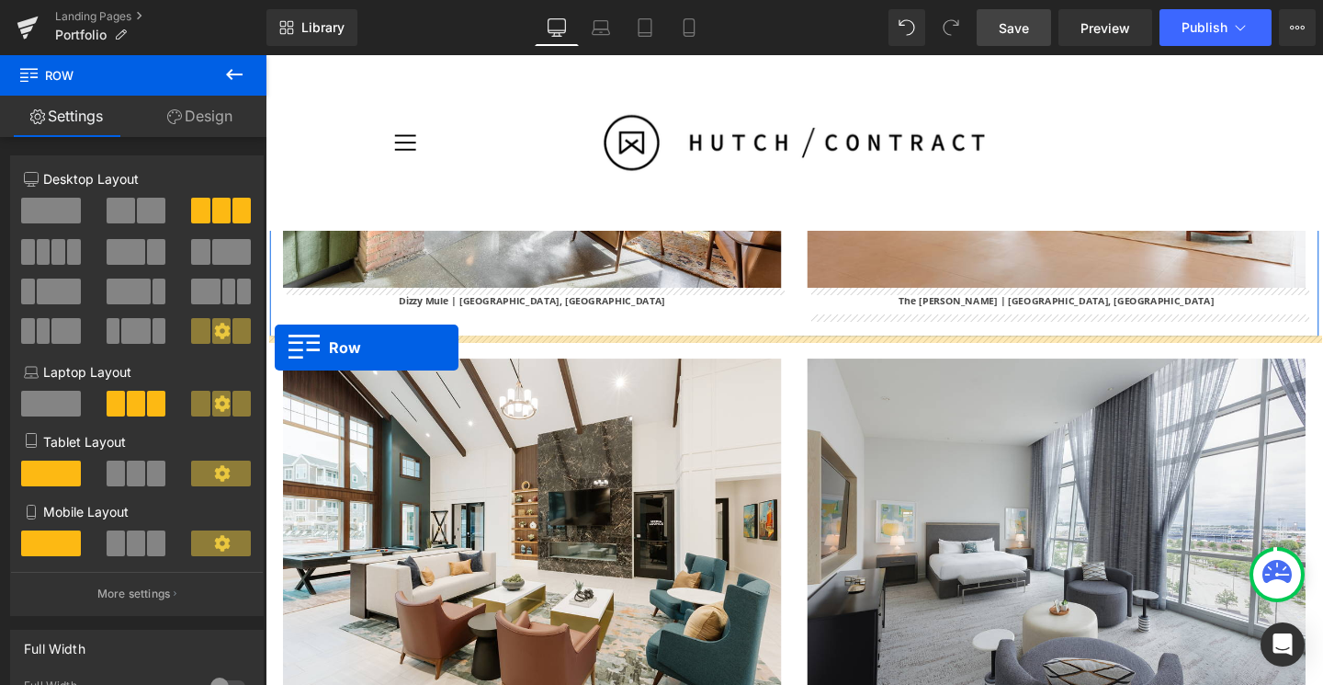
drag, startPoint x: 277, startPoint y: 628, endPoint x: 276, endPoint y: 362, distance: 265.6
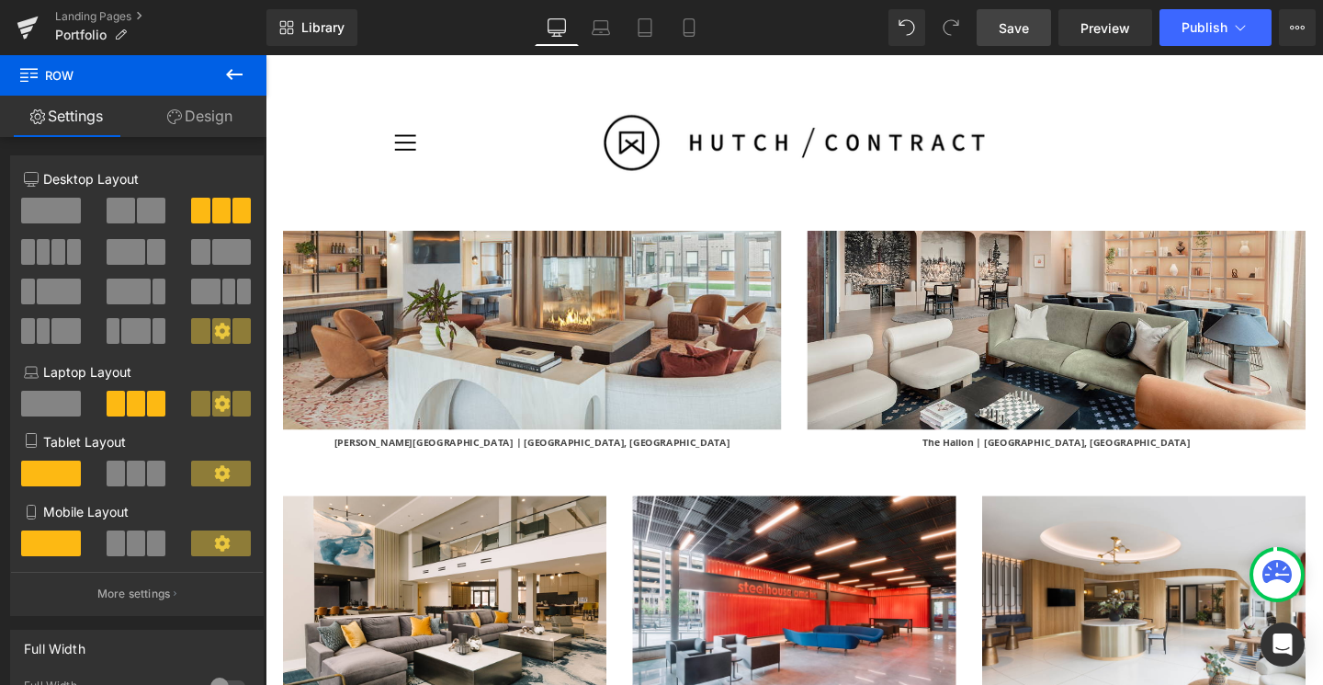
scroll to position [475, 0]
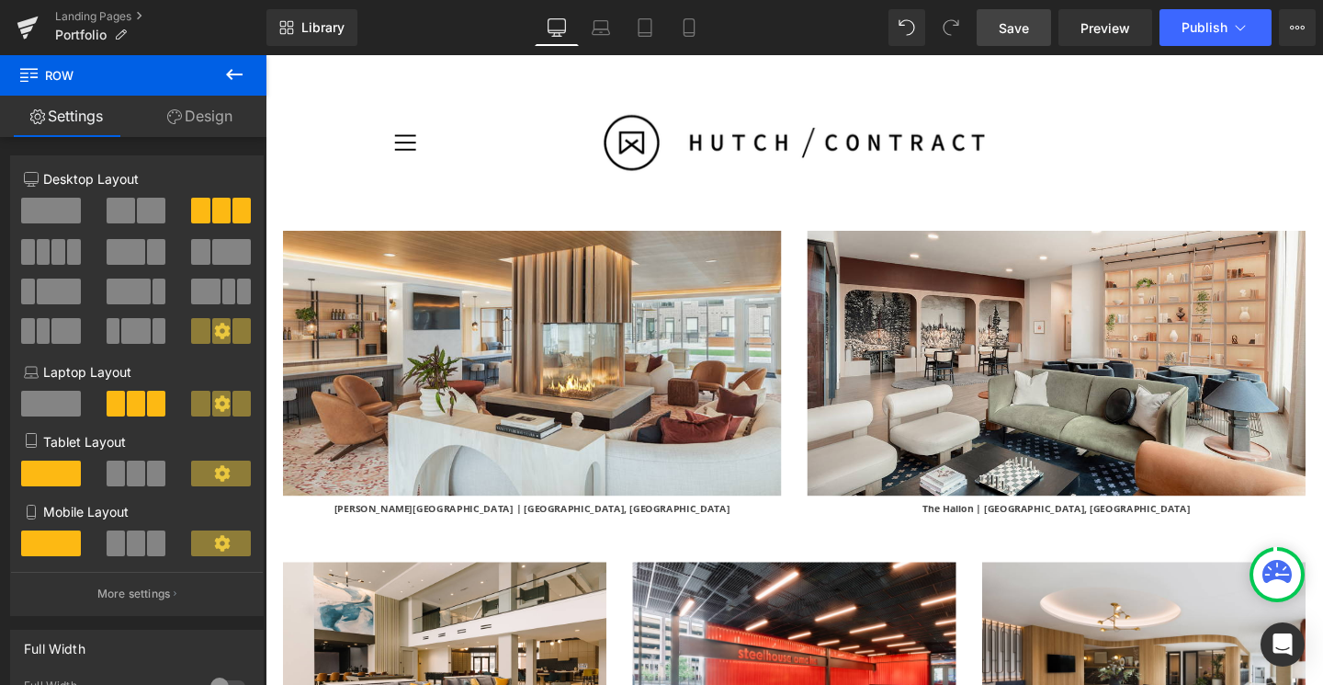
click at [1003, 39] on link "Save" at bounding box center [1014, 27] width 74 height 37
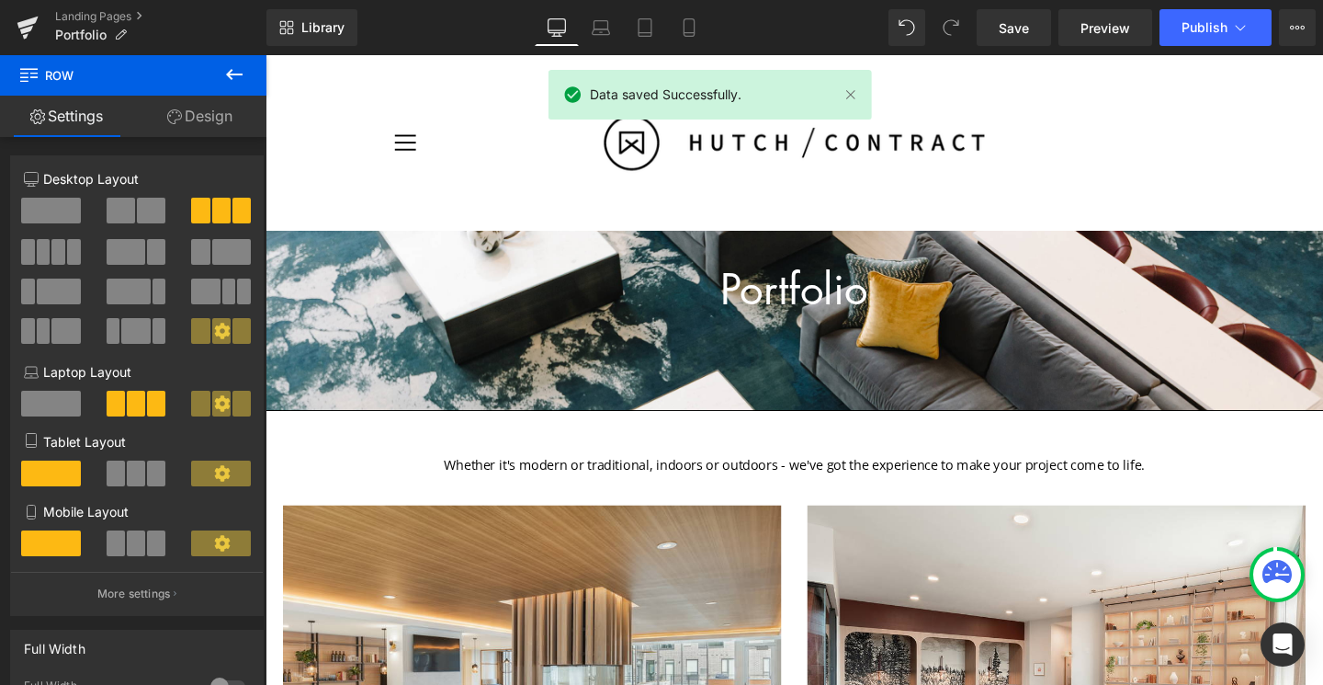
scroll to position [0, 0]
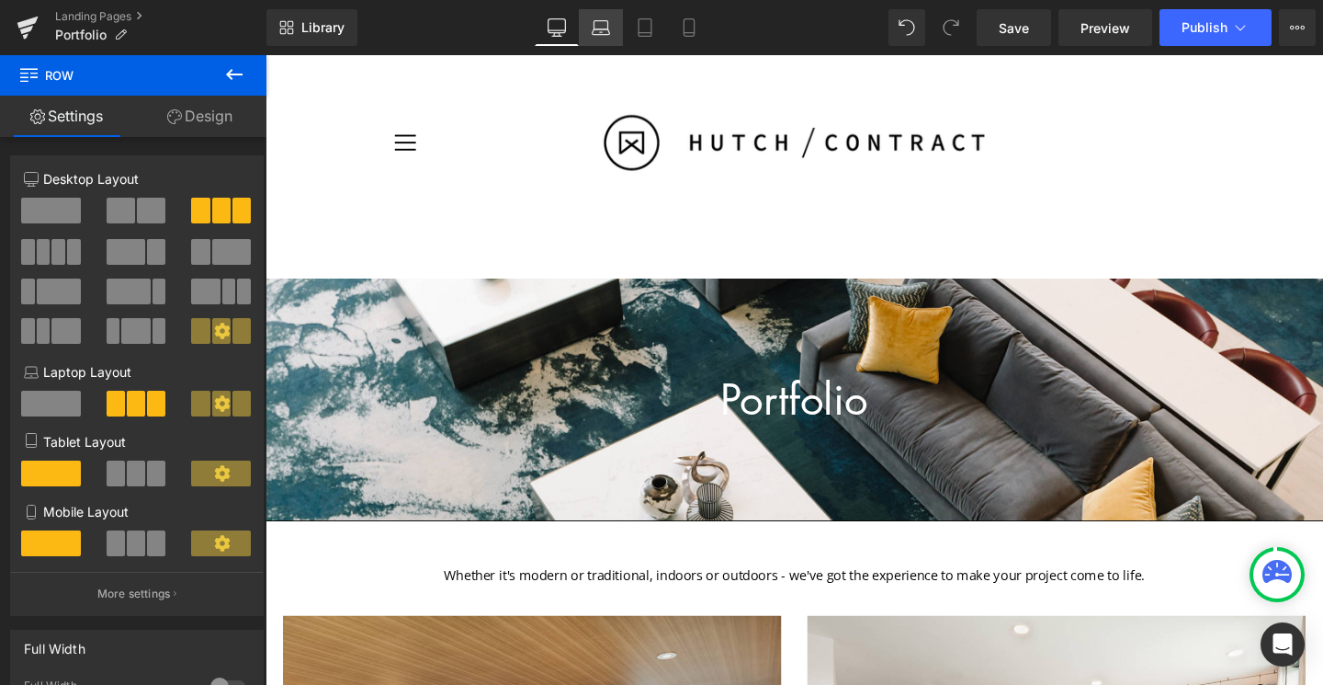
click at [594, 34] on icon at bounding box center [601, 32] width 17 height 6
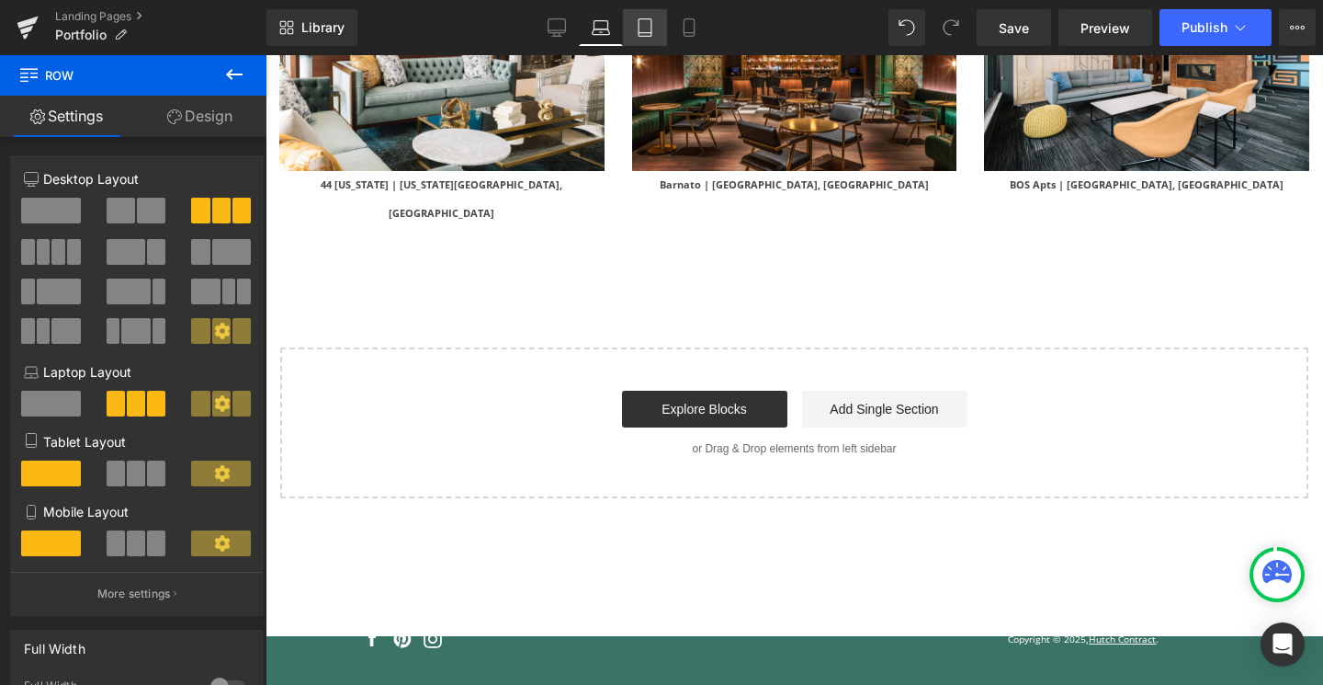
click at [638, 39] on link "Tablet" at bounding box center [645, 27] width 44 height 37
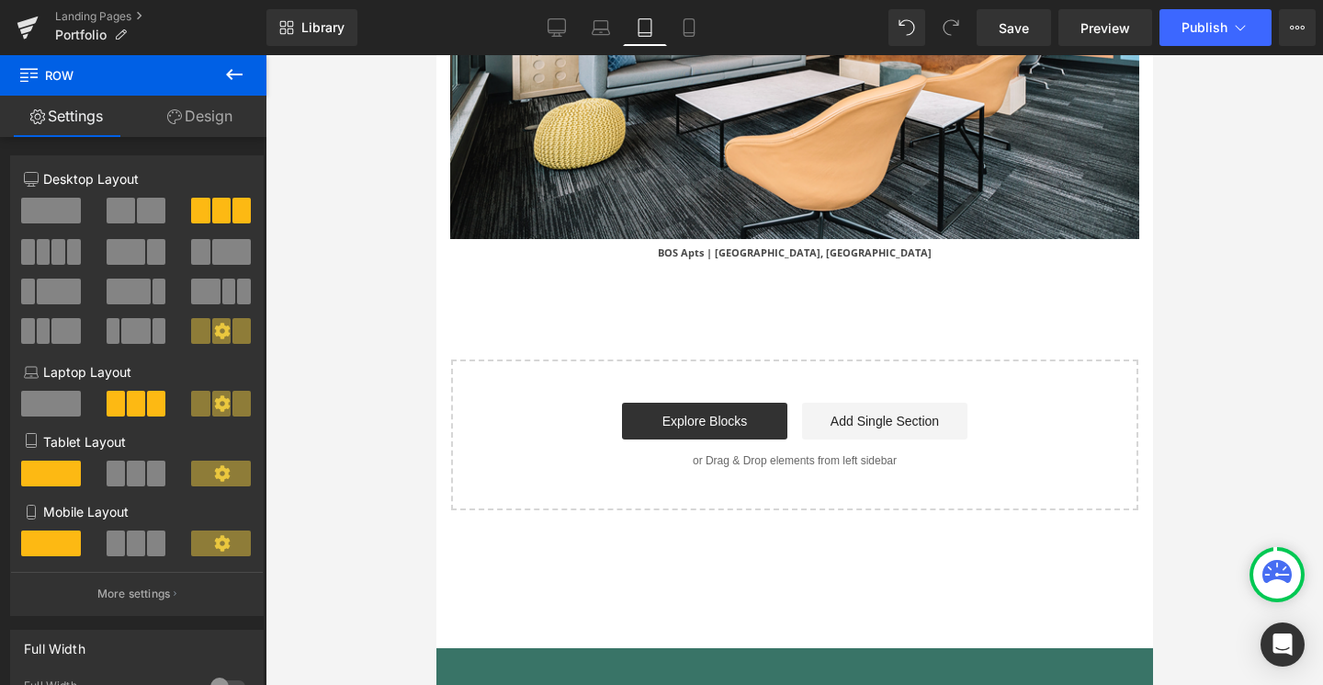
scroll to position [13077, 0]
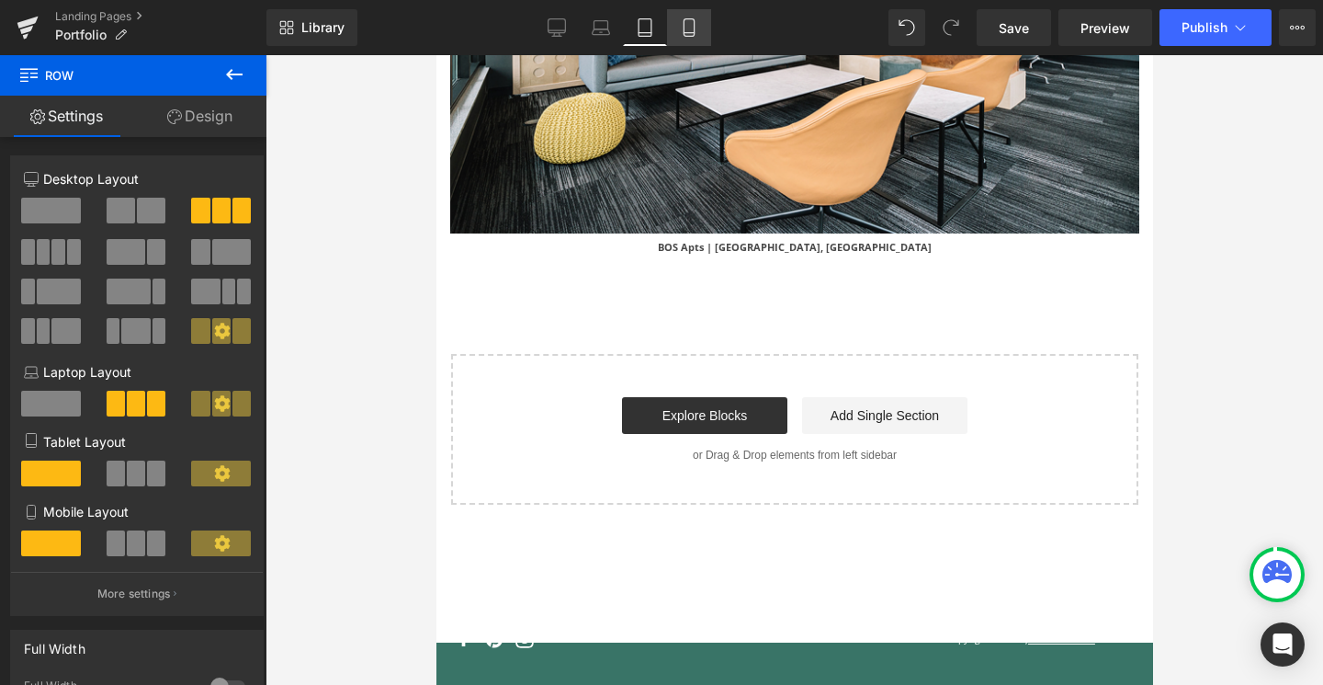
click at [686, 36] on icon at bounding box center [689, 27] width 10 height 17
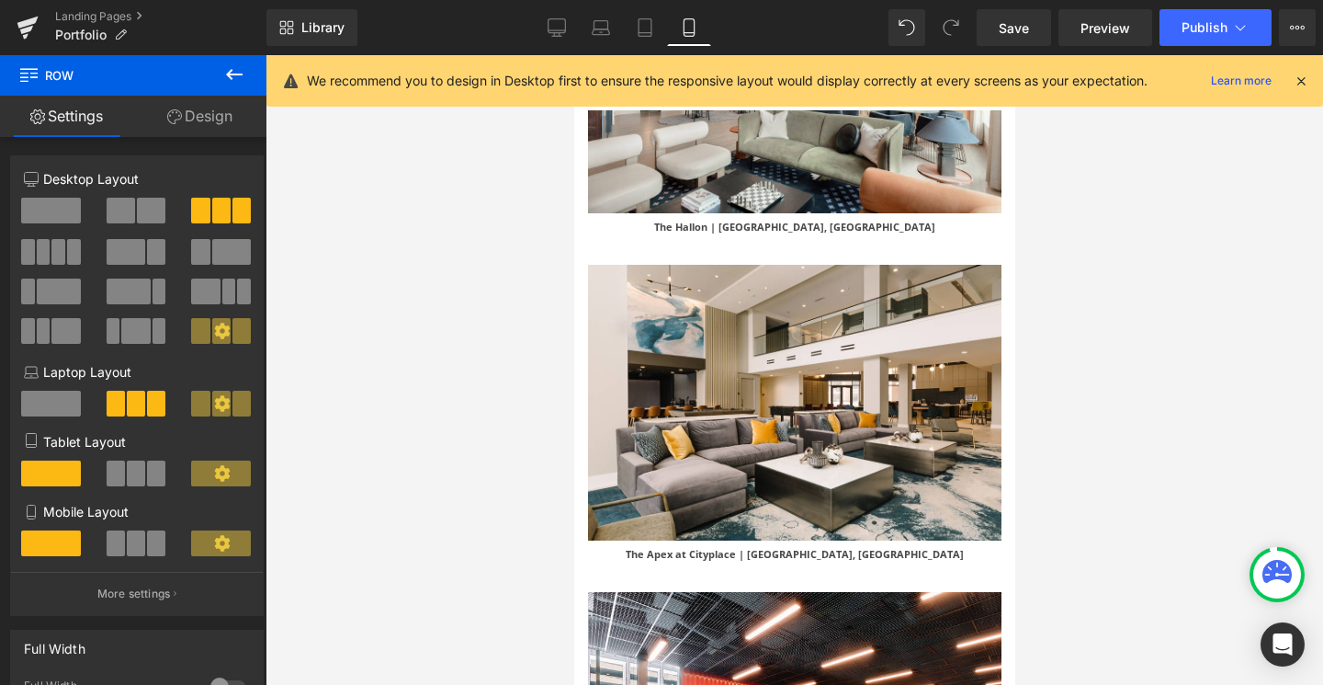
scroll to position [0, 0]
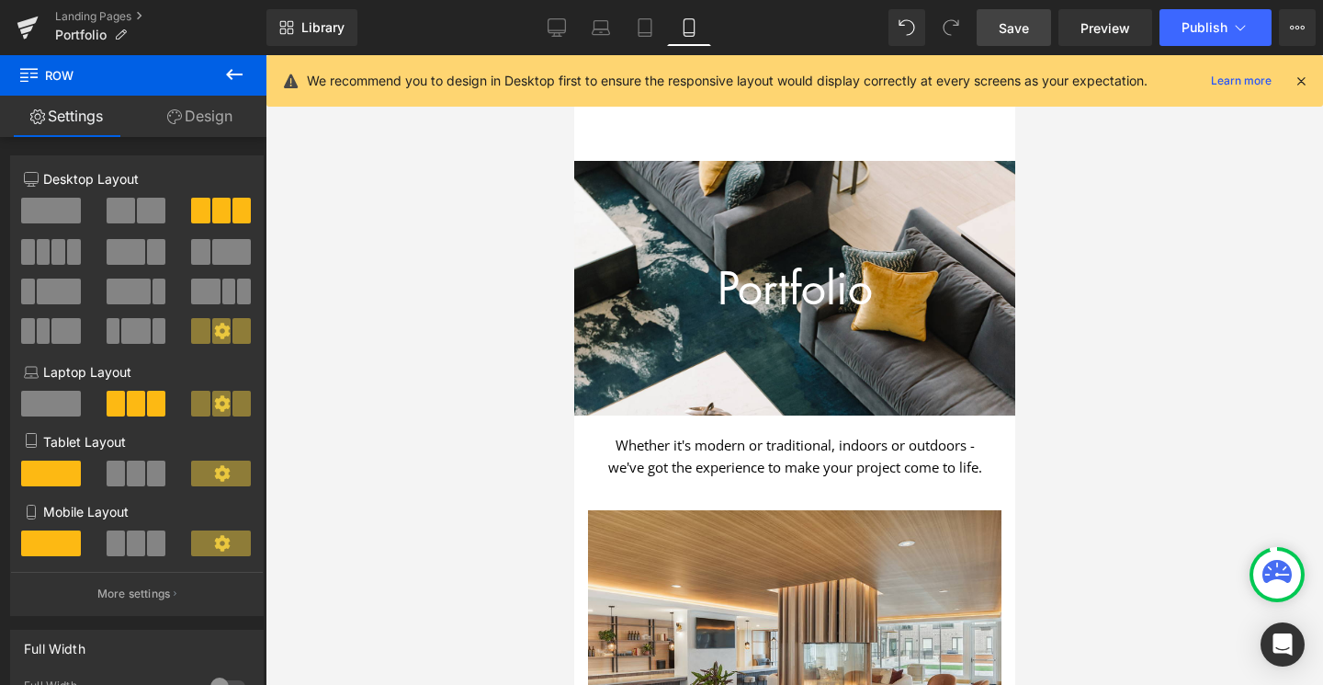
click at [1028, 35] on span "Save" at bounding box center [1014, 27] width 30 height 19
click at [559, 28] on icon at bounding box center [557, 27] width 18 height 18
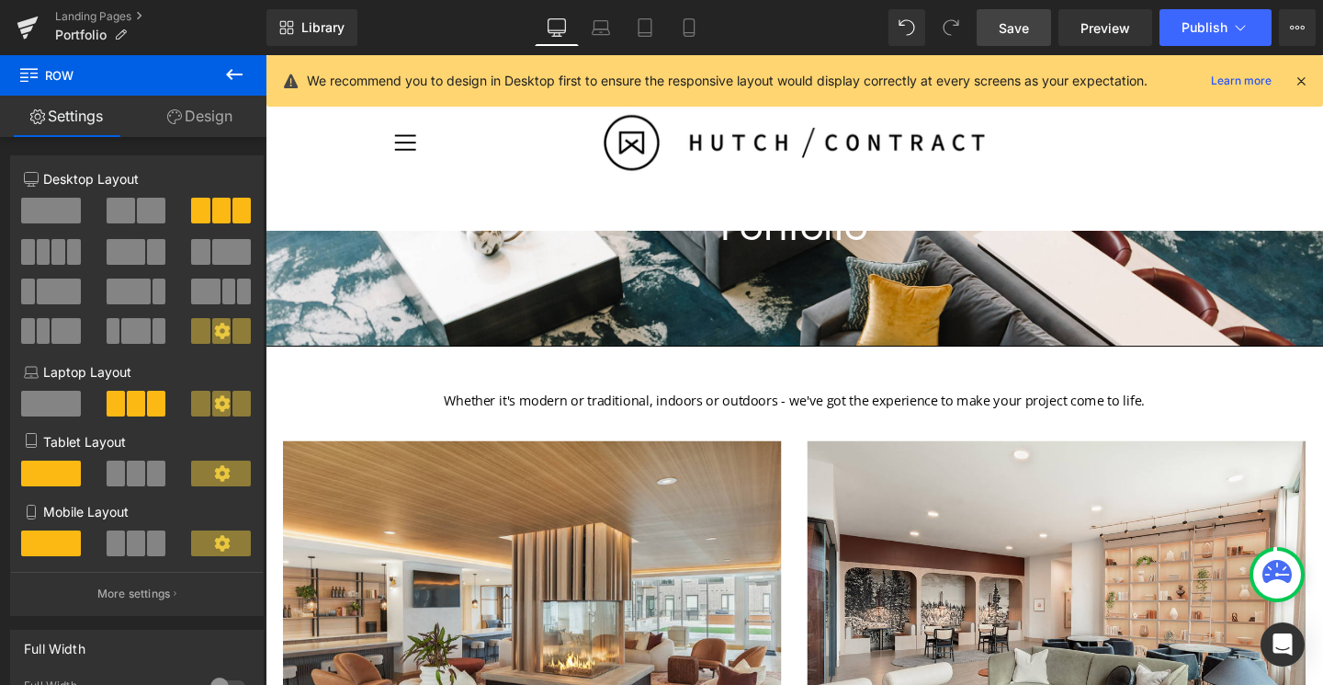
scroll to position [152, 0]
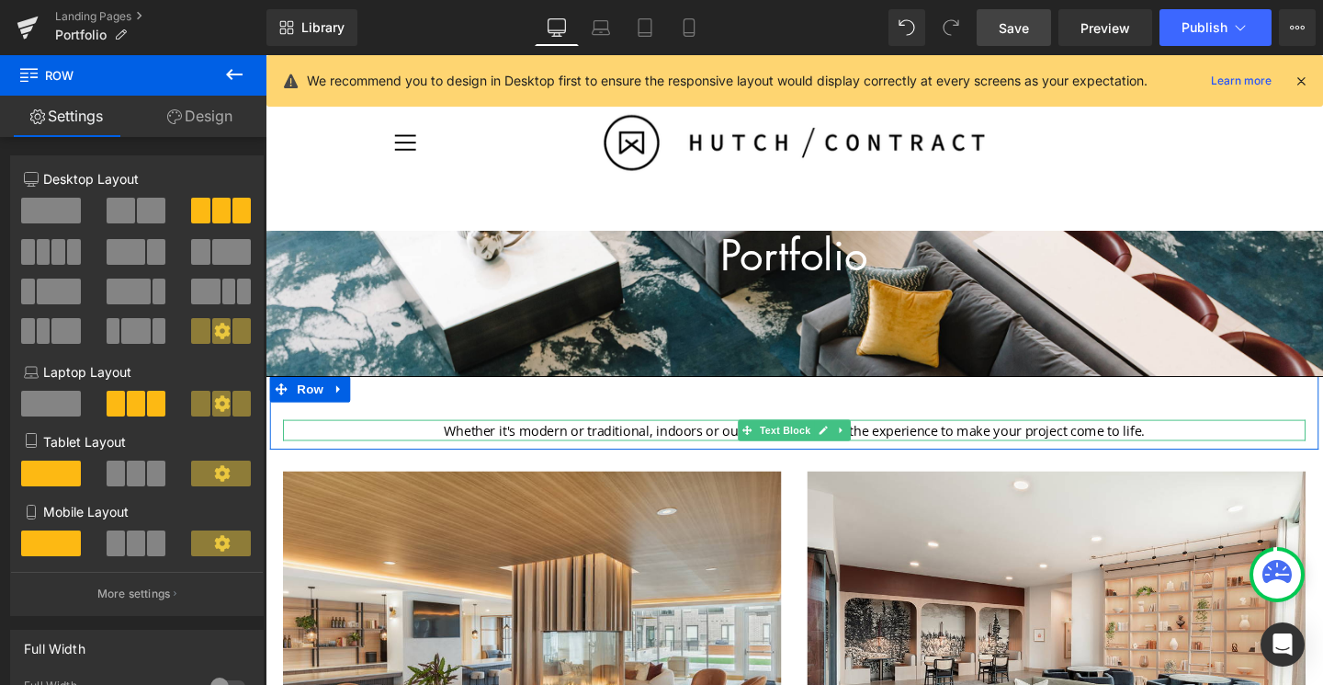
click at [1047, 450] on p "Whether it's modern or traditional, indoors or outdoors - we've got the experie…" at bounding box center [821, 449] width 1075 height 22
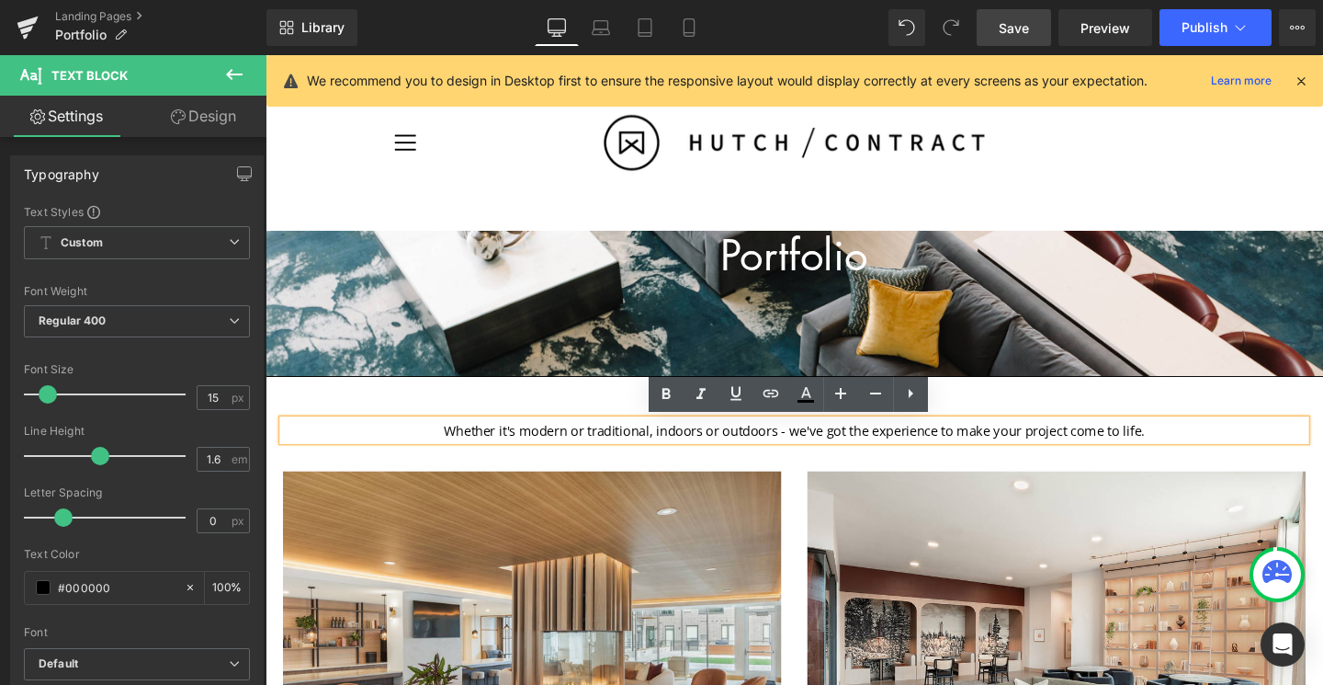
click at [1065, 429] on div "Whether it's modern or traditional, indoors or outdoors - we've got the experie…" at bounding box center [821, 430] width 1103 height 77
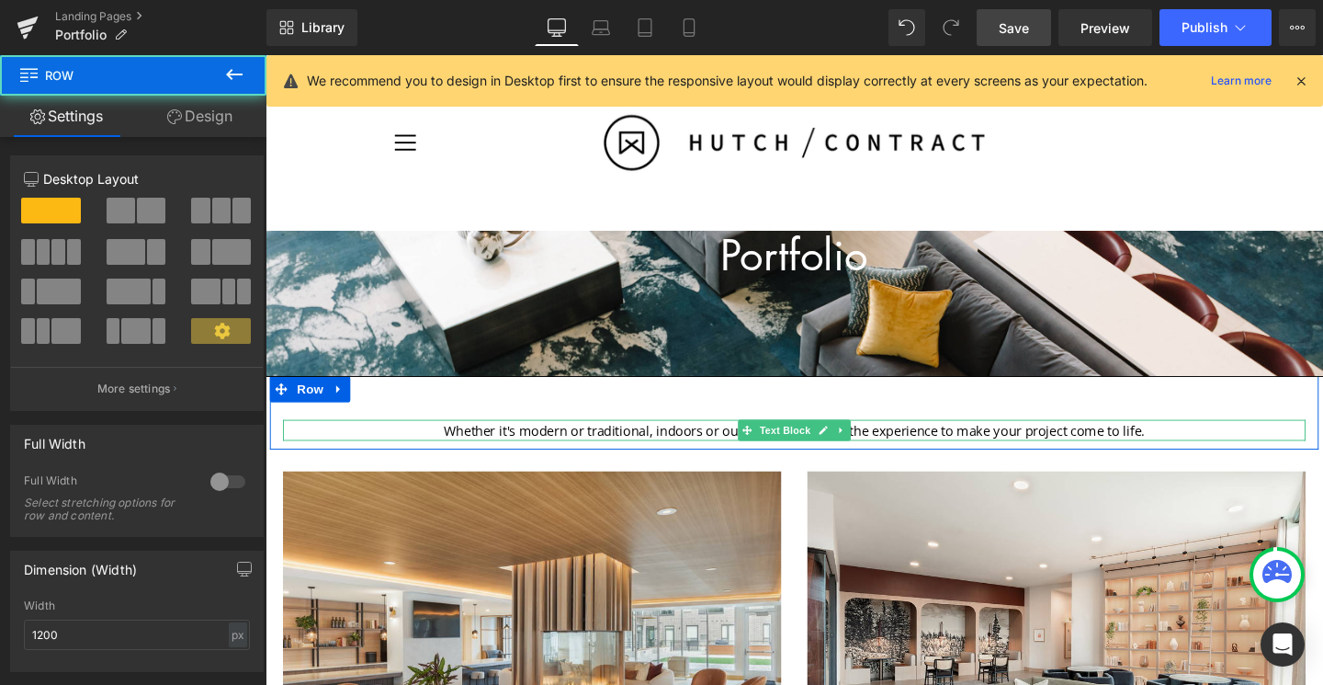
click at [1065, 449] on p "Whether it's modern or traditional, indoors or outdoors - we've got the experie…" at bounding box center [821, 449] width 1075 height 22
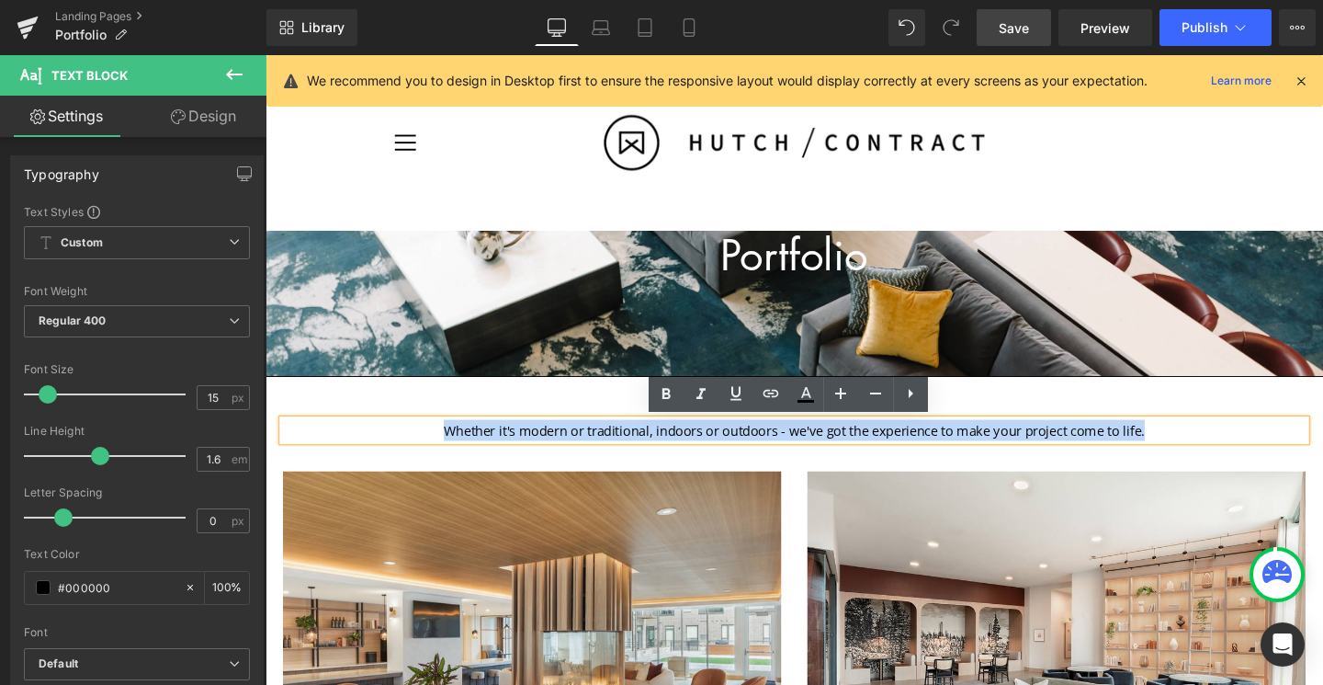
drag, startPoint x: 1198, startPoint y: 448, endPoint x: 449, endPoint y: 456, distance: 749.0
click at [449, 456] on p "Whether it's modern or traditional, indoors or outdoors - we've got the experie…" at bounding box center [821, 449] width 1075 height 22
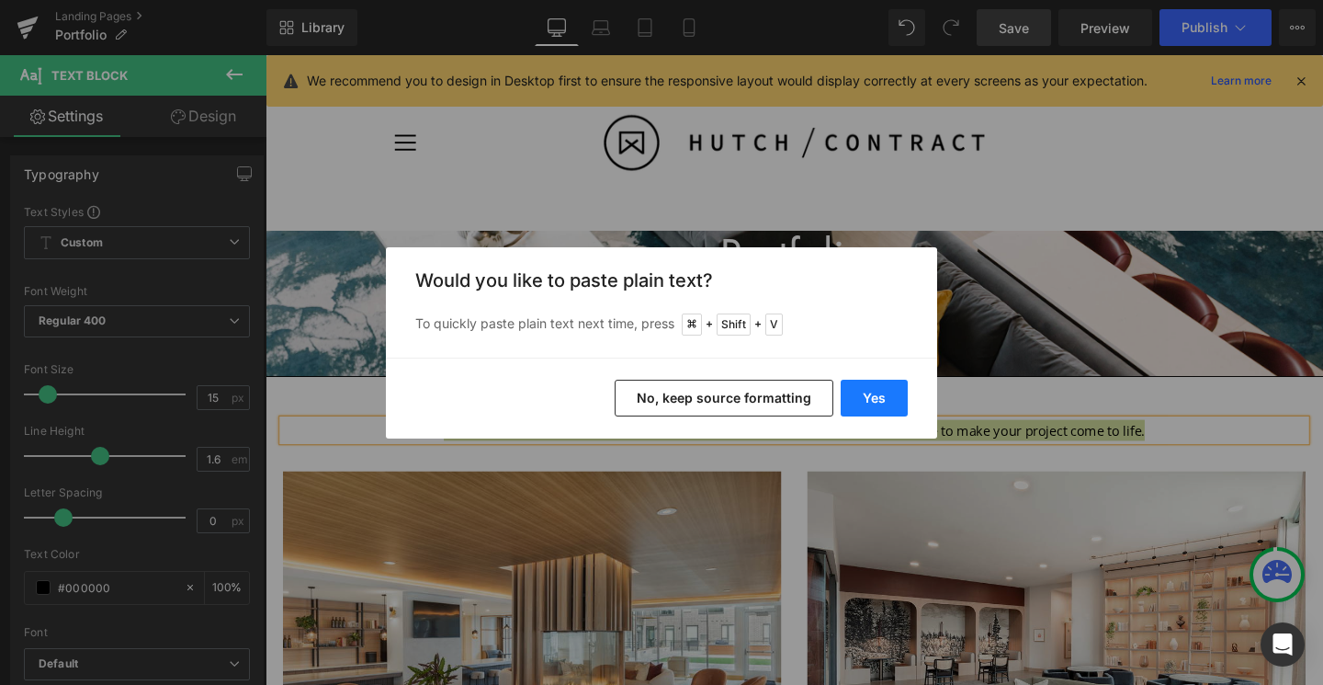
click at [897, 391] on button "Yes" at bounding box center [874, 398] width 67 height 37
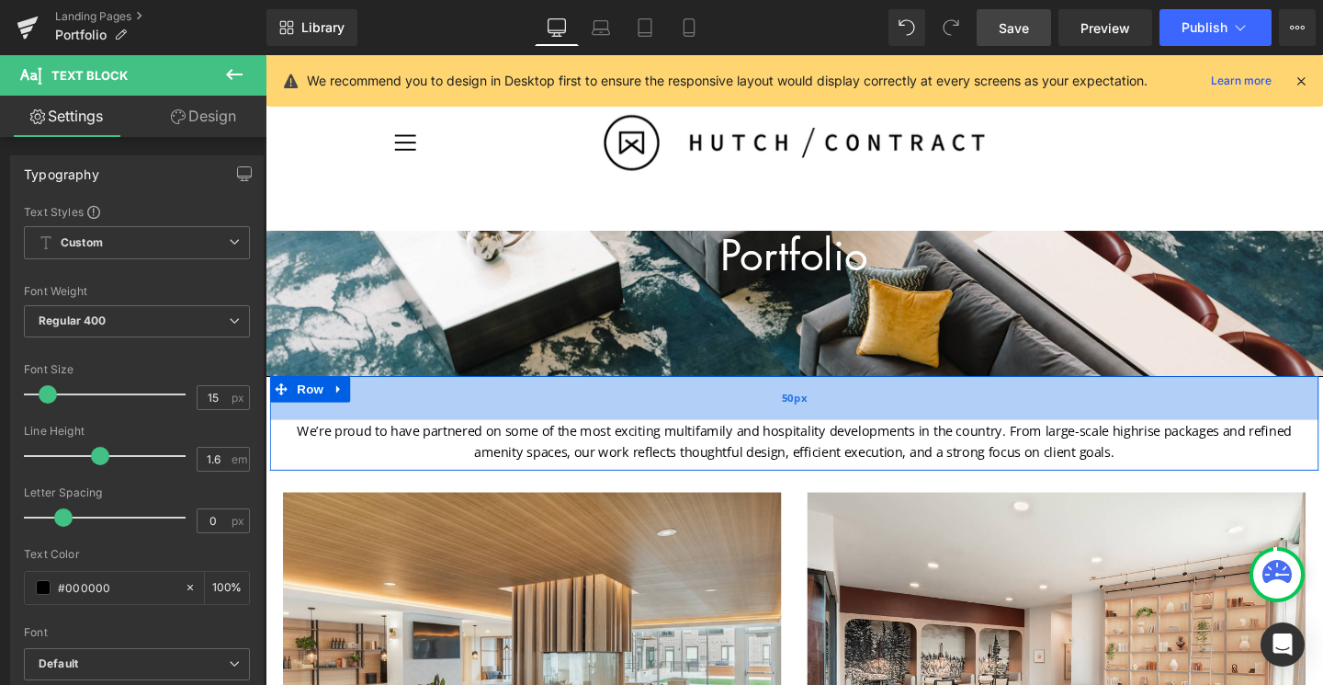
click at [1065, 416] on div "50px" at bounding box center [821, 415] width 1103 height 46
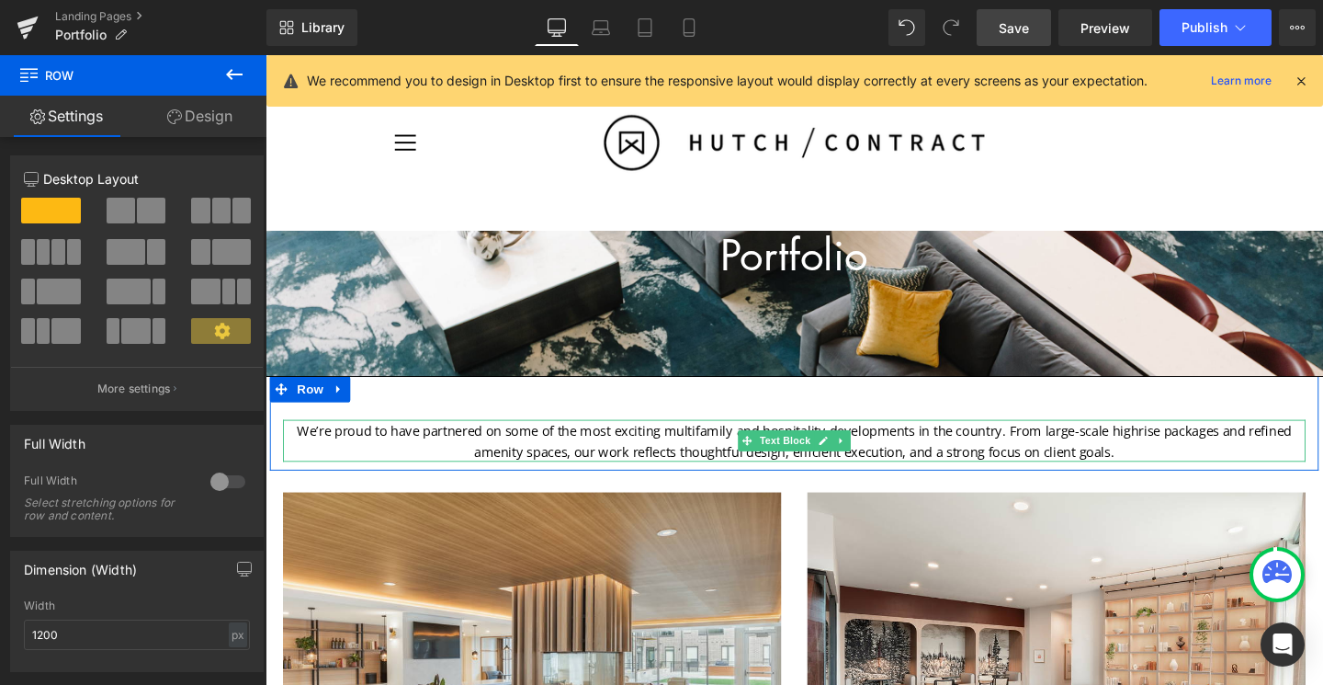
click at [418, 473] on p "We’re proud to have partnered on some of the most exciting multifamily and hosp…" at bounding box center [821, 460] width 1075 height 44
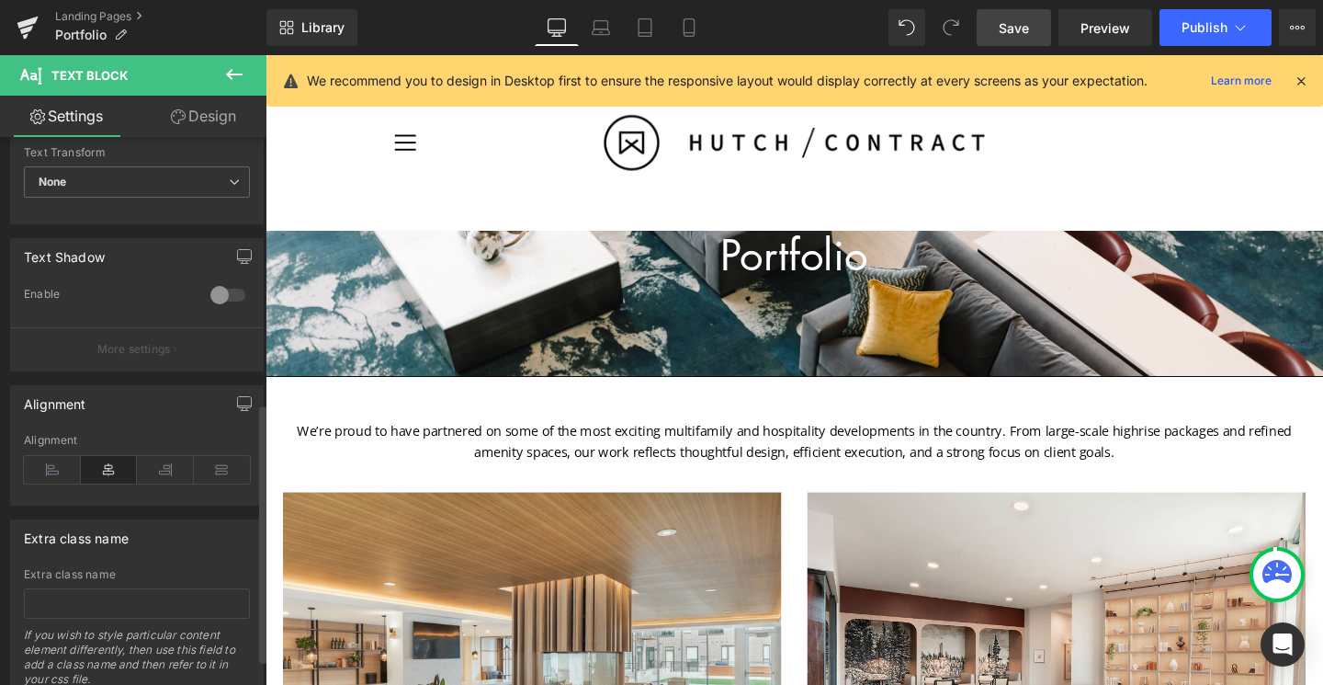
scroll to position [616, 0]
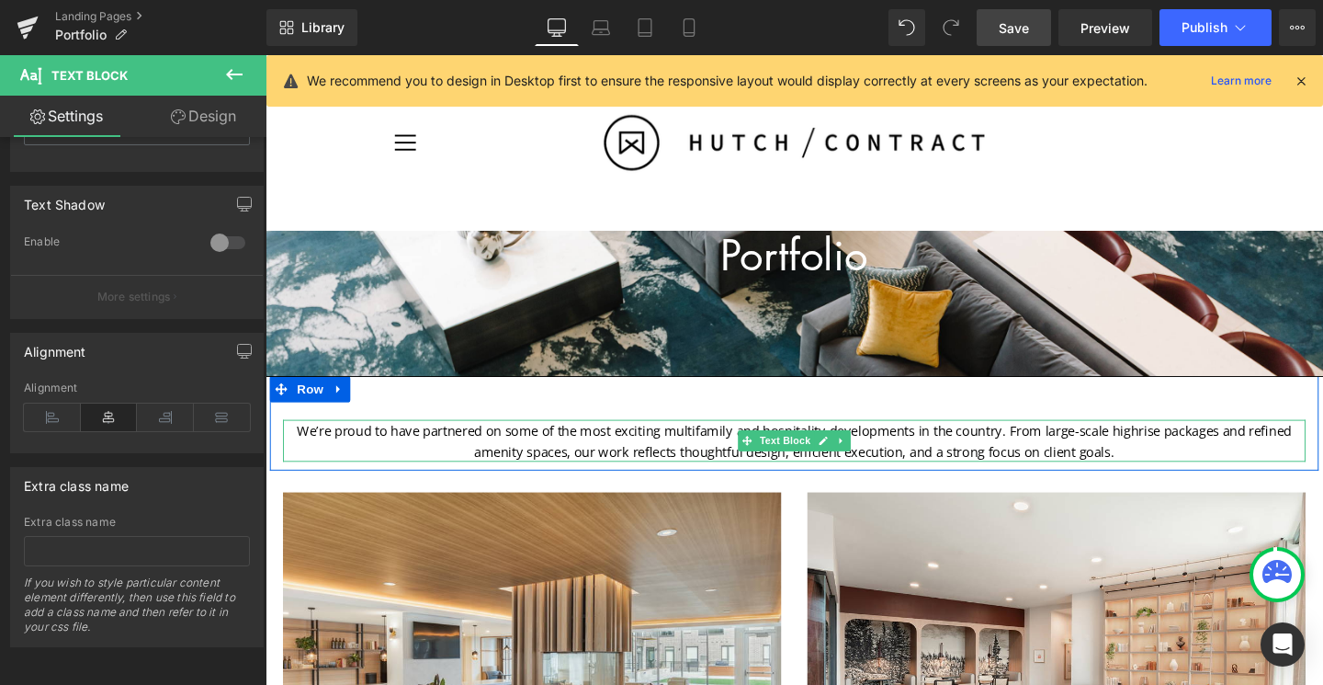
click at [399, 458] on p "We’re proud to have partnered on some of the most exciting multifamily and hosp…" at bounding box center [821, 460] width 1075 height 44
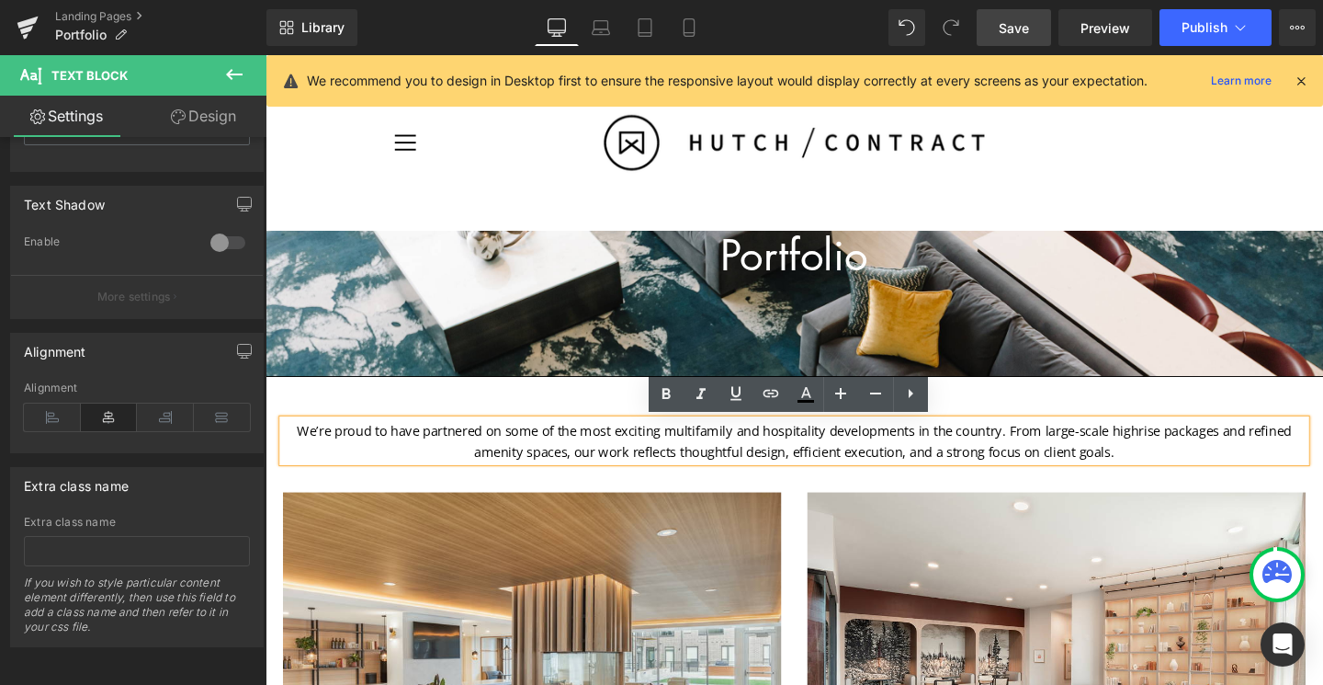
click at [370, 413] on div "We’re proud to have partnered on some of the most exciting multifamily and hosp…" at bounding box center [821, 441] width 1103 height 99
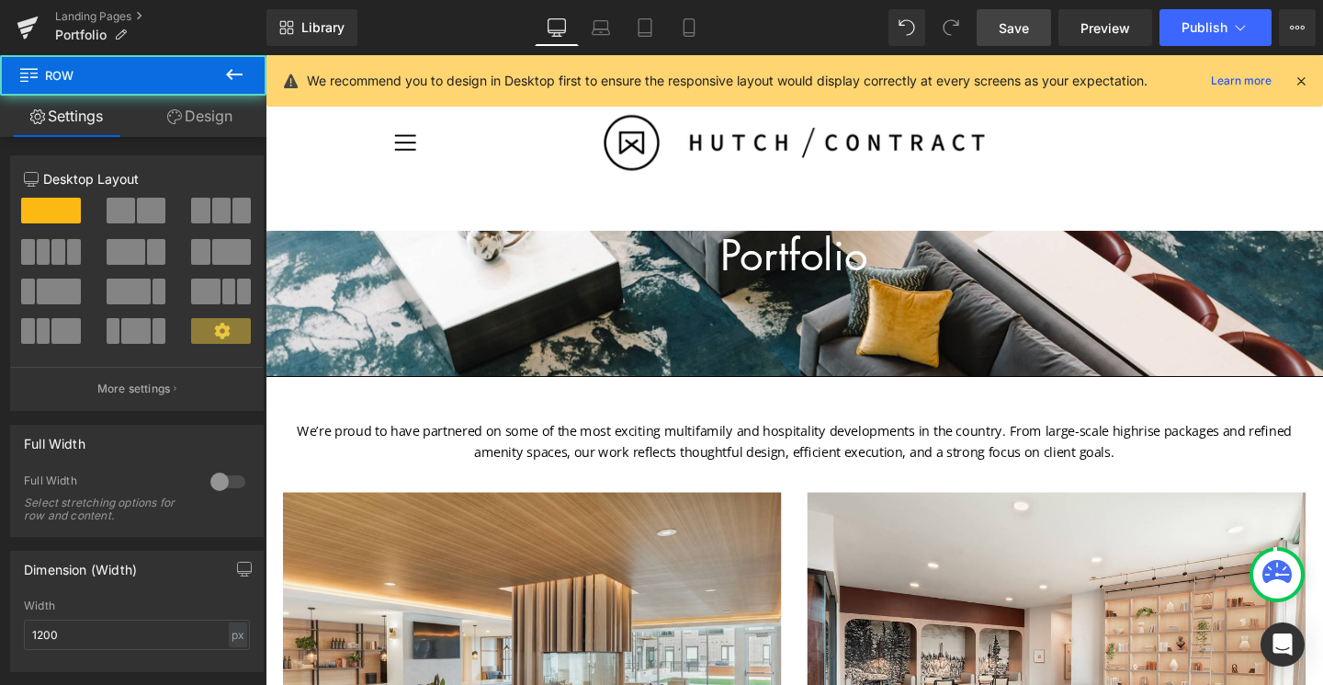
click at [318, 426] on div "We’re proud to have partnered on some of the most exciting multifamily and hosp…" at bounding box center [821, 441] width 1103 height 99
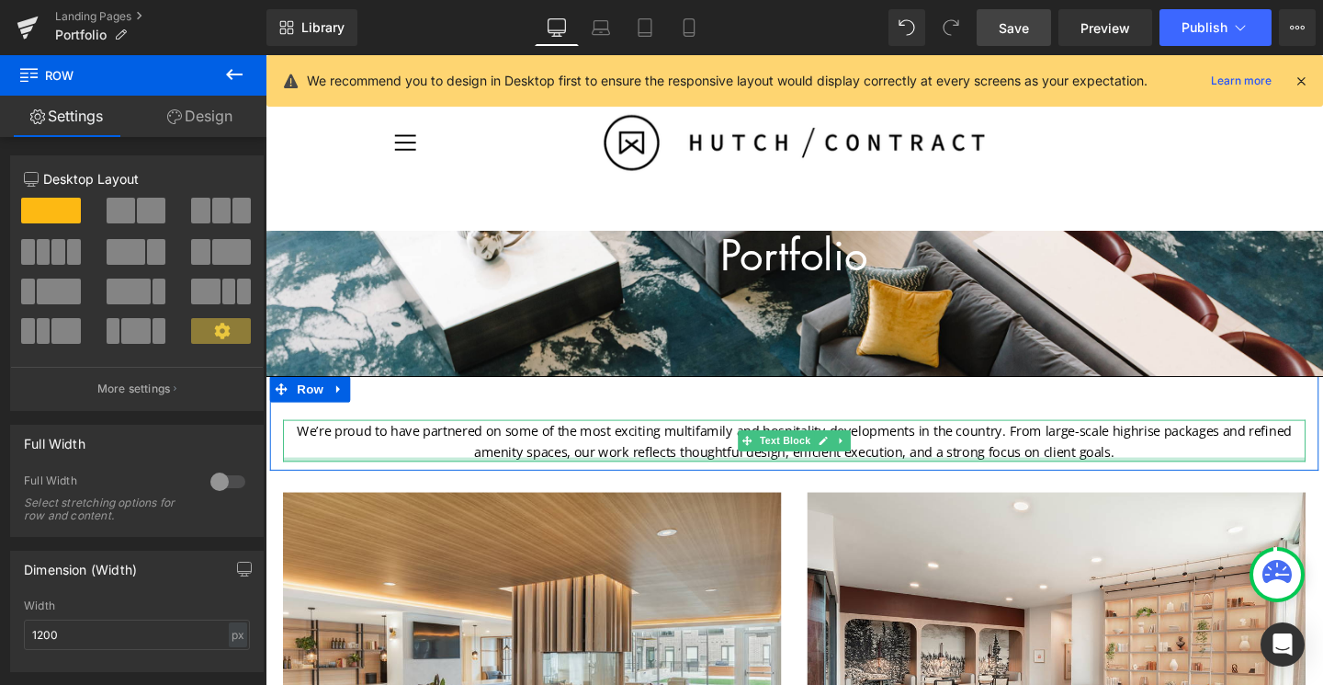
click at [289, 479] on div at bounding box center [821, 480] width 1075 height 5
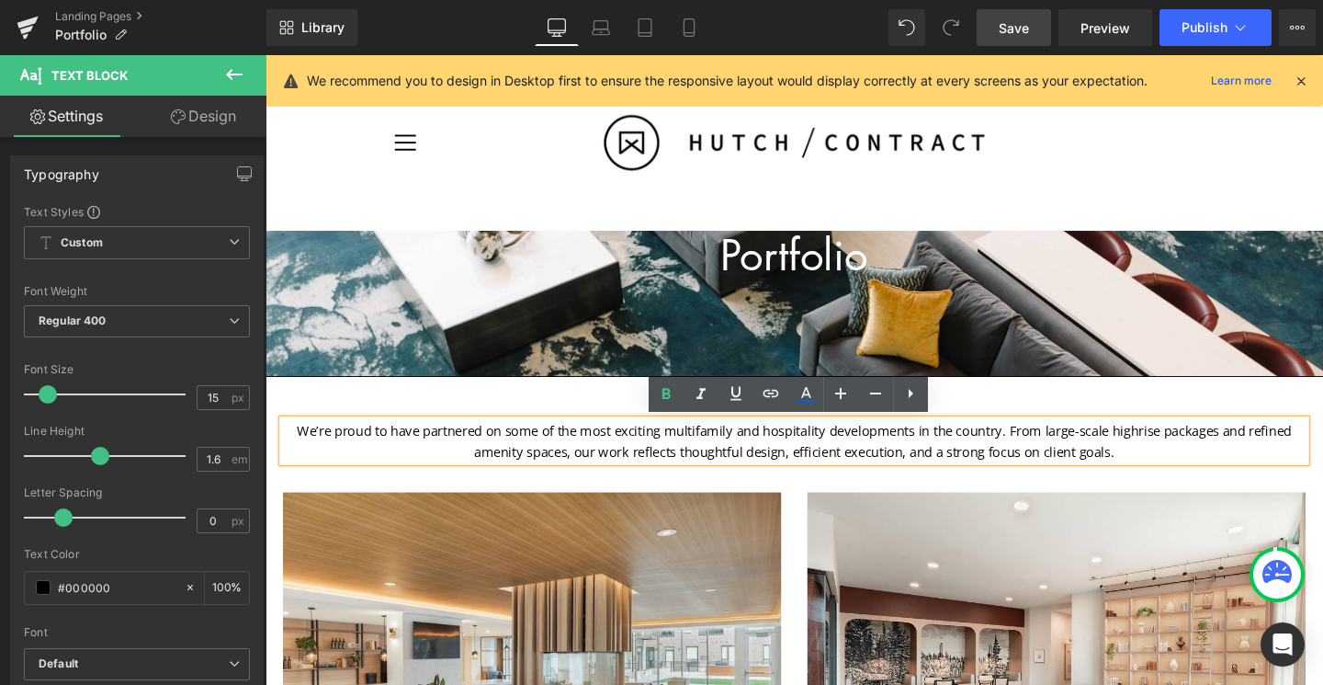
click at [319, 412] on div "We’re proud to have partnered on some of the most exciting multifamily and hosp…" at bounding box center [821, 441] width 1103 height 99
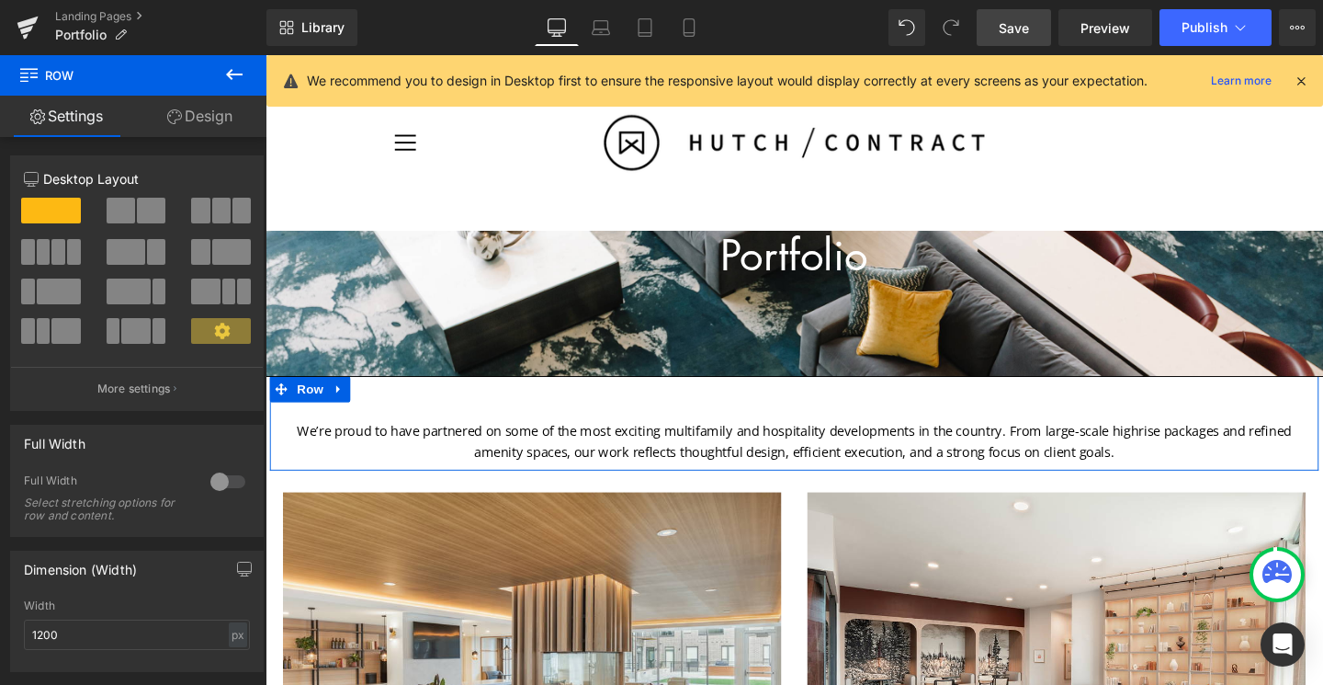
click at [278, 449] on div "We’re proud to have partnered on some of the most exciting multifamily and hosp…" at bounding box center [821, 460] width 1103 height 44
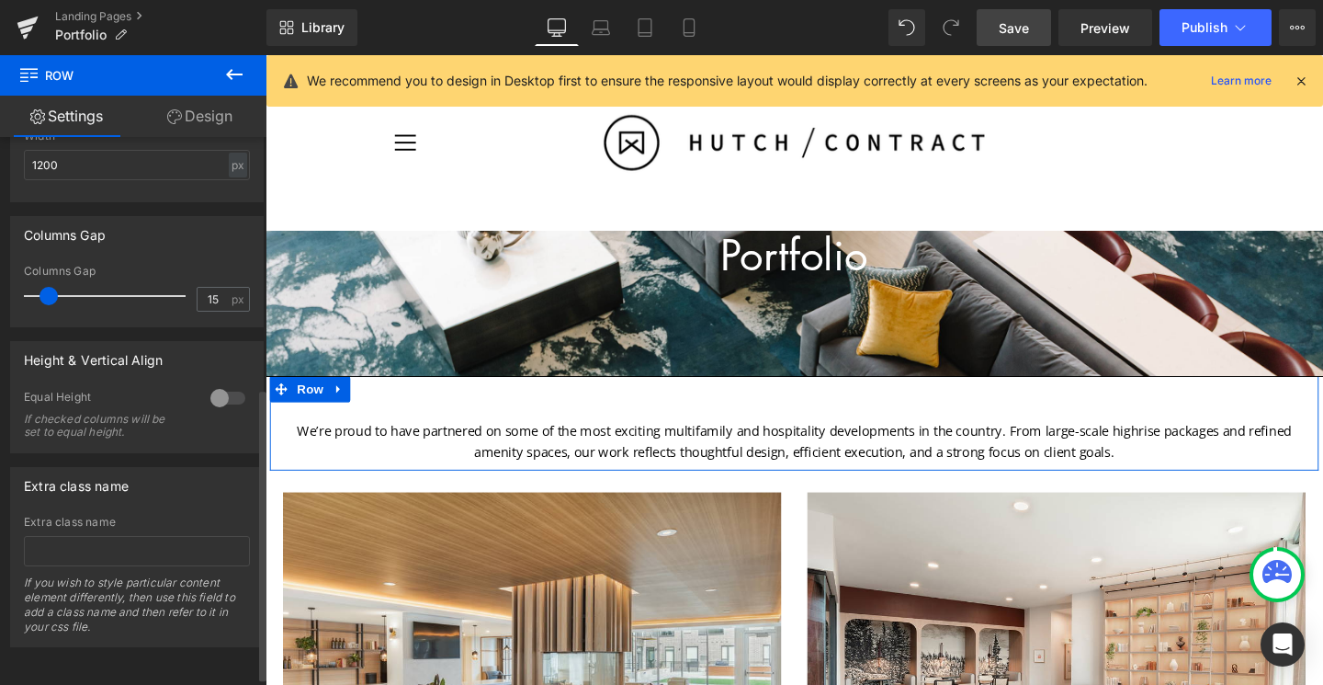
scroll to position [484, 0]
type input "91"
drag, startPoint x: 44, startPoint y: 285, endPoint x: 118, endPoint y: 289, distance: 73.7
click at [118, 289] on span at bounding box center [126, 296] width 18 height 18
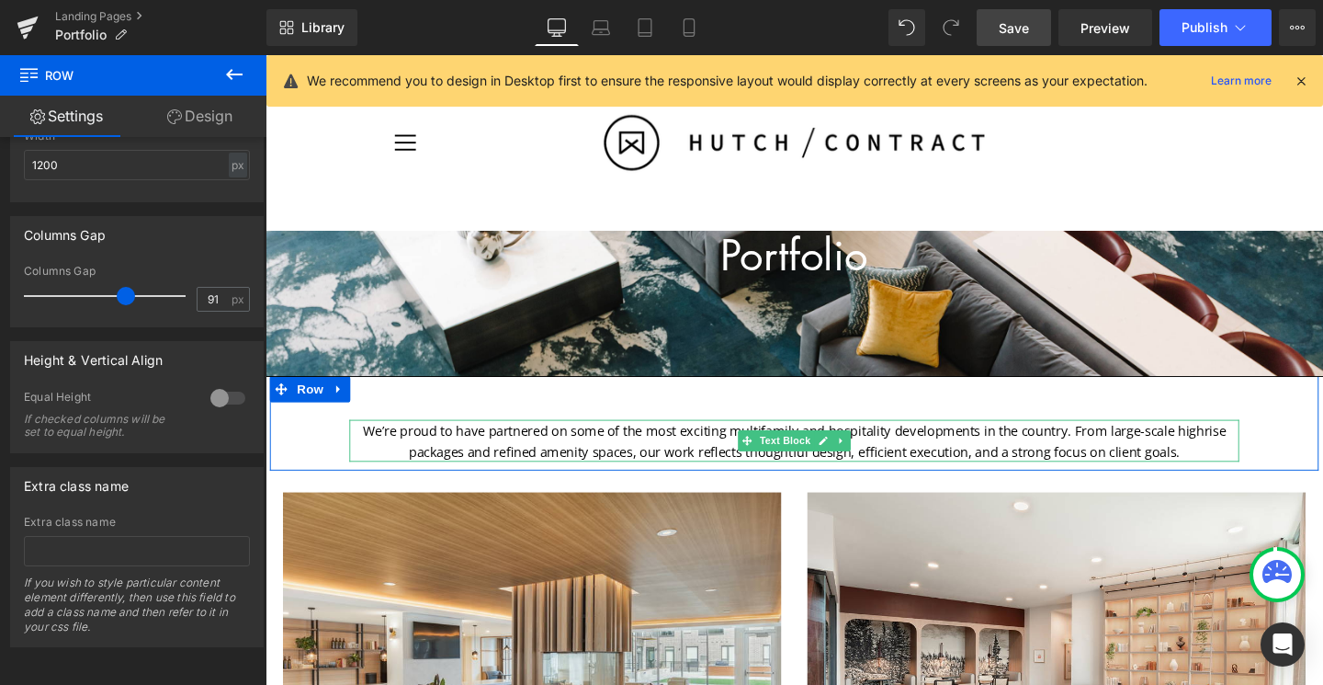
click at [1065, 455] on p "We’re proud to have partnered on some of the most exciting multifamily and hosp…" at bounding box center [821, 460] width 935 height 44
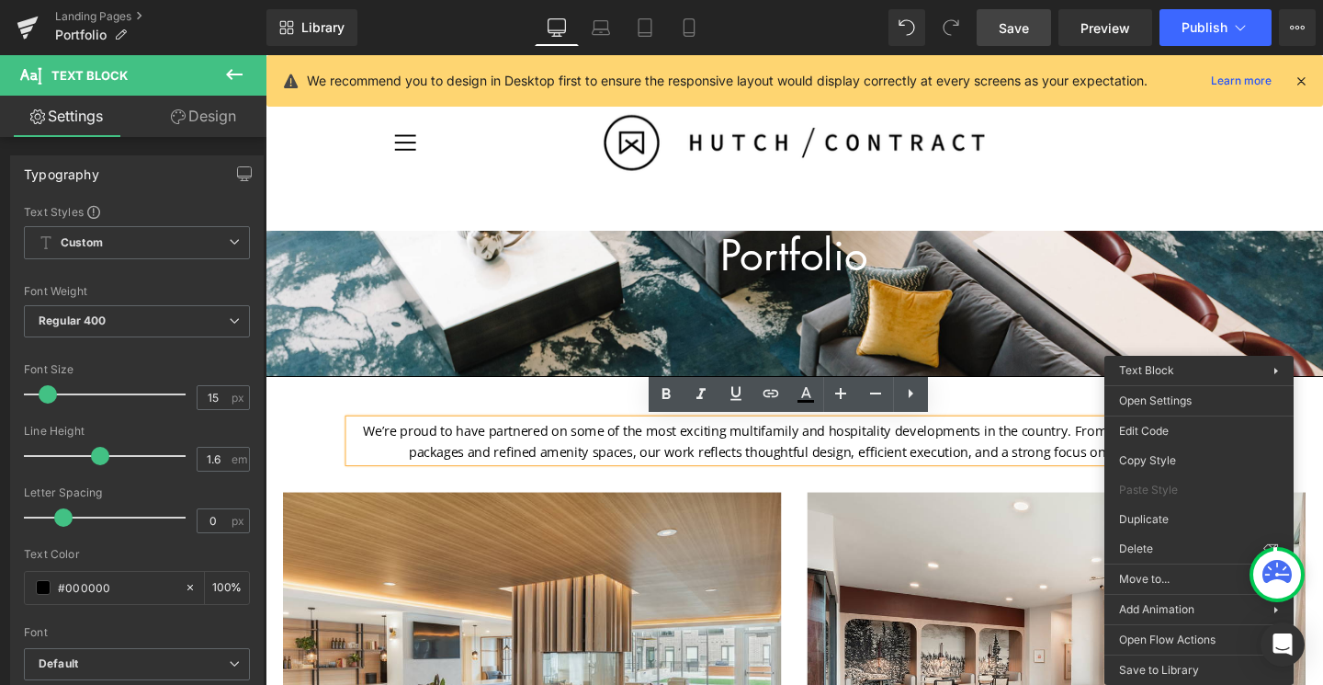
click at [1065, 459] on p "We’re proud to have partnered on some of the most exciting multifamily and hosp…" at bounding box center [821, 460] width 935 height 44
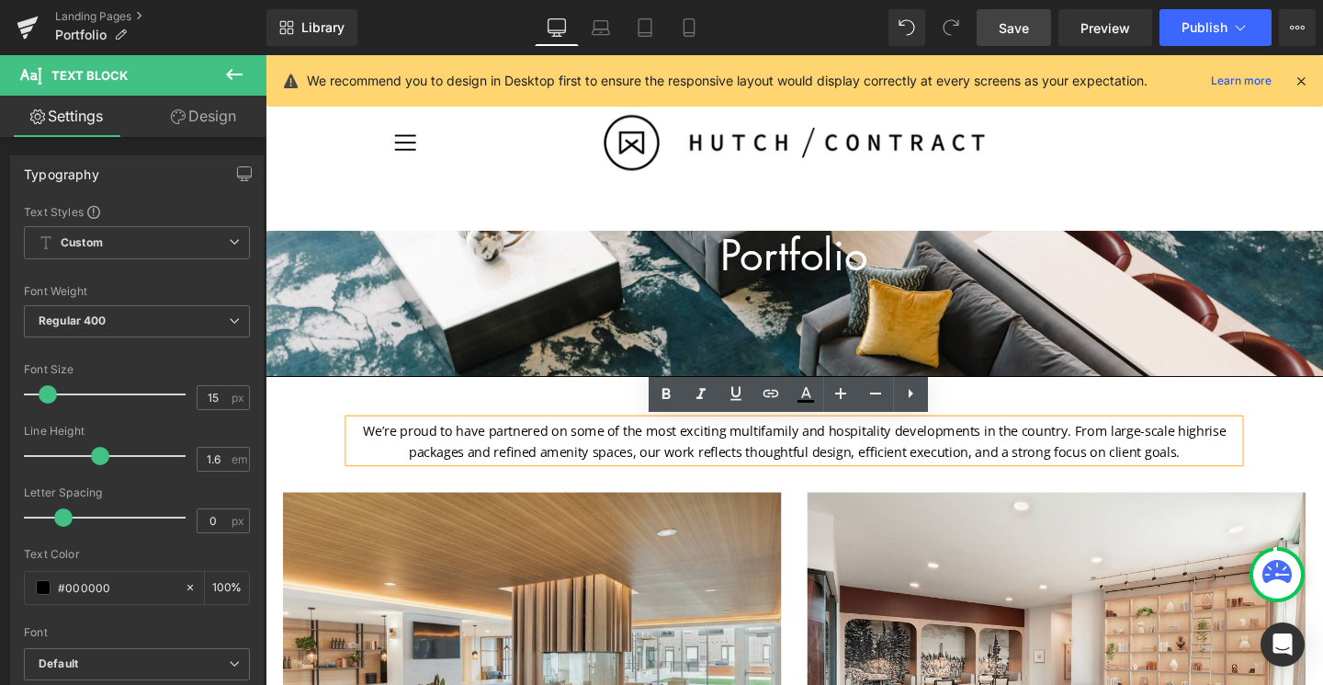
click at [1065, 449] on p "We’re proud to have partnered on some of the most exciting multifamily and hosp…" at bounding box center [821, 460] width 935 height 44
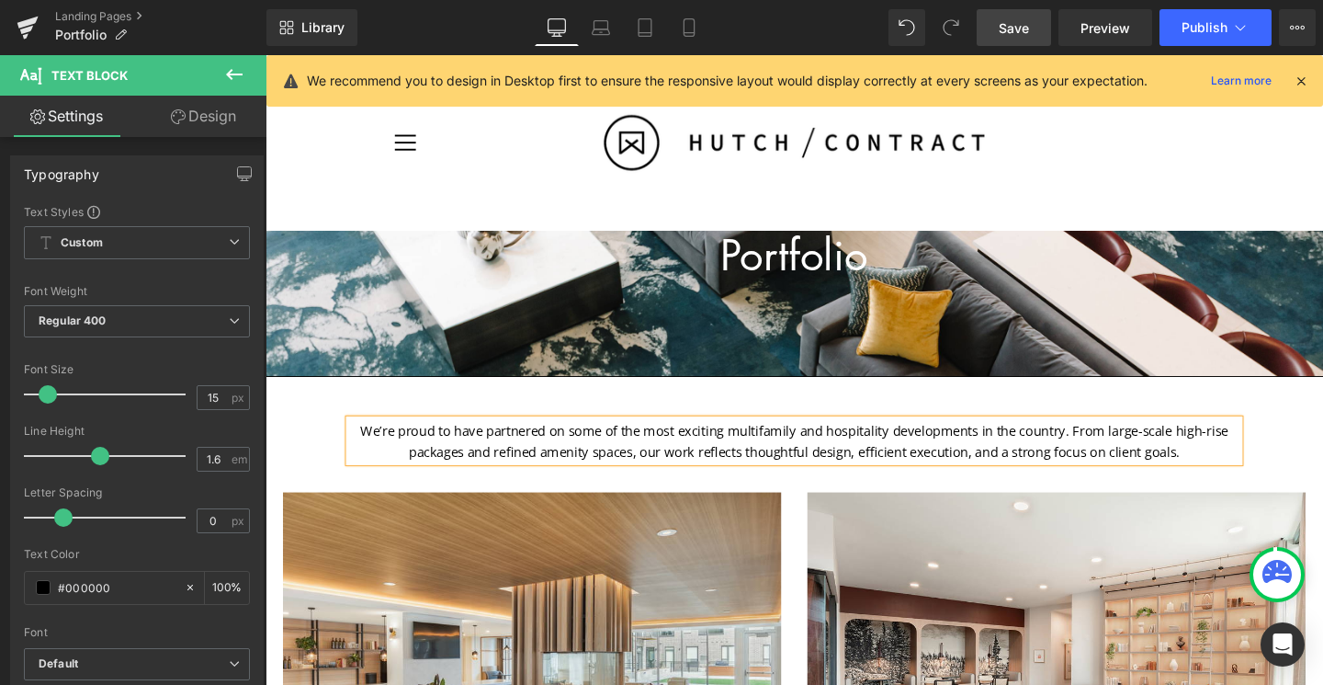
click at [1065, 449] on div "We’re proud to have partnered on some of the most exciting multifamily and hosp…" at bounding box center [821, 460] width 1103 height 44
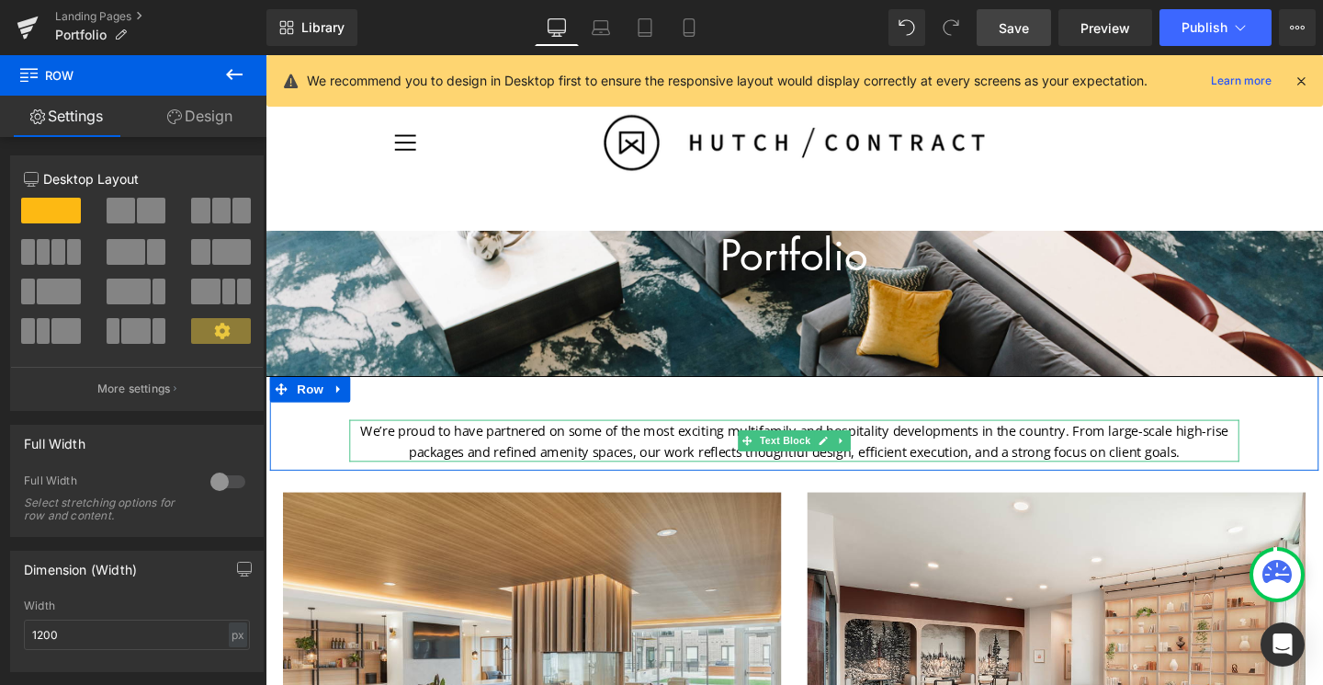
click at [1065, 455] on p "We’re proud to have partnered on some of the most exciting multifamily and hosp…" at bounding box center [821, 460] width 935 height 44
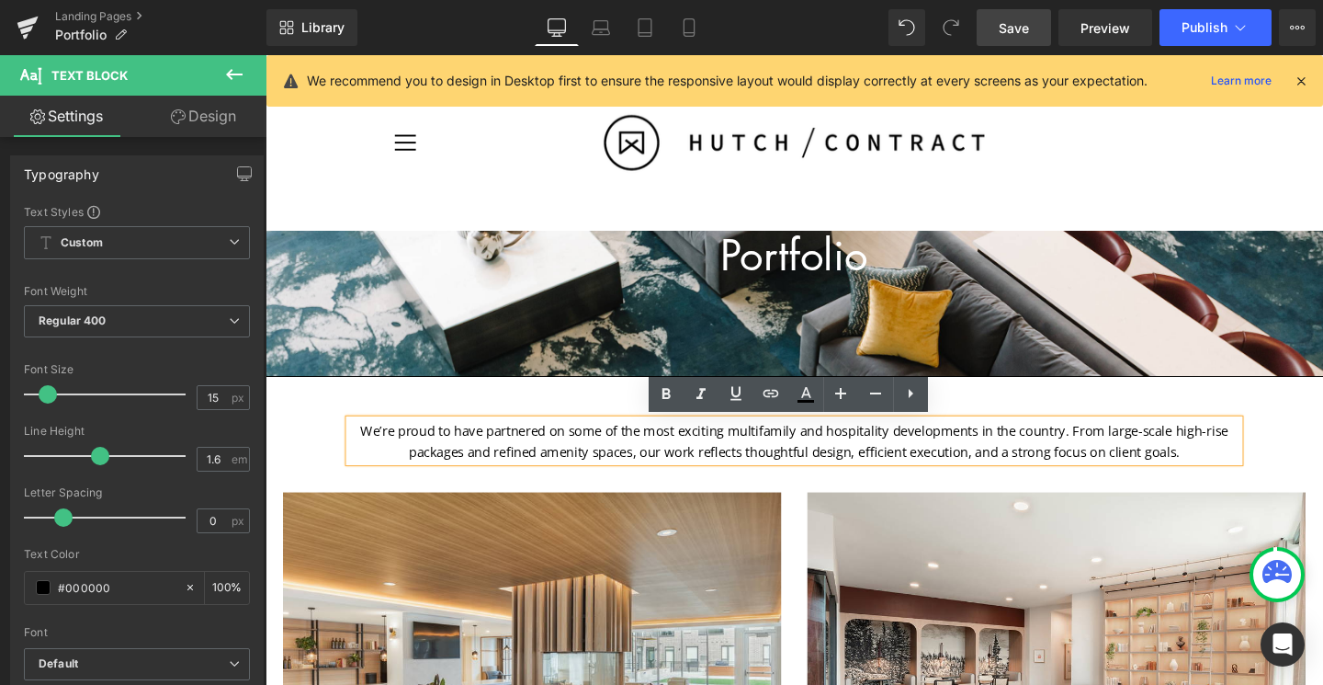
click at [1065, 448] on p "We’re proud to have partnered on some of the most exciting multifamily and hosp…" at bounding box center [821, 460] width 935 height 44
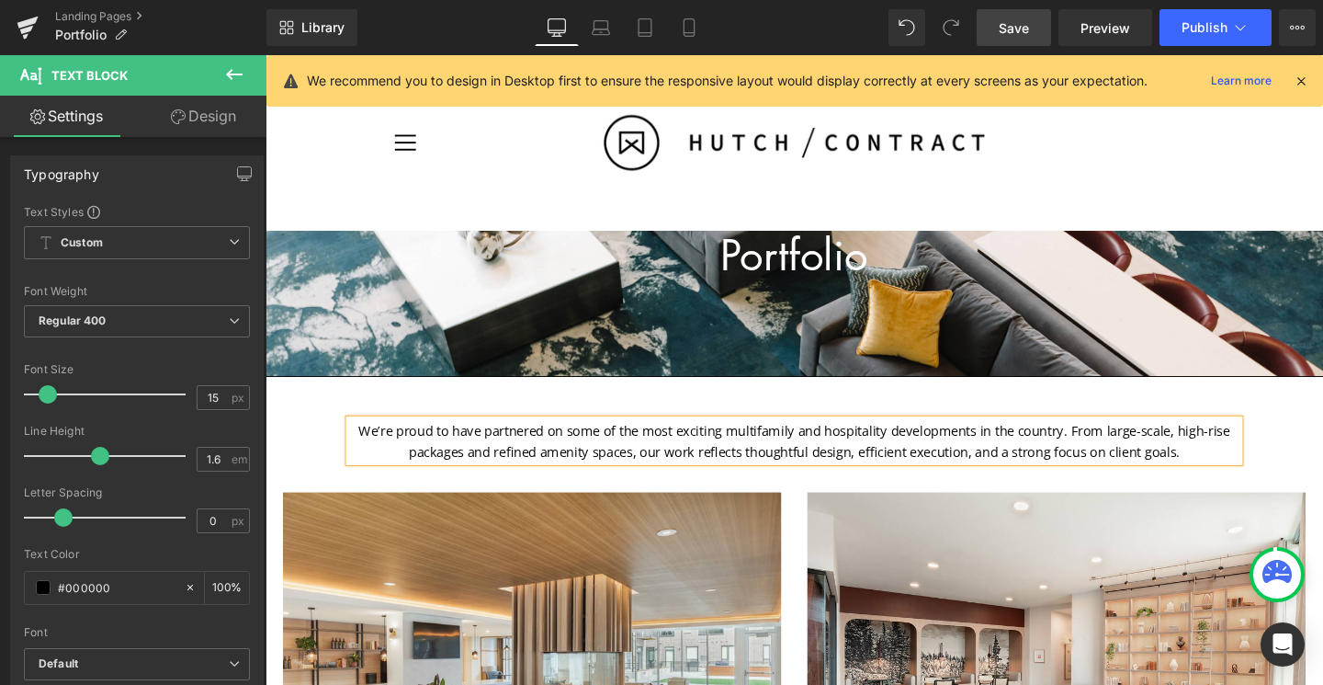
click at [1065, 449] on div "We’re proud to have partnered on some of the most exciting multifamily and hosp…" at bounding box center [821, 460] width 1103 height 44
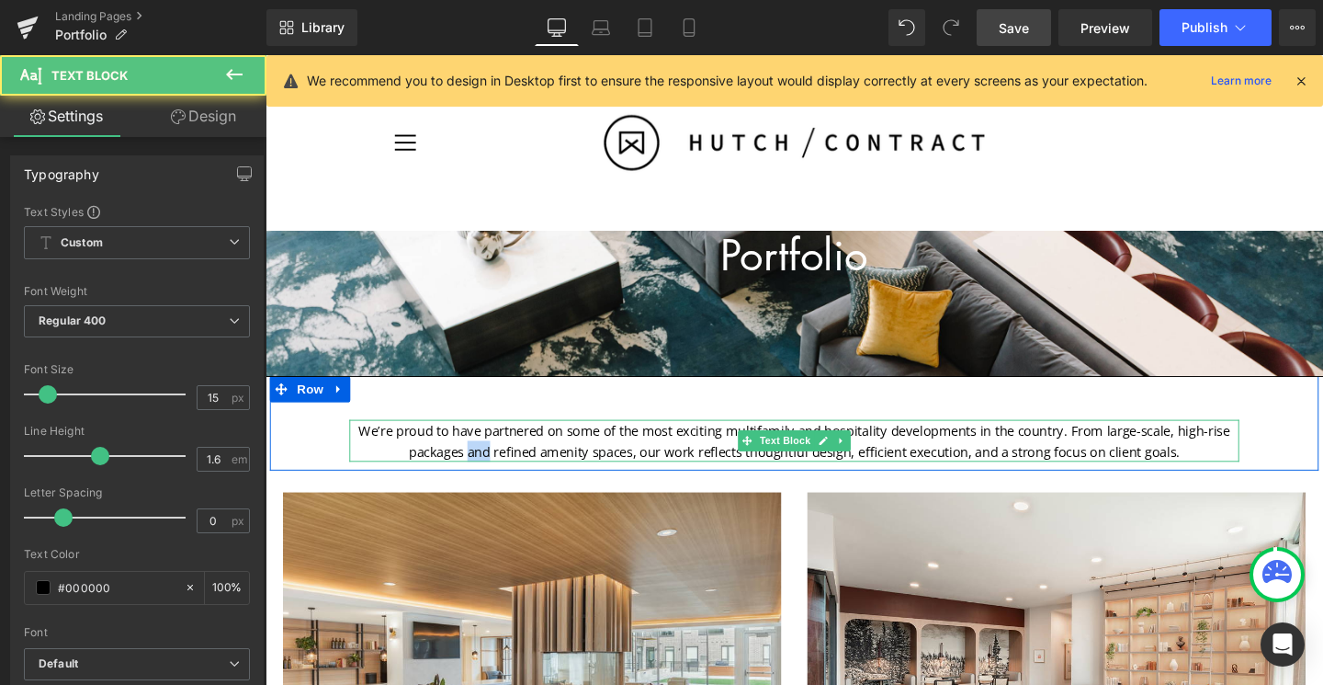
drag, startPoint x: 497, startPoint y: 466, endPoint x: 474, endPoint y: 467, distance: 23.0
click at [474, 467] on p "We’re proud to have partnered on some of the most exciting multifamily and hosp…" at bounding box center [821, 460] width 935 height 44
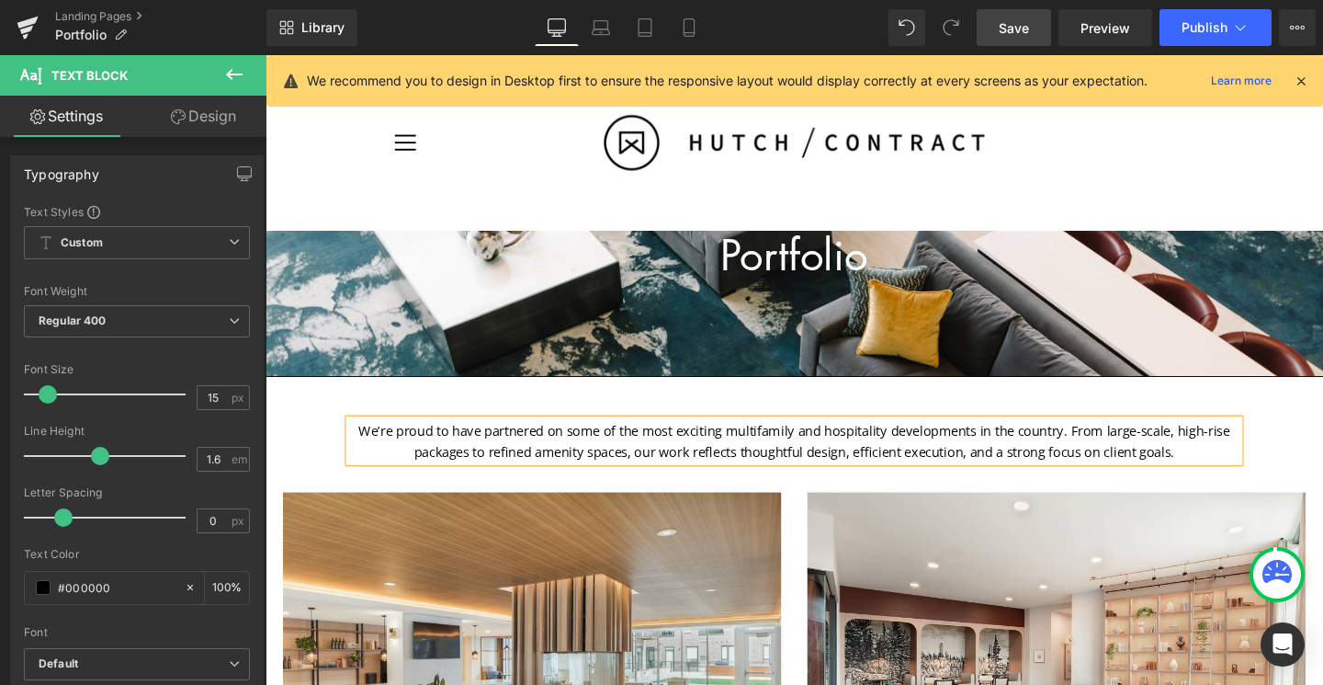
click at [1006, 471] on p "We’re proud to have partnered on some of the most exciting multifamily and hosp…" at bounding box center [821, 460] width 935 height 44
click at [1040, 25] on link "Save" at bounding box center [1014, 27] width 74 height 37
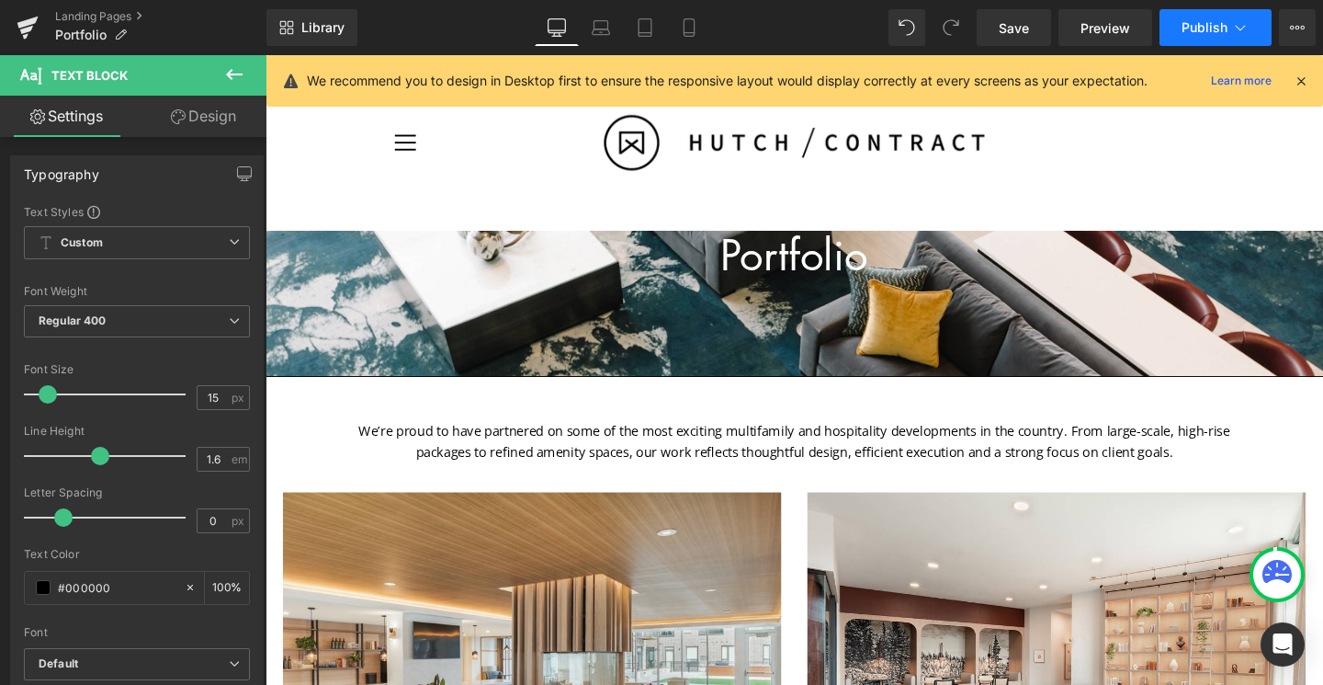
click at [1065, 26] on span "Publish" at bounding box center [1205, 27] width 46 height 15
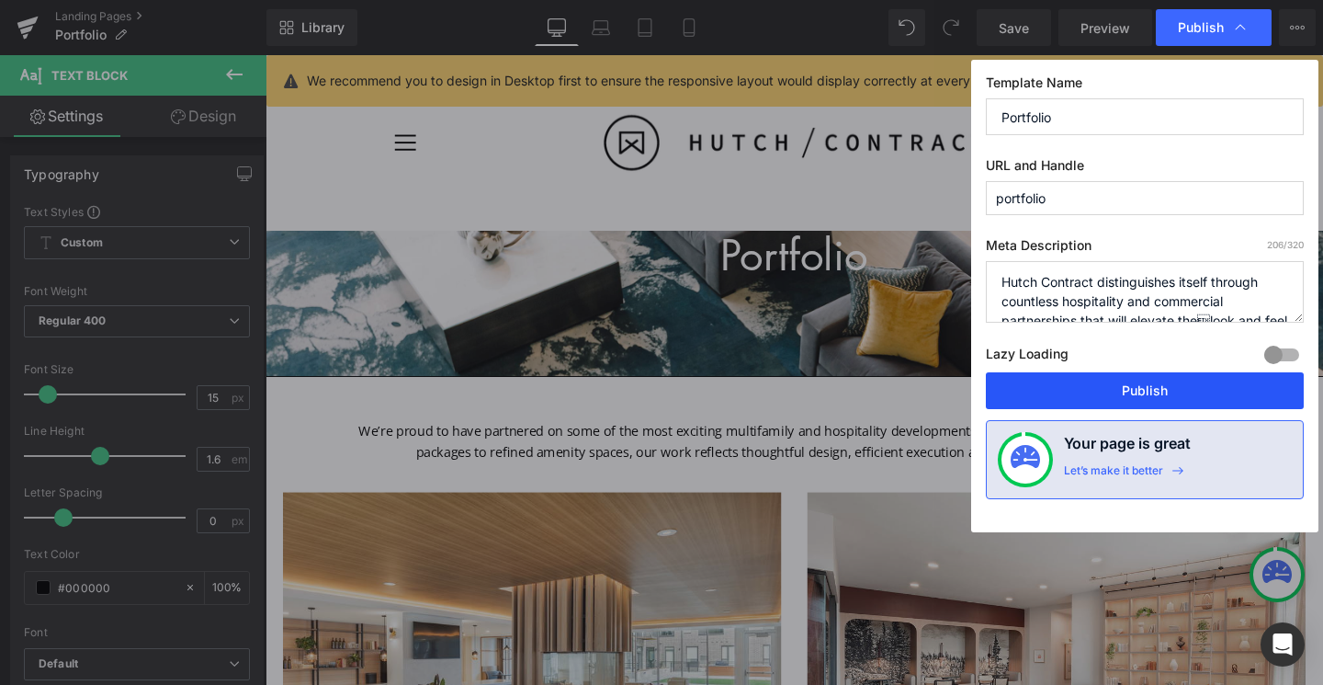
click at [1065, 388] on button "Publish" at bounding box center [1145, 390] width 318 height 37
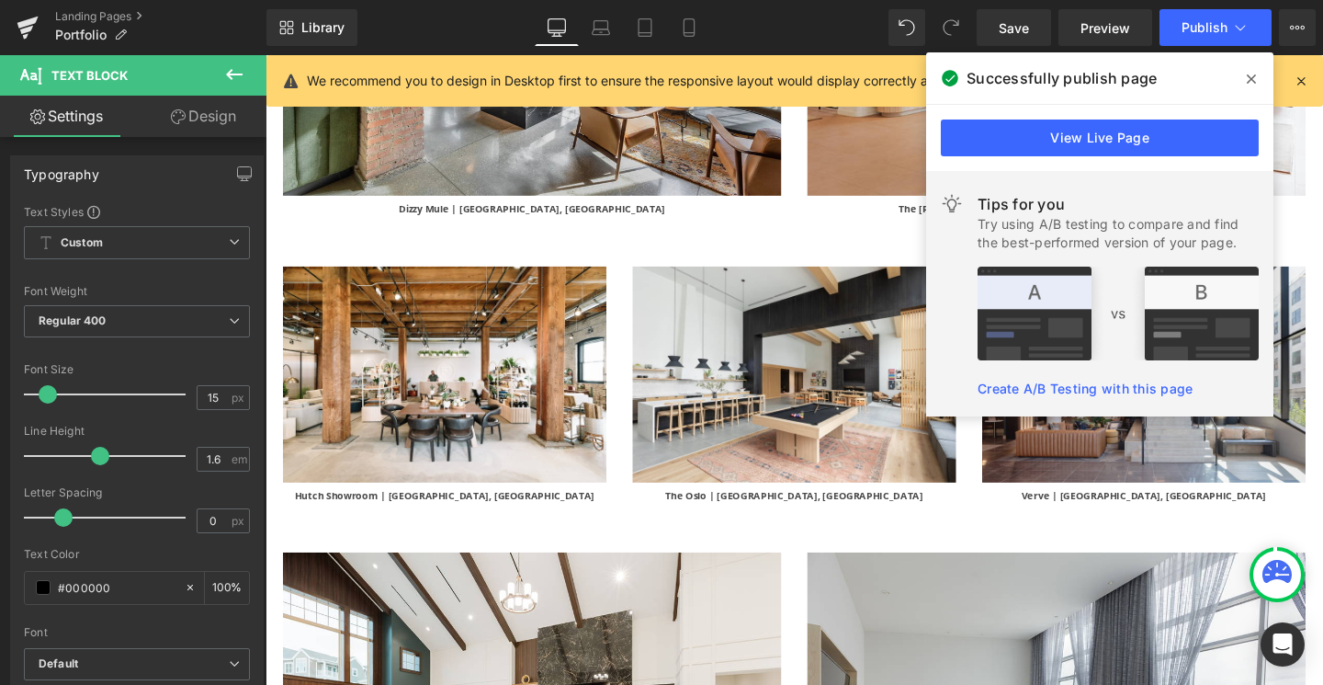
scroll to position [1660, 0]
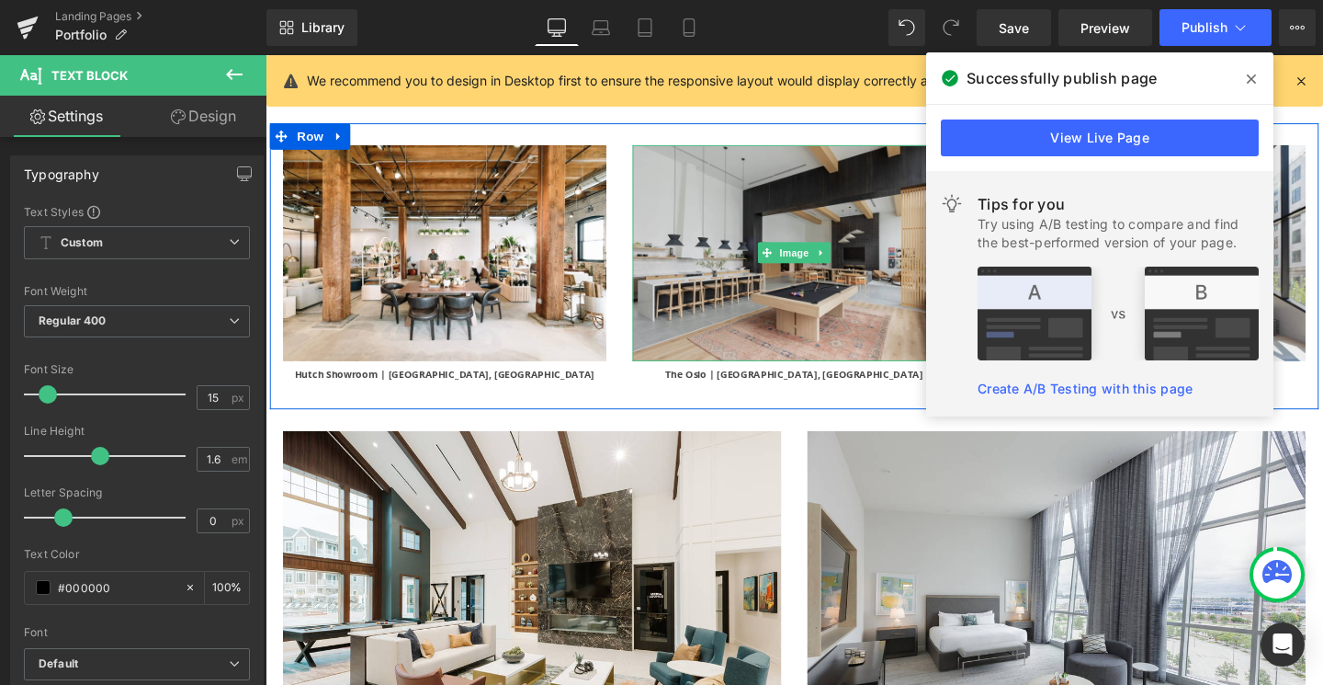
click at [734, 337] on img at bounding box center [822, 263] width 340 height 227
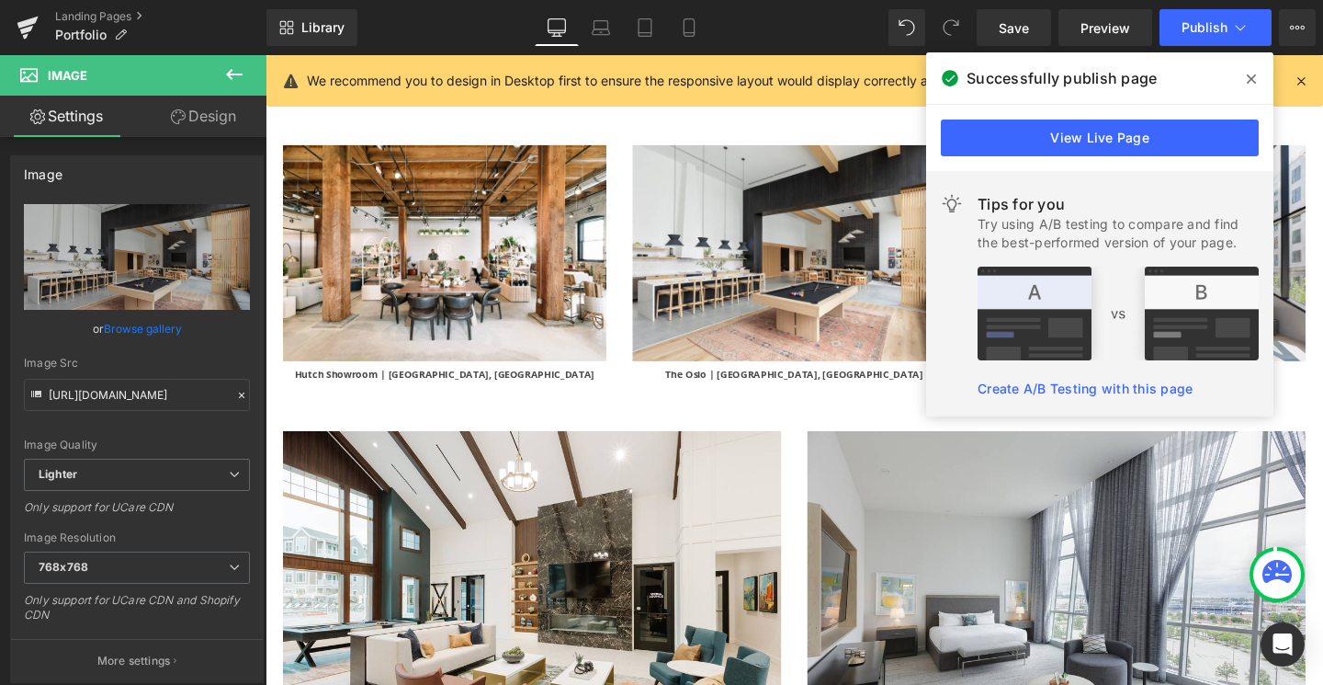
click at [1065, 81] on span at bounding box center [1251, 78] width 29 height 29
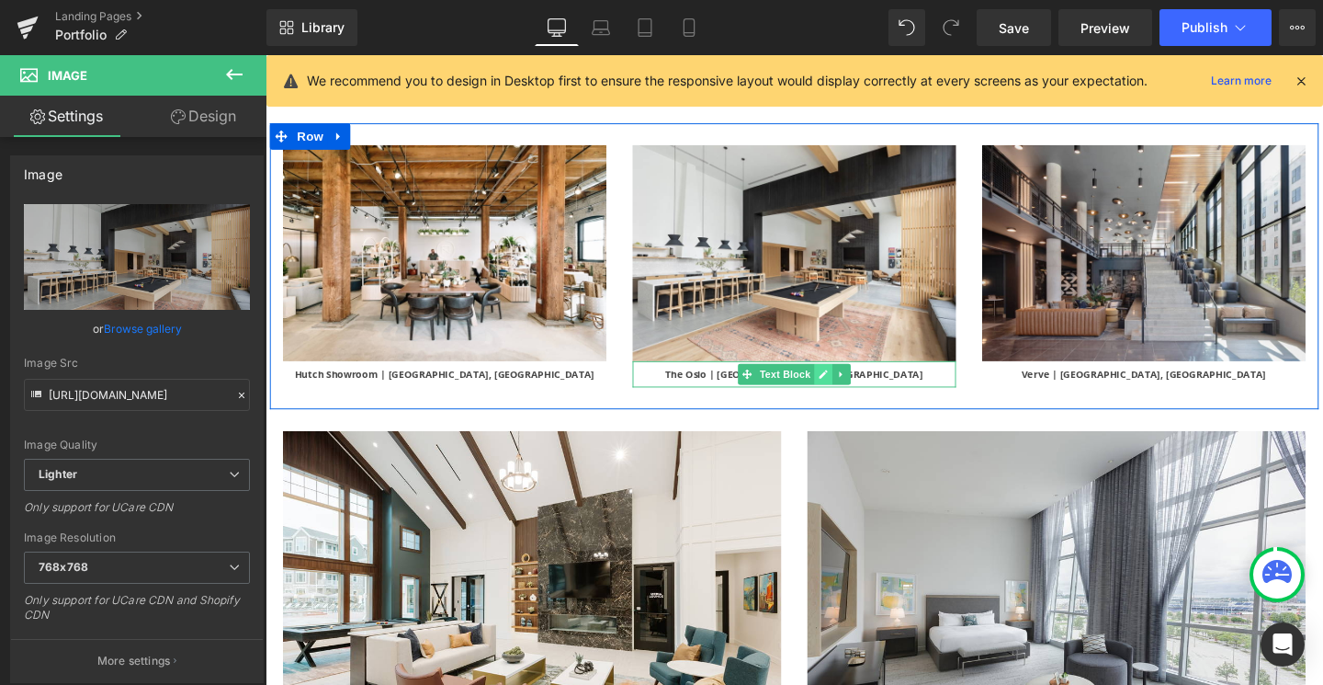
click at [848, 384] on link at bounding box center [852, 391] width 19 height 22
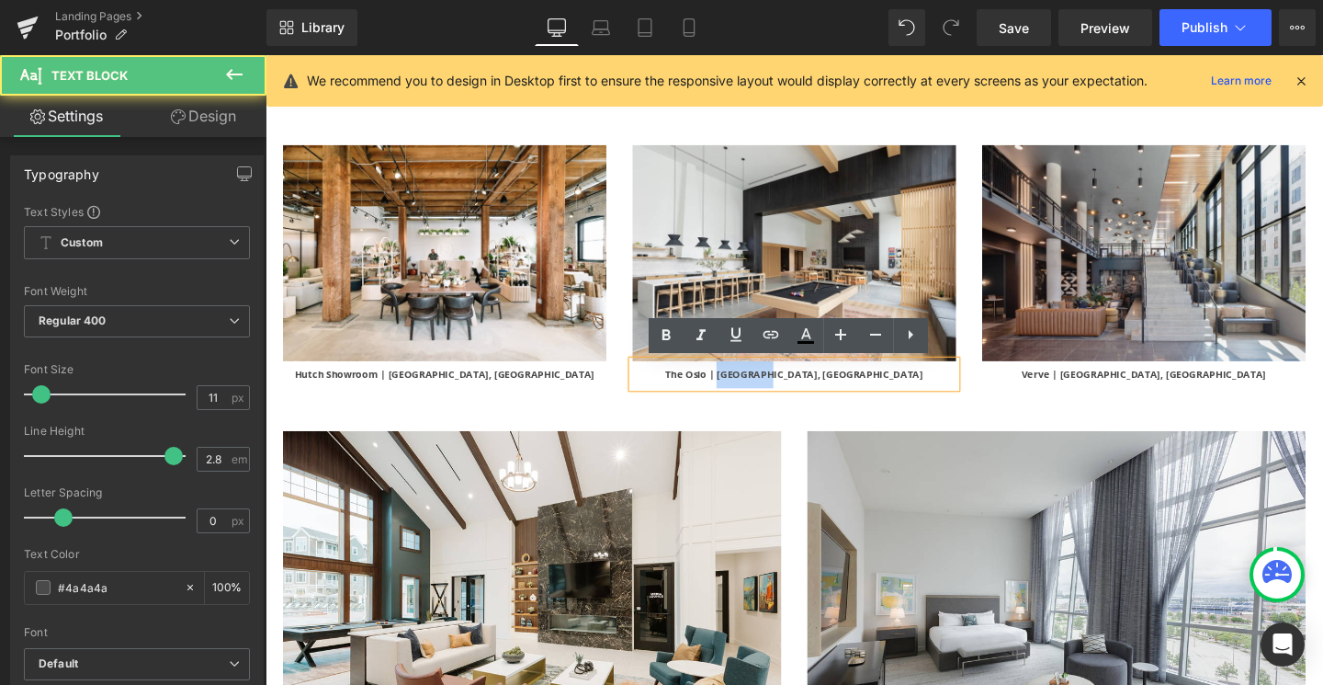
drag, startPoint x: 851, startPoint y: 387, endPoint x: 812, endPoint y: 387, distance: 38.6
click at [812, 387] on b "The Oslo | Brookside, MO" at bounding box center [821, 390] width 271 height 14
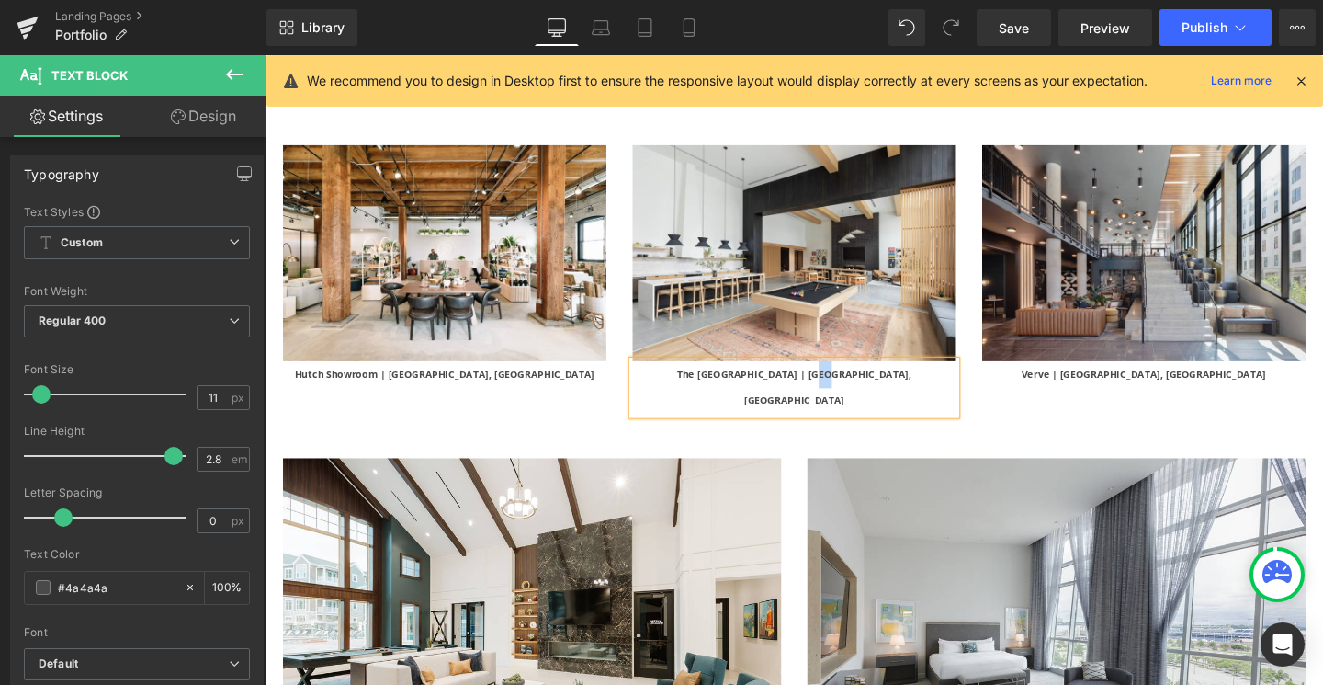
drag, startPoint x: 894, startPoint y: 389, endPoint x: 881, endPoint y: 389, distance: 12.9
click at [881, 389] on b "The Oslo | Overland Park, MO" at bounding box center [821, 404] width 246 height 42
click at [1017, 18] on span "Save" at bounding box center [1014, 27] width 30 height 19
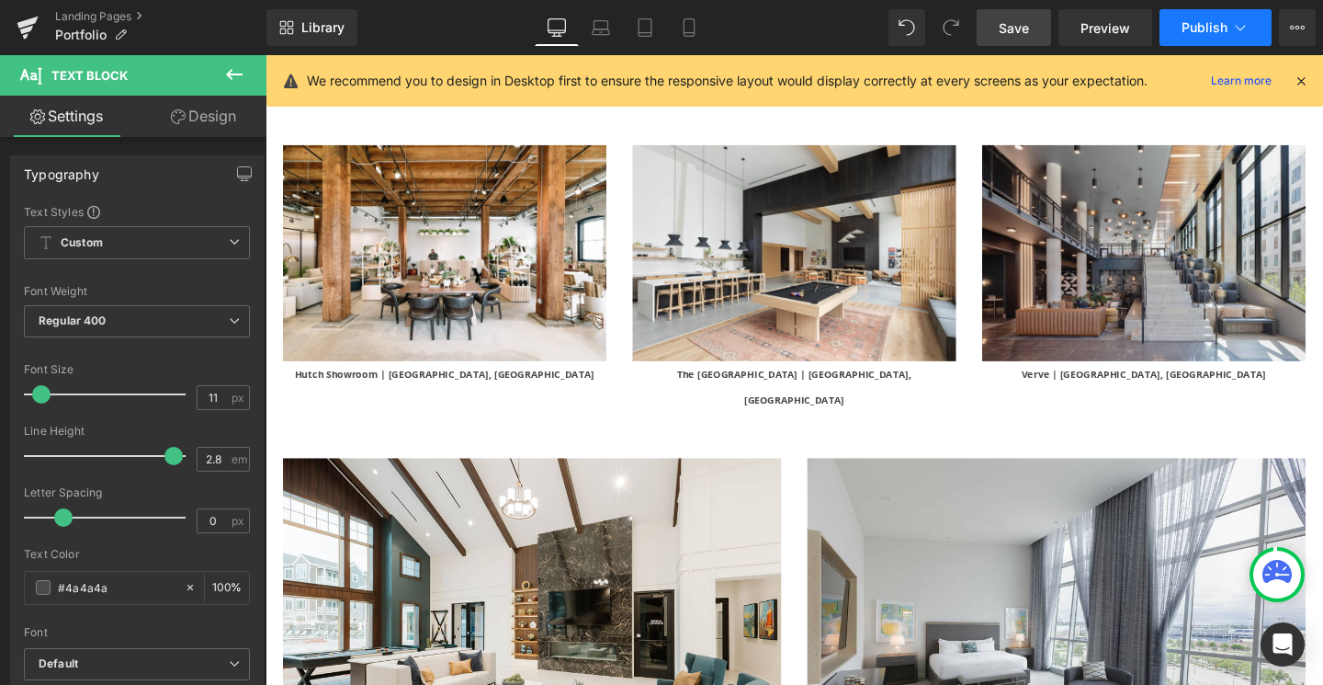
click at [1065, 24] on span "Publish" at bounding box center [1205, 27] width 46 height 15
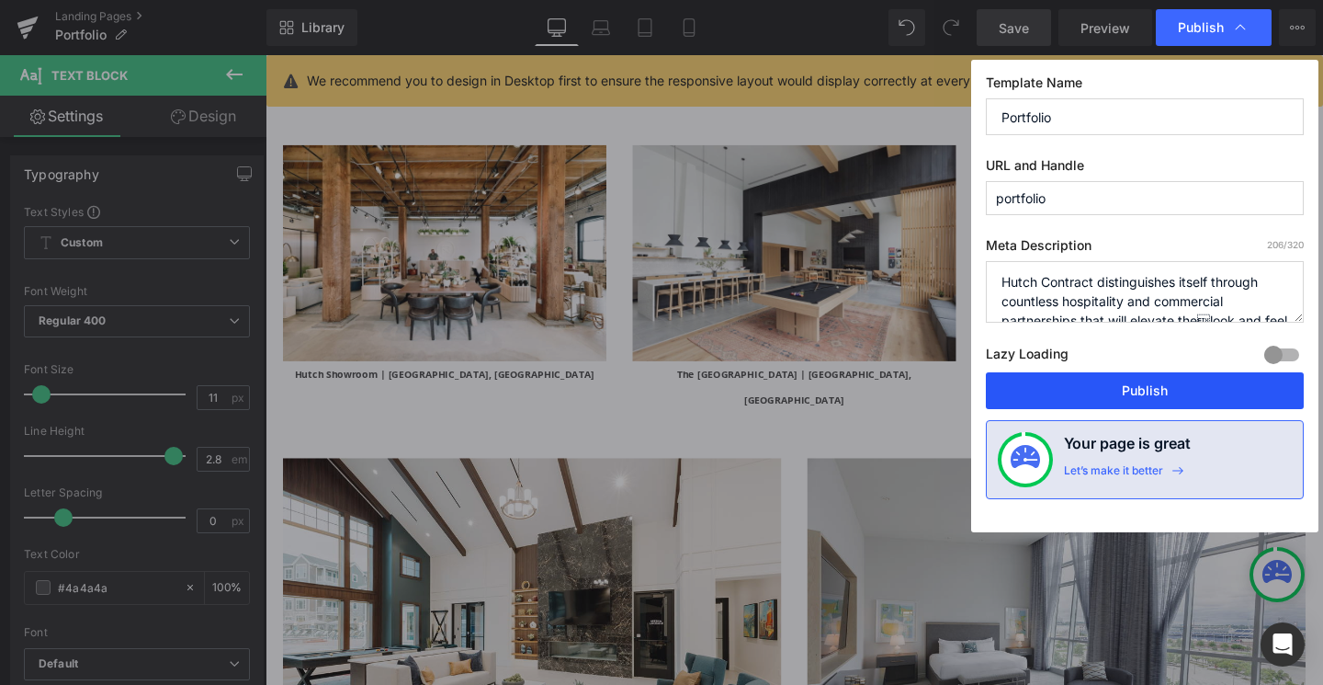
click at [1065, 389] on button "Publish" at bounding box center [1145, 390] width 318 height 37
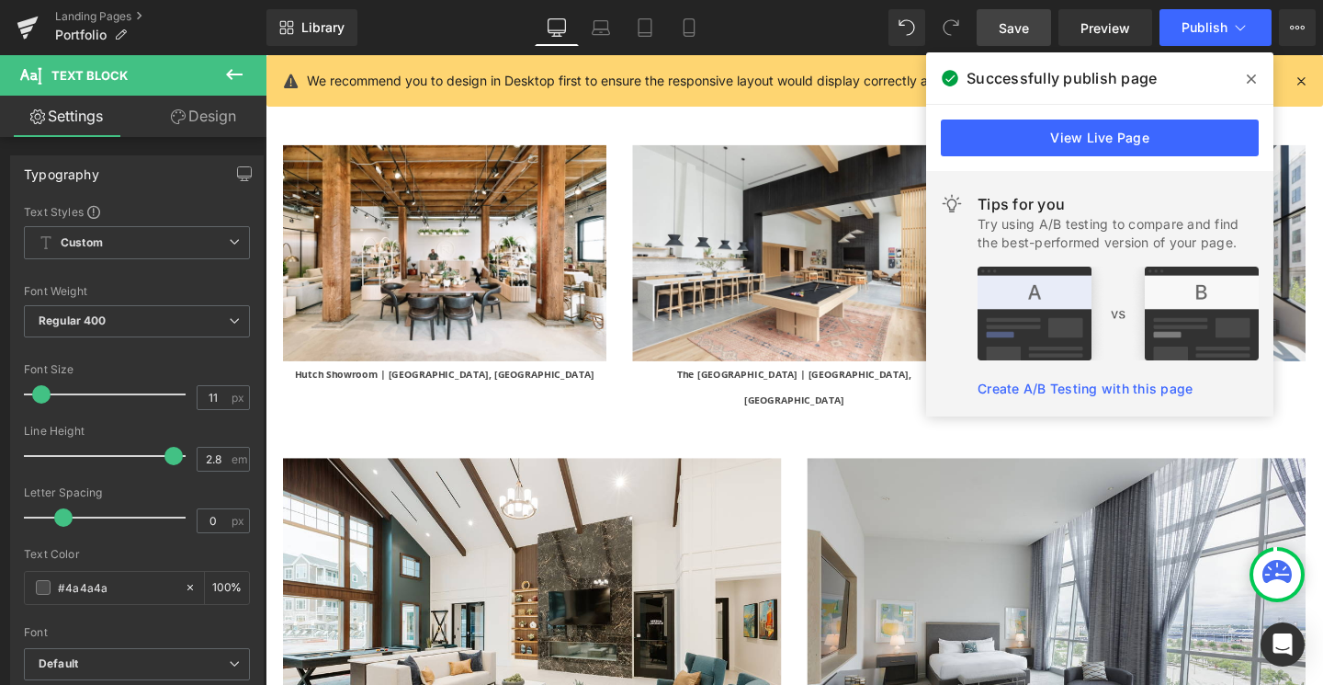
click at [1065, 79] on icon at bounding box center [1251, 79] width 9 height 15
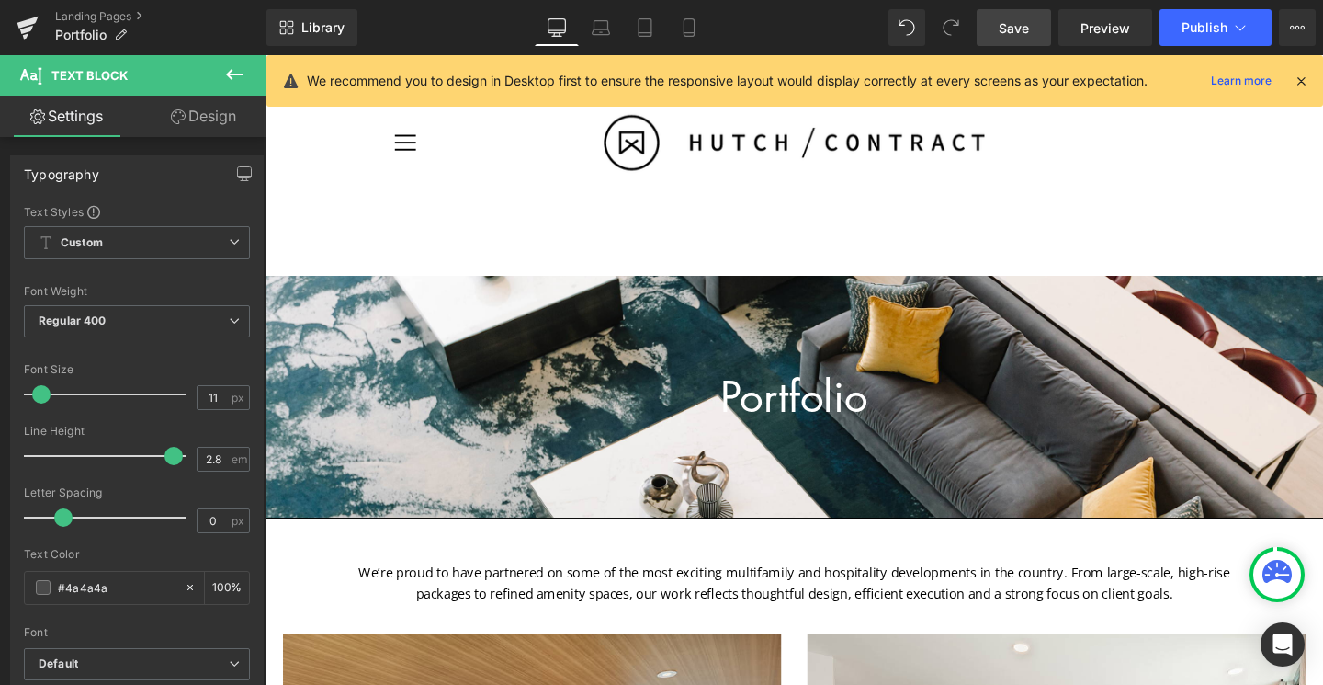
scroll to position [0, 0]
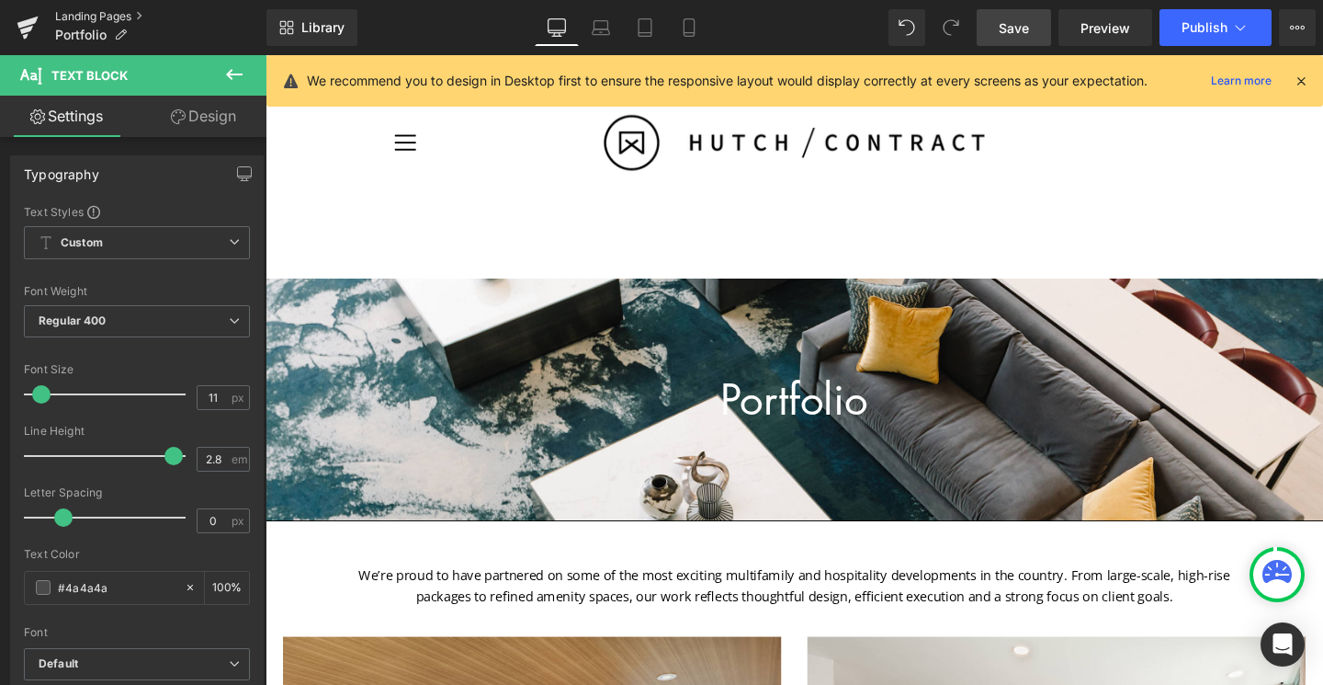
click at [132, 16] on link "Landing Pages" at bounding box center [160, 16] width 211 height 15
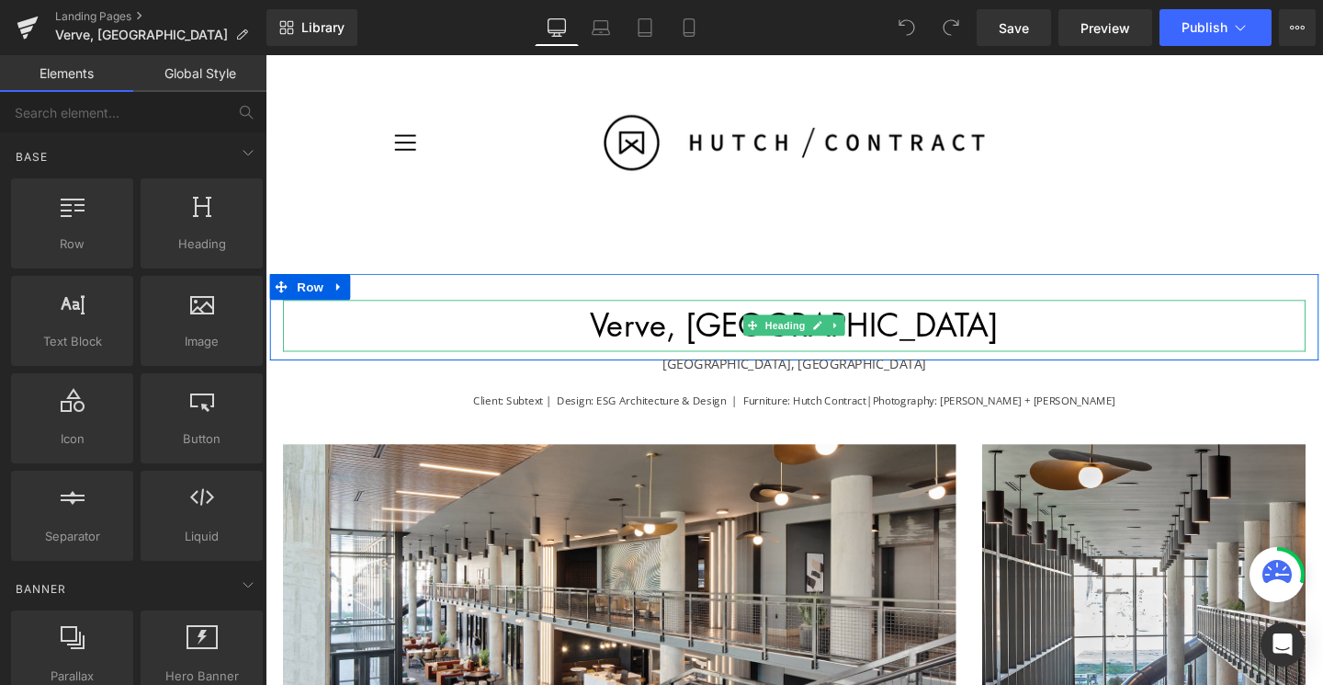
click at [963, 336] on h1 "Verve, [GEOGRAPHIC_DATA]" at bounding box center [821, 339] width 1075 height 54
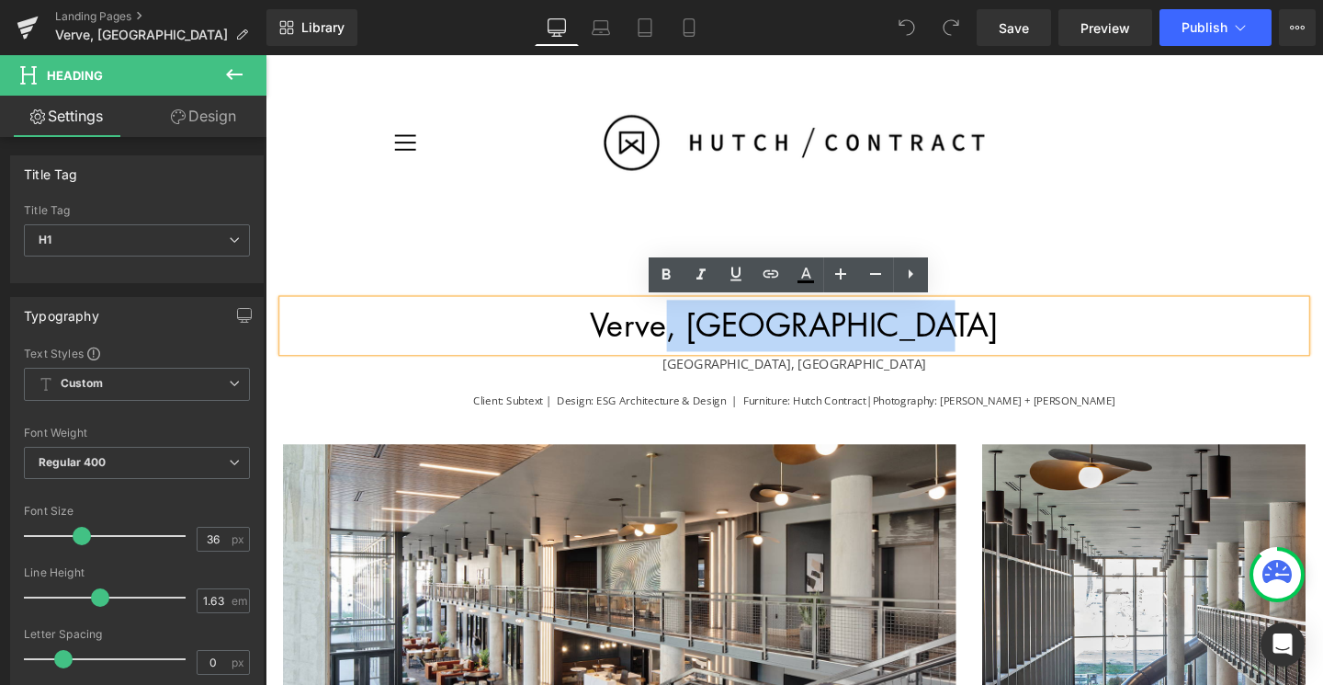
drag, startPoint x: 975, startPoint y: 340, endPoint x: 751, endPoint y: 336, distance: 224.3
click at [751, 336] on h1 "Verve, [GEOGRAPHIC_DATA]" at bounding box center [821, 339] width 1075 height 54
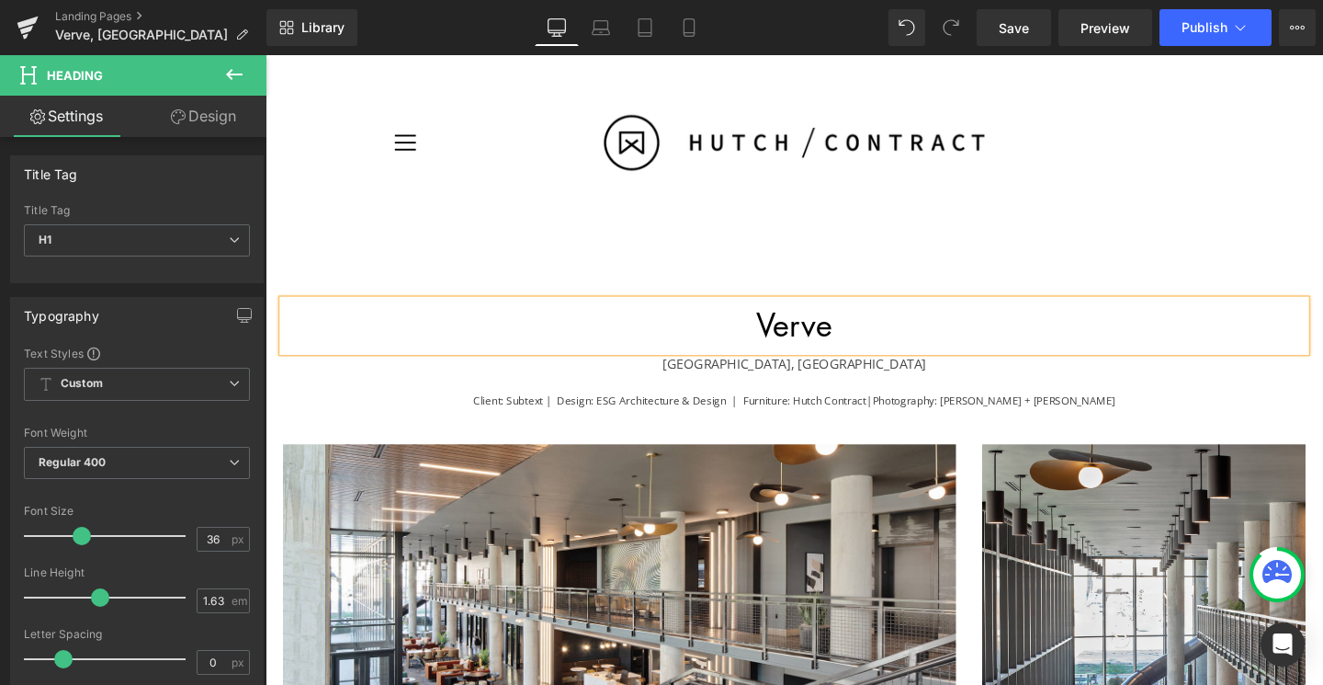
click at [1145, 221] on div at bounding box center [845, 147] width 818 height 184
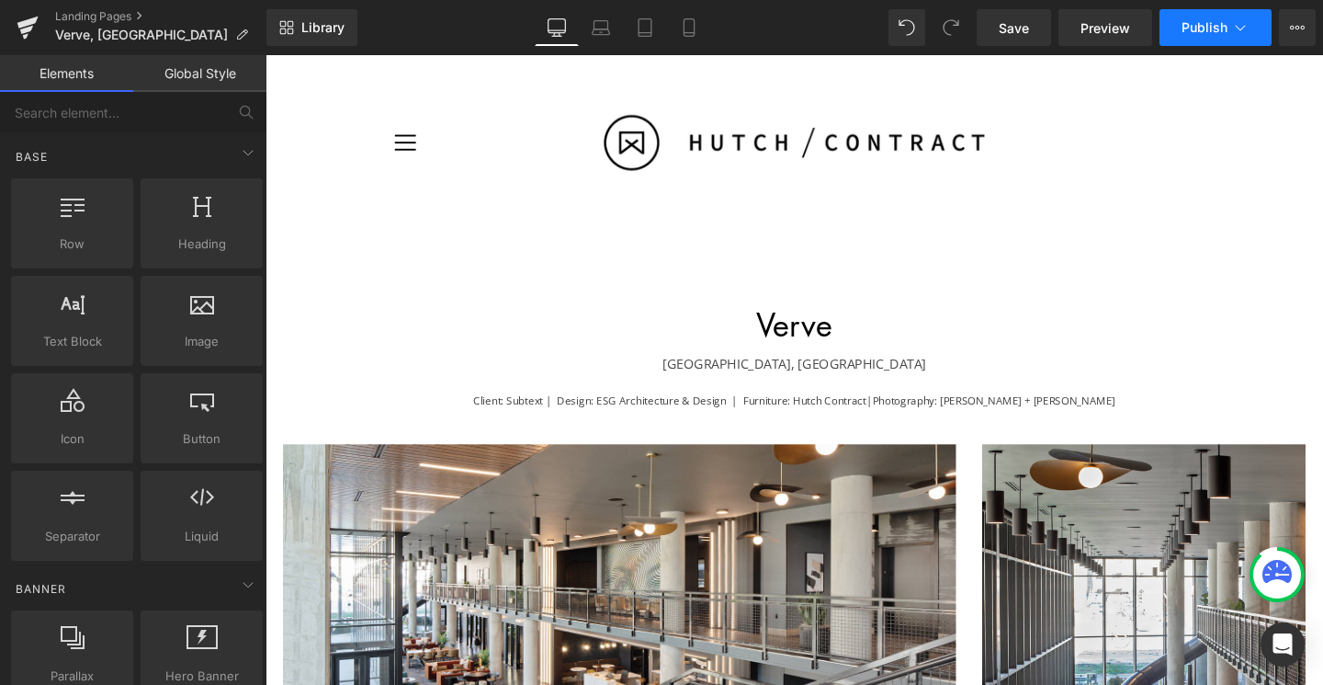
click at [1187, 22] on span "Publish" at bounding box center [1205, 27] width 46 height 15
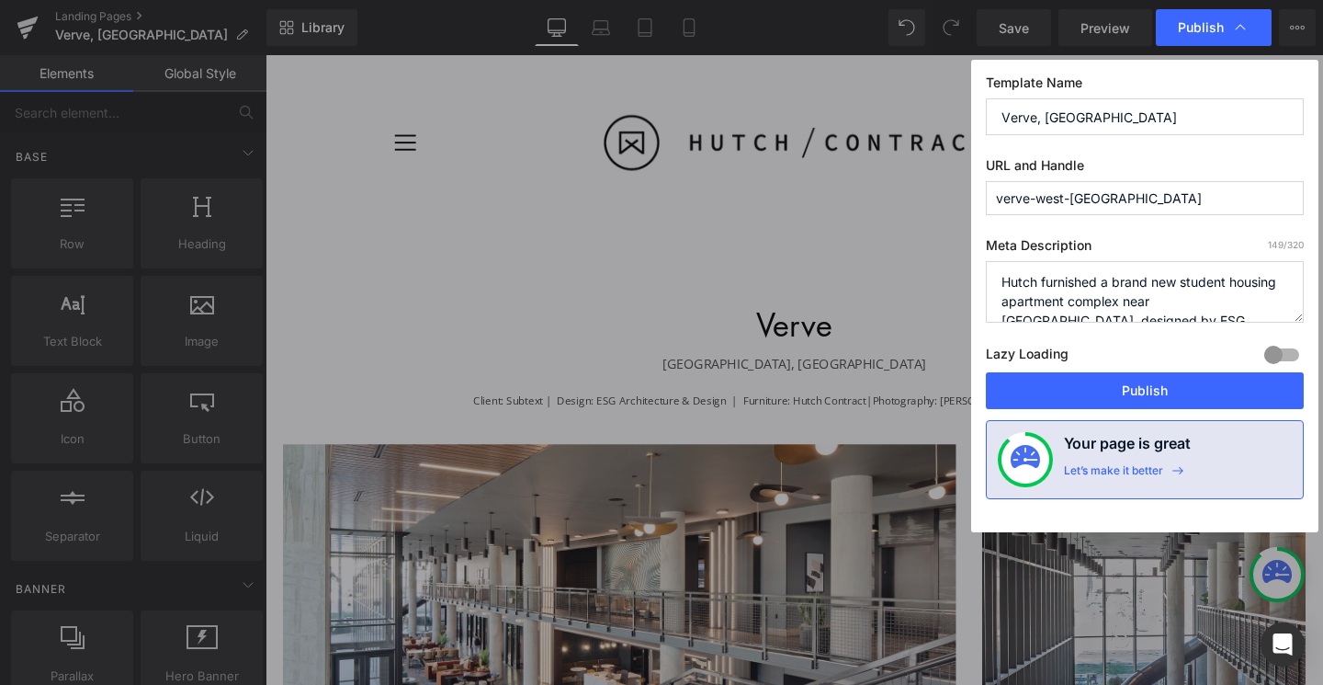
drag, startPoint x: 1140, startPoint y: 113, endPoint x: 1038, endPoint y: 112, distance: 102.0
type input "Verve"
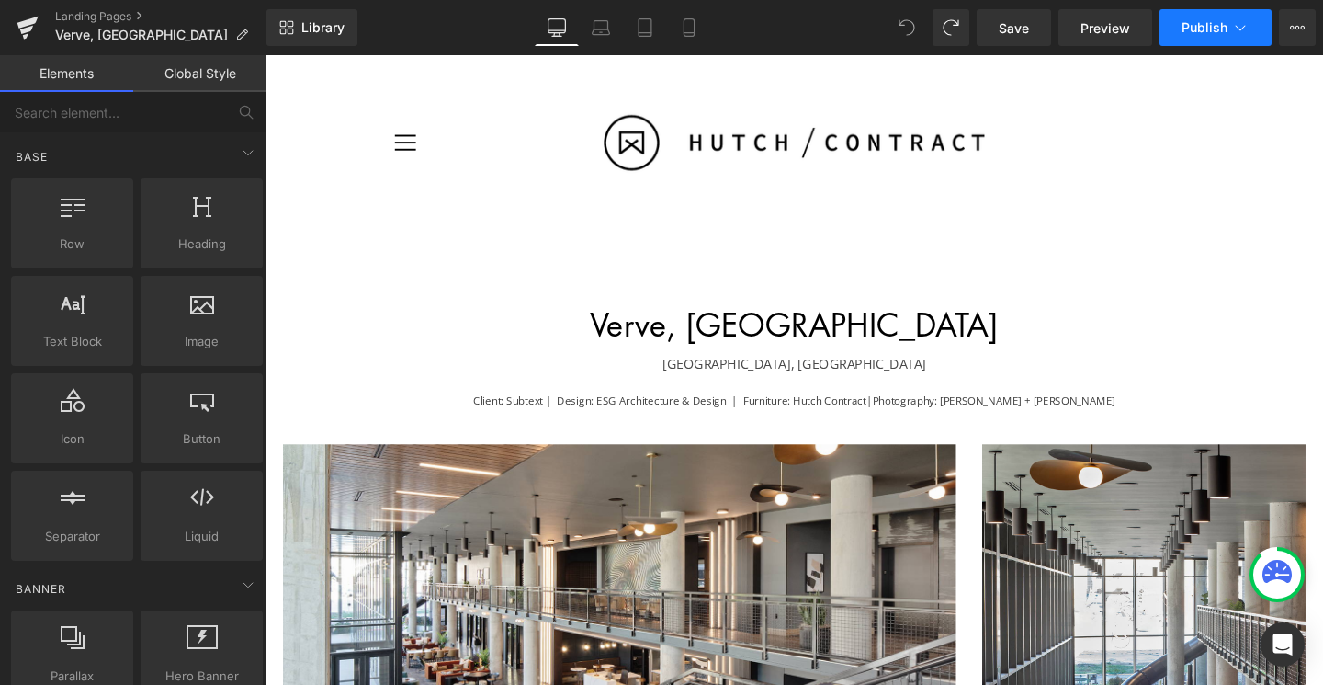
click at [1207, 26] on span "Publish" at bounding box center [1205, 27] width 46 height 15
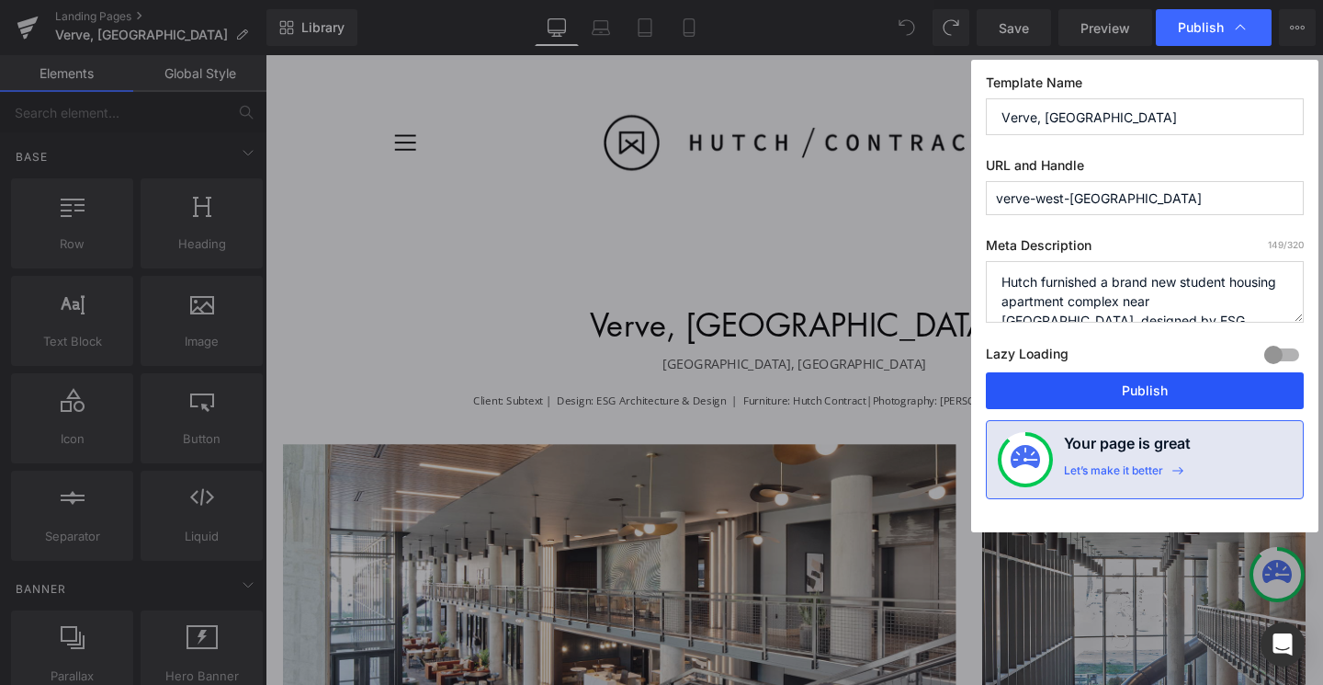
click at [1128, 384] on button "Publish" at bounding box center [1145, 390] width 318 height 37
